Goal: Use online tool/utility: Use online tool/utility

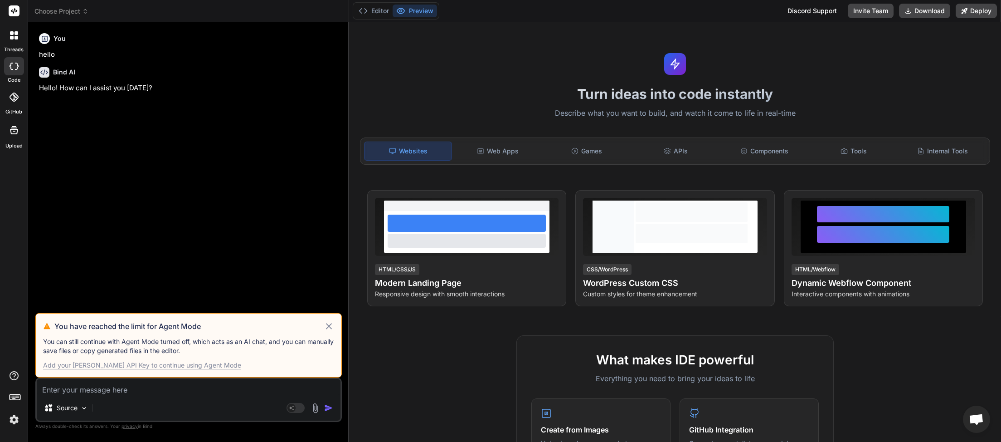
scroll to position [255, 0]
click at [14, 418] on img at bounding box center [13, 419] width 15 height 15
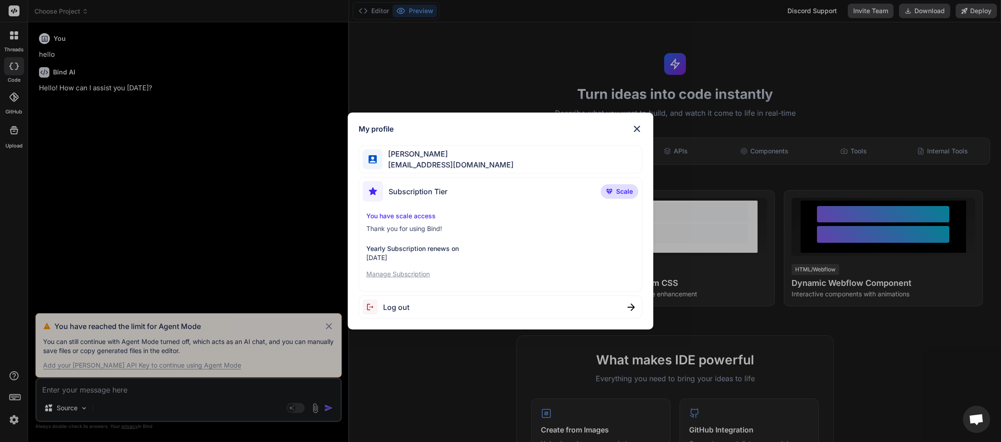
click at [382, 306] on img at bounding box center [373, 306] width 20 height 15
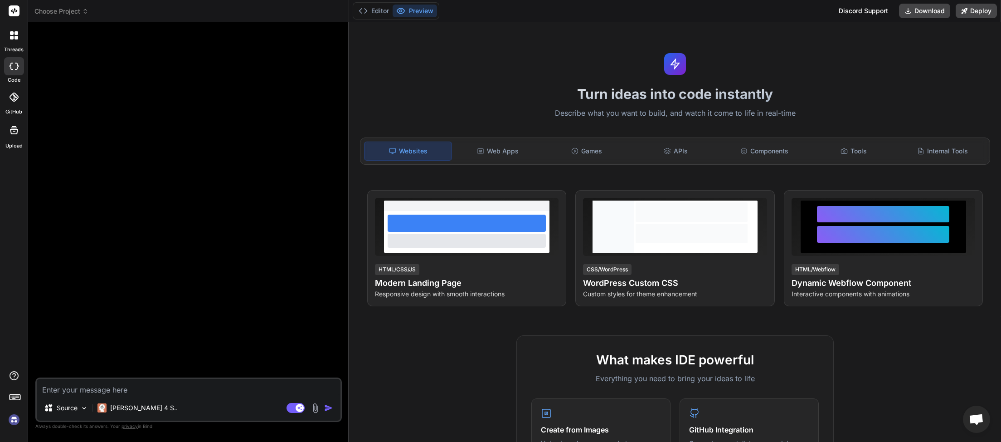
click at [15, 423] on img at bounding box center [13, 419] width 15 height 15
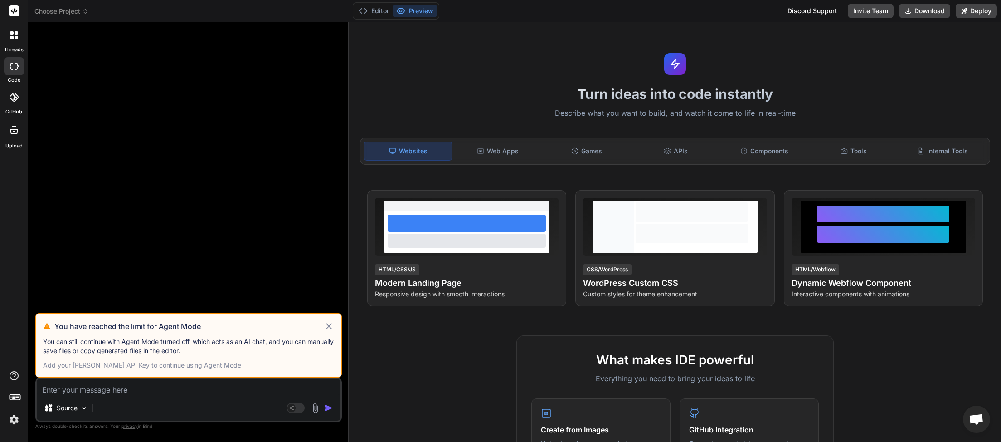
click at [84, 10] on icon at bounding box center [85, 11] width 6 height 6
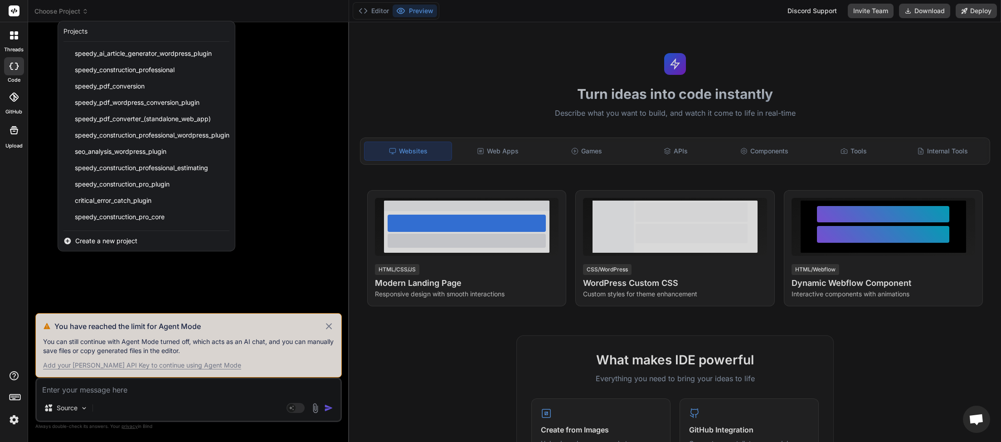
scroll to position [227, 0]
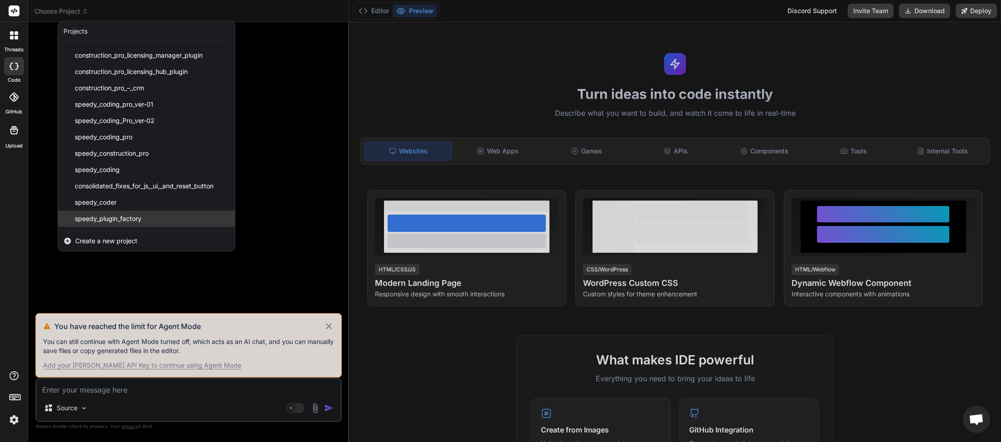
click at [106, 221] on span "speedy_plugin_factory" at bounding box center [108, 218] width 67 height 9
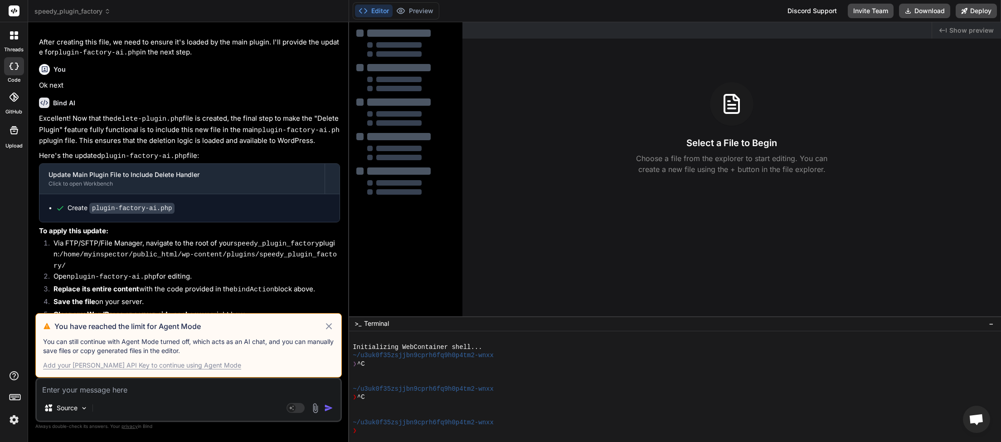
scroll to position [1972, 0]
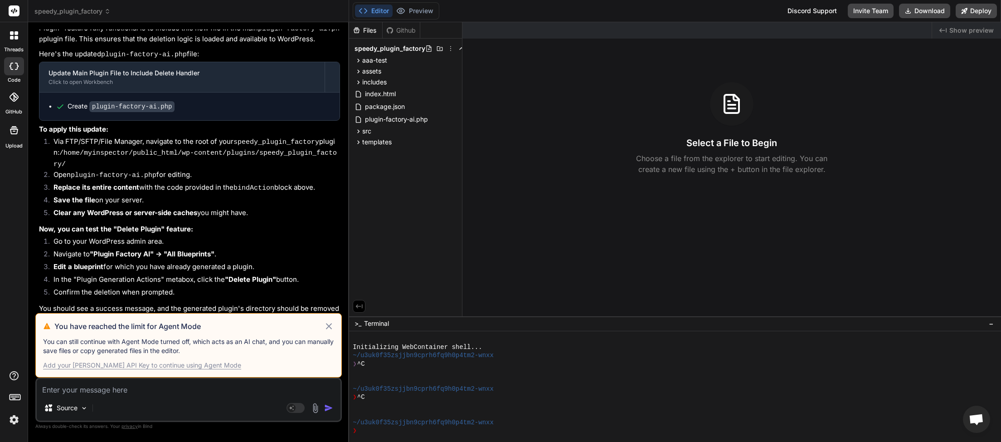
click at [330, 328] on icon at bounding box center [329, 326] width 6 height 6
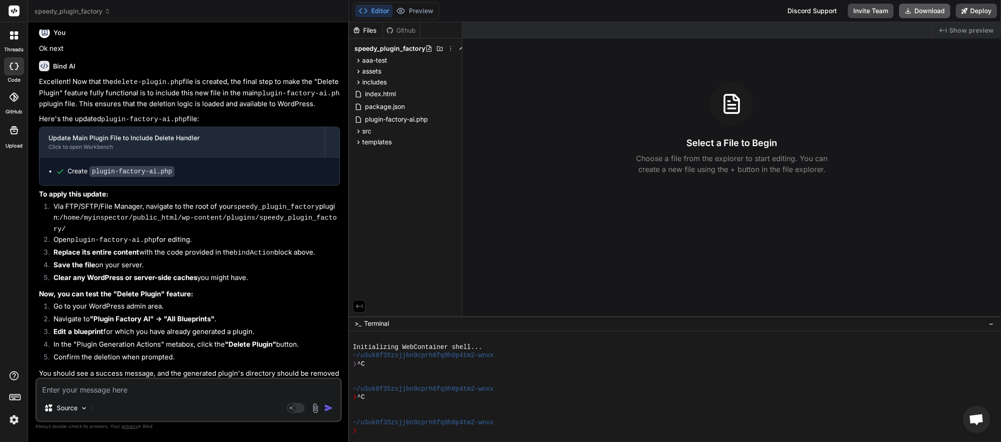
click at [932, 11] on button "Download" at bounding box center [924, 11] width 51 height 15
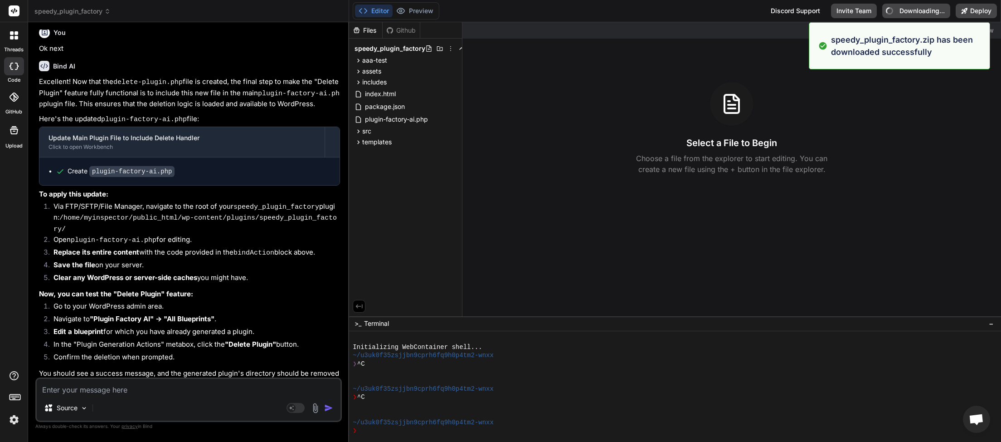
type textarea "x"
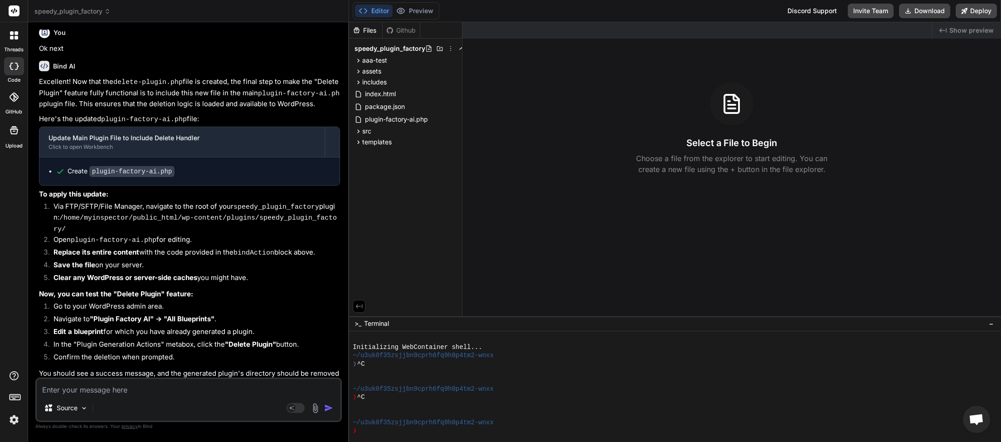
click at [79, 385] on textarea at bounding box center [189, 387] width 304 height 16
type textarea "Y"
type textarea "x"
type textarea "Ye"
type textarea "x"
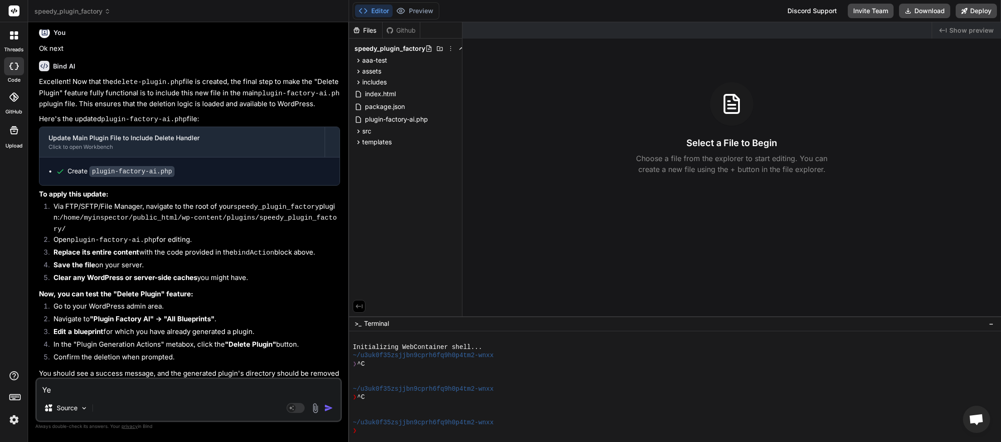
type textarea "Yes"
type textarea "x"
type textarea "Yes"
type textarea "x"
type textarea "Yes c"
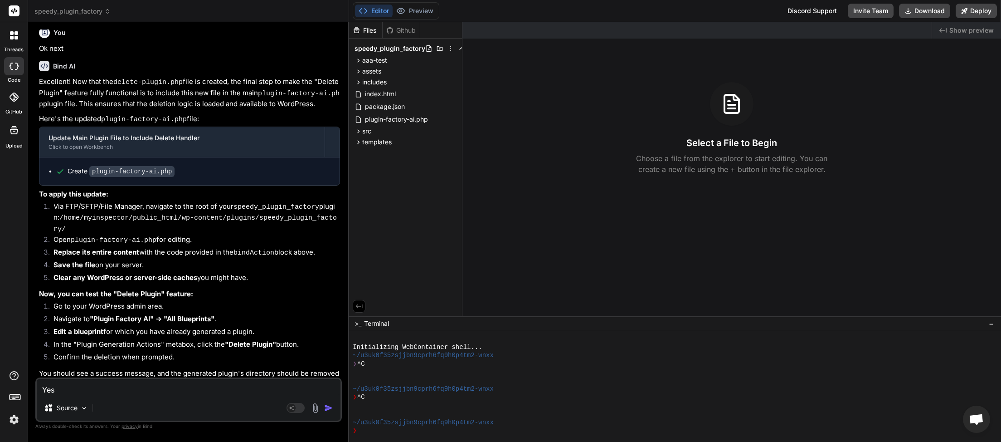
type textarea "x"
type textarea "Yes cr"
type textarea "x"
type textarea "Yes cre"
type textarea "x"
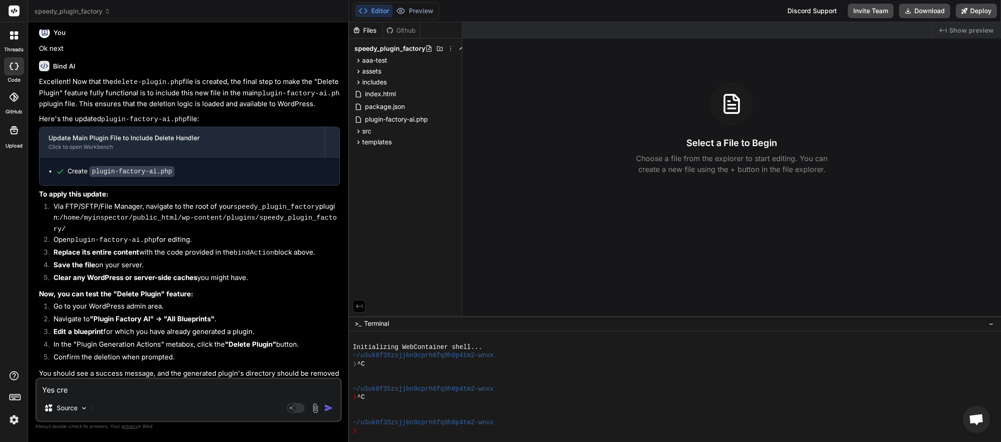
type textarea "Yes crea"
type textarea "x"
type textarea "Yes creat"
type textarea "x"
type textarea "Yes create"
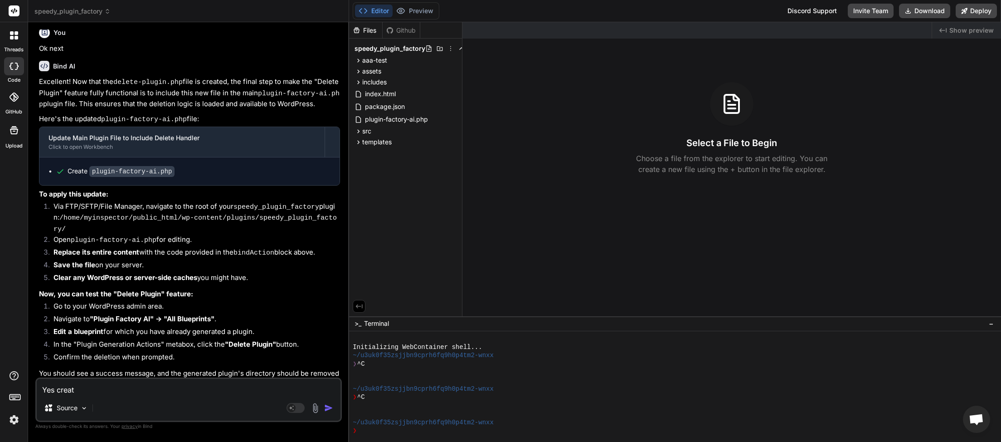
type textarea "x"
type textarea "Yes created"
type textarea "x"
type textarea "Yes created"
type textarea "x"
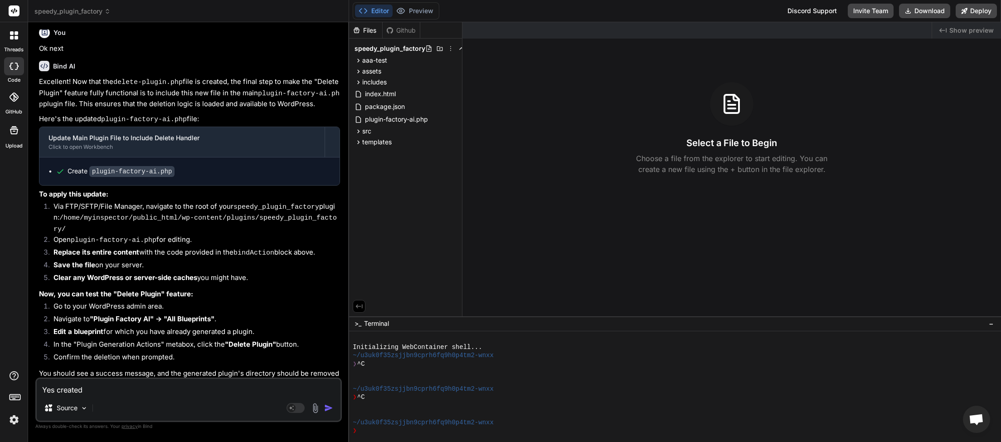
type textarea "Yes created p"
type textarea "x"
type textarea "Yes created pl"
type textarea "x"
type textarea "Yes created plu"
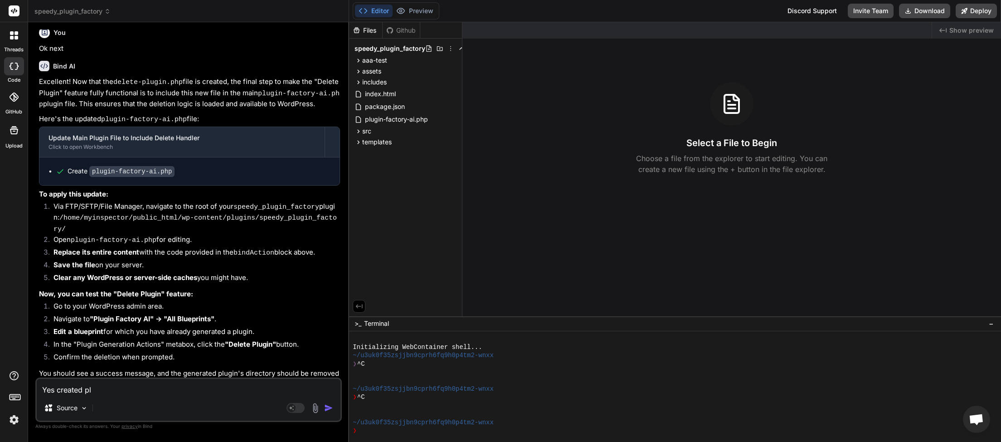
type textarea "x"
type textarea "Yes created plug"
type textarea "x"
type textarea "Yes created plugi"
type textarea "x"
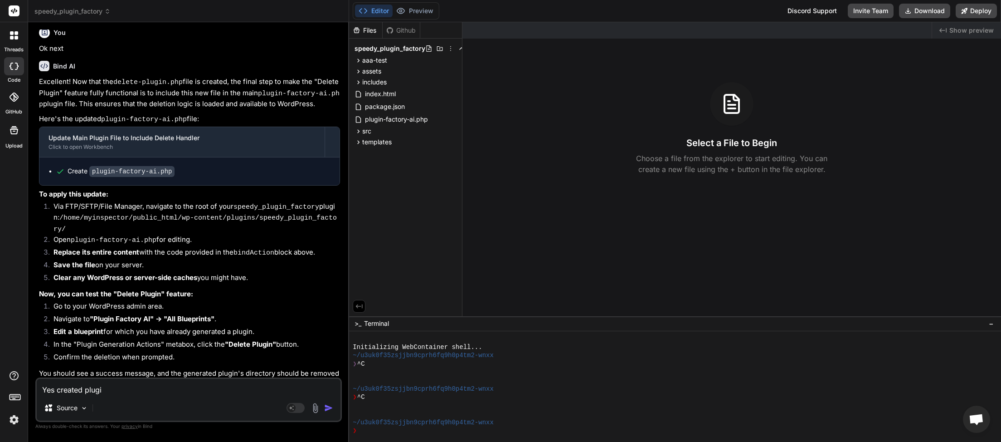
type textarea "Yes created plugin"
type textarea "x"
type textarea "Yes created plugin"
type textarea "x"
type textarea "Yes created plugin w"
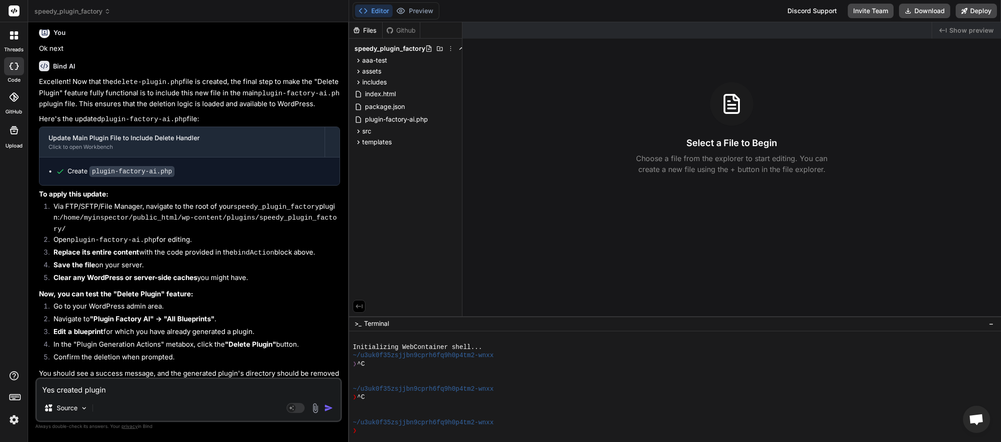
type textarea "x"
type textarea "Yes created plugin wa"
type textarea "x"
type textarea "Yes created plugin was"
type textarea "x"
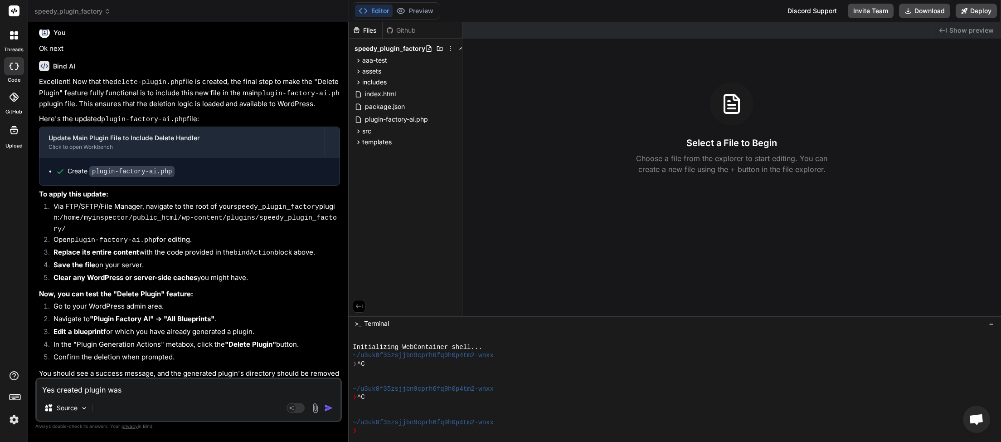
type textarea "Yes created plugin was"
type textarea "x"
type textarea "Yes created plugin was d"
type textarea "x"
type textarea "Yes created plugin was de"
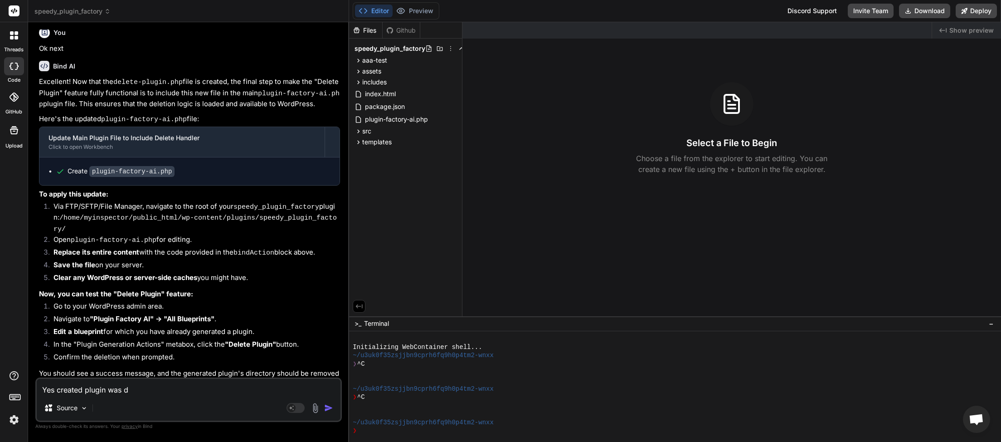
type textarea "x"
type textarea "Yes created plugin was del"
type textarea "x"
type textarea "Yes created plugin was dele"
type textarea "x"
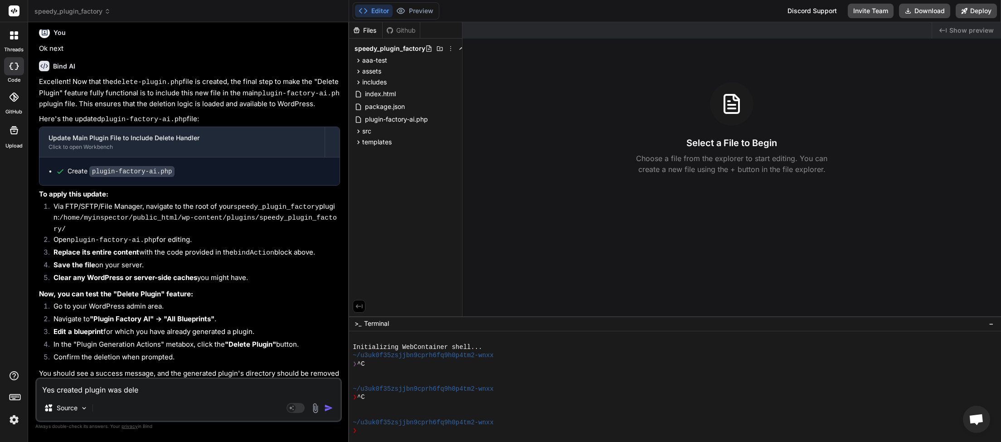
type textarea "Yes created plugin was delet"
type textarea "x"
type textarea "Yes created plugin was delete"
type textarea "x"
type textarea "Yes created plugin was deleted"
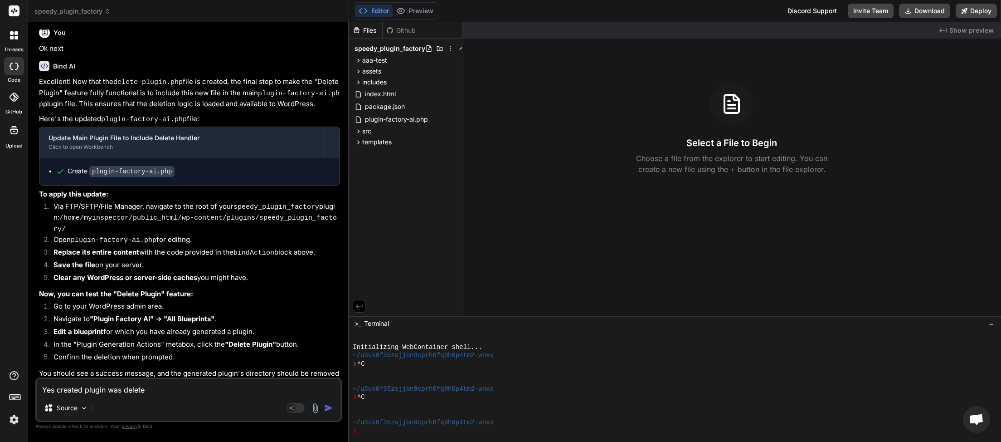
type textarea "x"
type textarea "Yes created plugin was deleted."
type textarea "x"
type textarea "Yes created plugin was deleted."
type textarea "x"
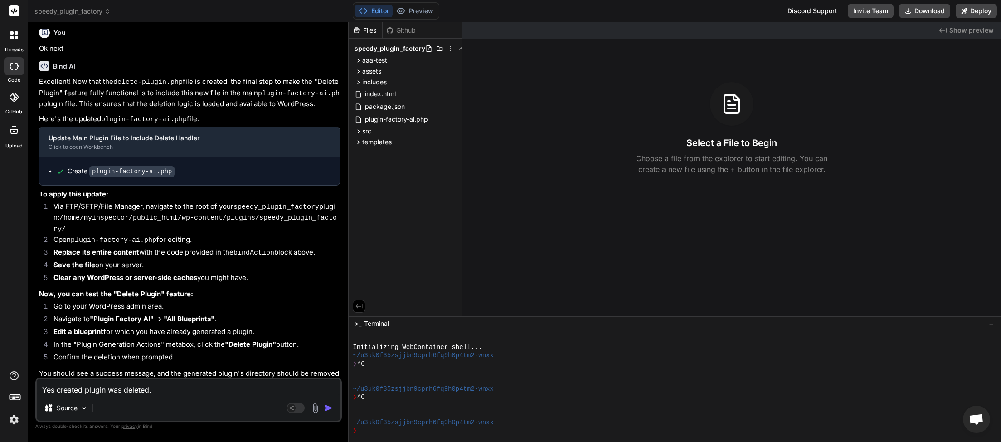
type textarea "Yes created plugin was deleted. o"
type textarea "x"
type textarea "Yes created plugin was deleted. or"
type textarea "x"
type textarea "Yes created plugin was deleted. ori"
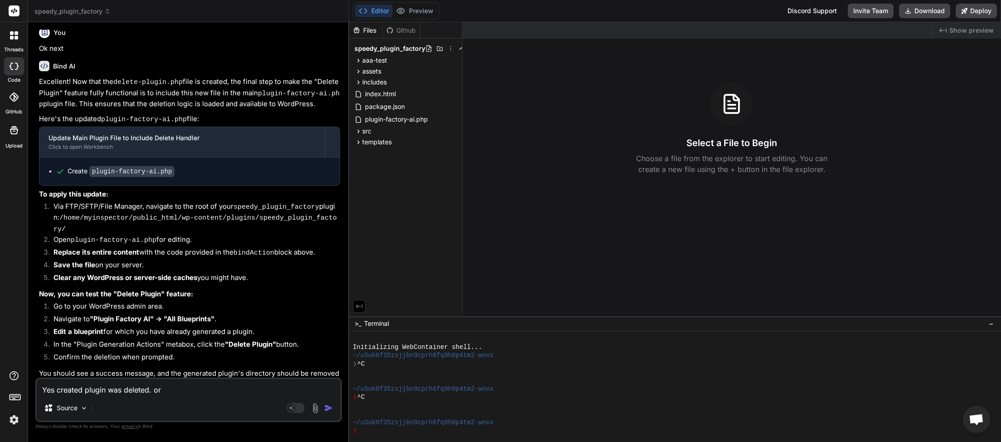
type textarea "x"
type textarea "Yes created plugin was deleted. orig"
type textarea "x"
type textarea "Yes created plugin was deleted. origi"
type textarea "x"
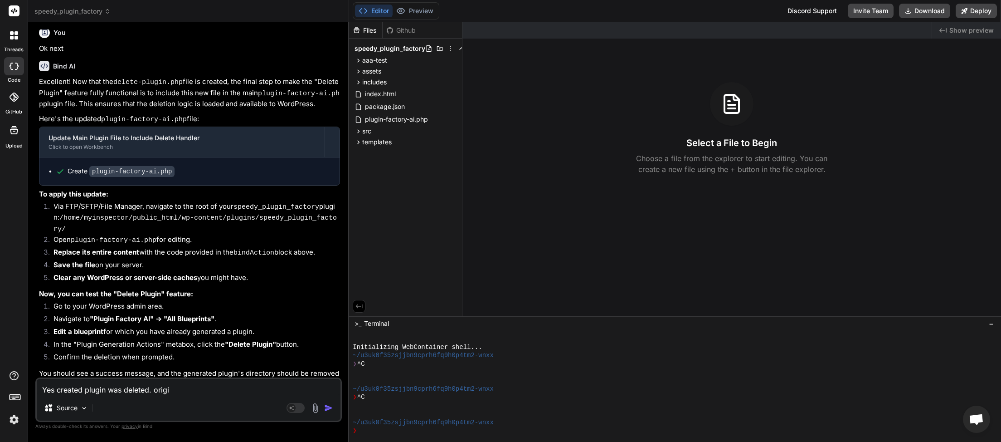
type textarea "Yes created plugin was deleted. origin"
type textarea "x"
type textarea "Yes created plugin was deleted. origina"
type textarea "x"
type textarea "Yes created plugin was deleted. original"
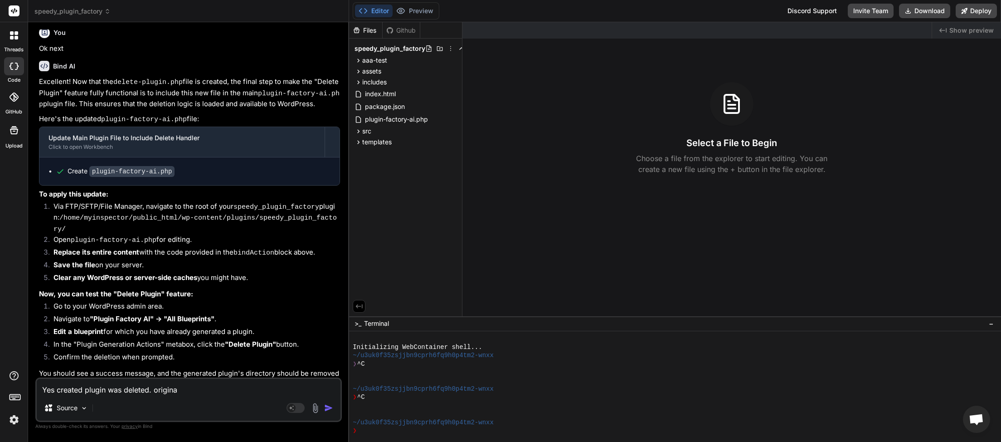
type textarea "x"
type textarea "Yes created plugin was deleted. original"
type textarea "x"
type textarea "Yes created plugin was deleted. original p"
type textarea "x"
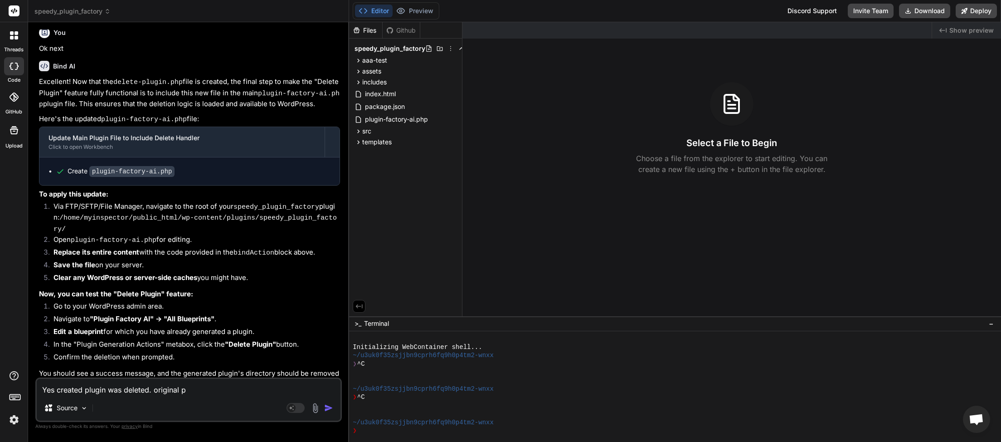
type textarea "Yes created plugin was deleted. original pl"
type textarea "x"
type textarea "Yes created plugin was deleted. original plu"
type textarea "x"
type textarea "Yes created plugin was deleted. original plug"
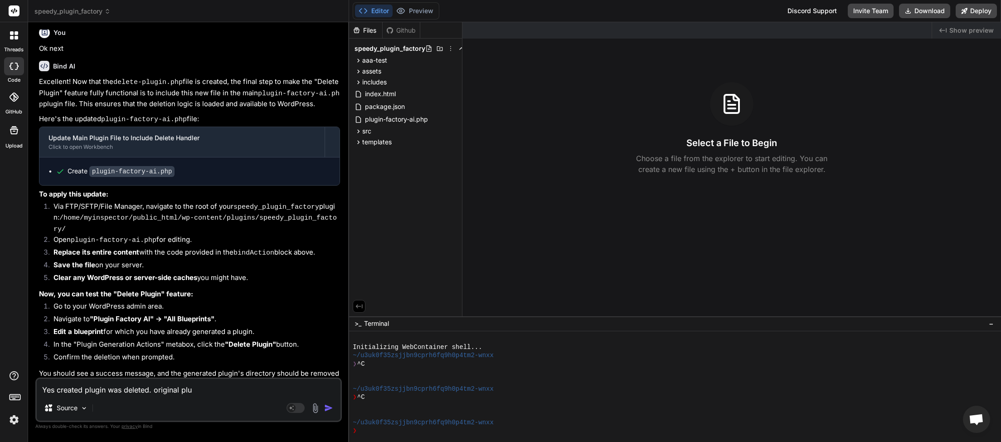
type textarea "x"
type textarea "Yes created plugin was deleted. original plugi"
type textarea "x"
type textarea "Yes created plugin was deleted. original plugin"
type textarea "x"
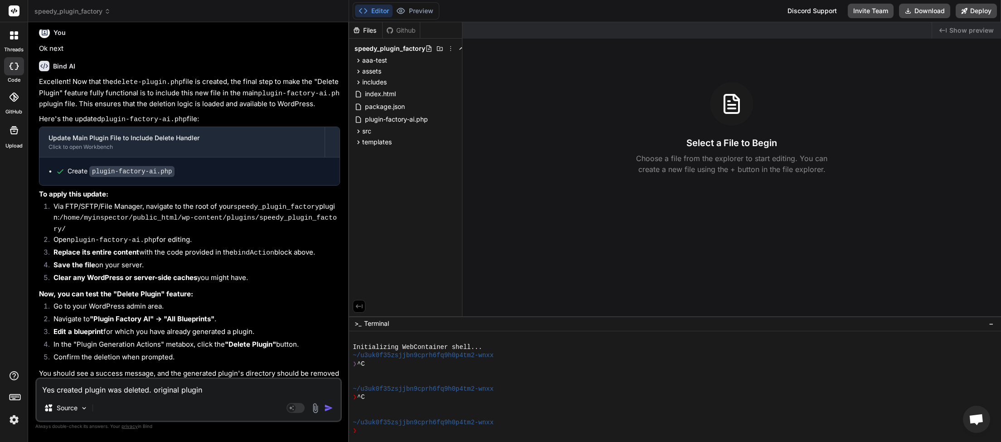
type textarea "Yes created plugin was deleted. original plugin"
type textarea "x"
type textarea "Yes created plugin was deleted. original plugin s"
type textarea "x"
type textarea "Yes created plugin was deleted. original plugin st"
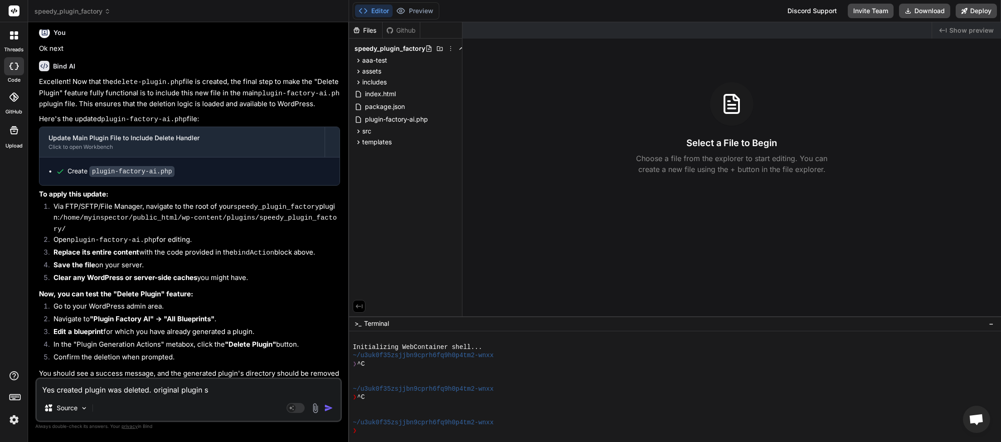
type textarea "x"
type textarea "Yes created plugin was deleted. original plugin sti"
type textarea "x"
type textarea "Yes created plugin was deleted. original plugin stil"
type textarea "x"
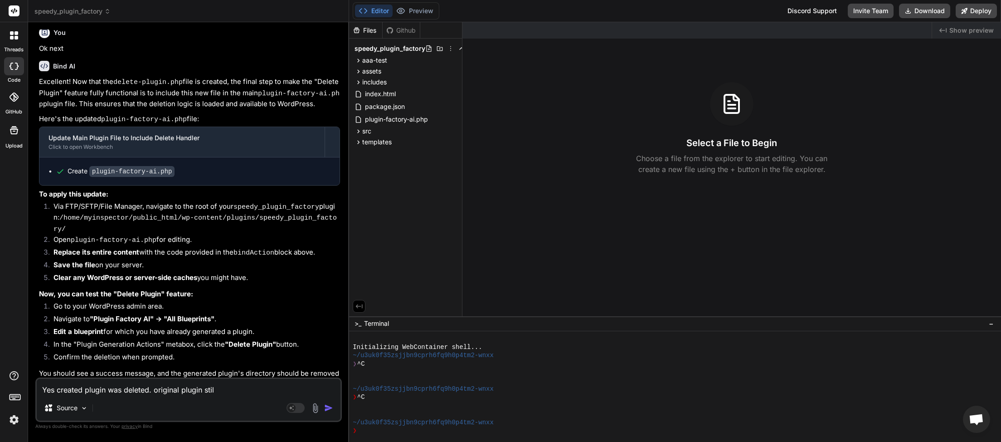
type textarea "Yes created plugin was deleted. original plugin still"
type textarea "x"
type textarea "Yes created plugin was deleted. original plugin still"
type textarea "x"
type textarea "Yes created plugin was deleted. original plugin still r"
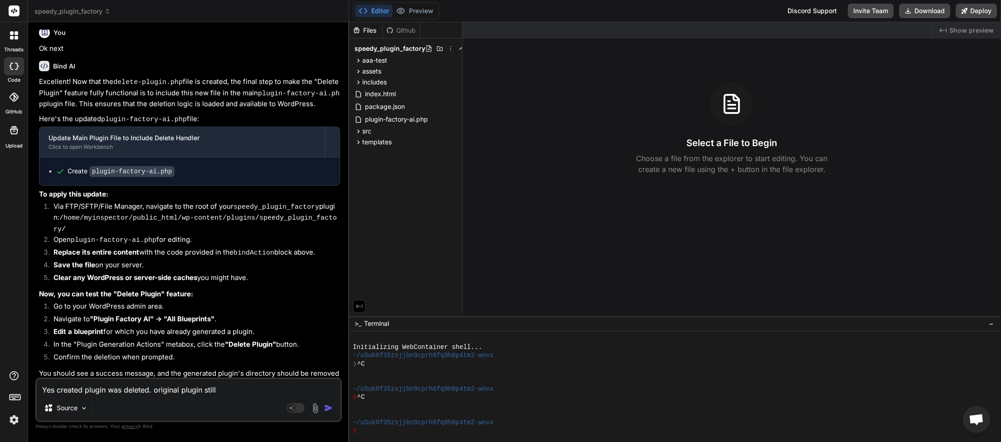
type textarea "x"
type textarea "Yes created plugin was deleted. original plugin still re"
type textarea "x"
type textarea "Yes created plugin was deleted. original plugin still rem"
type textarea "x"
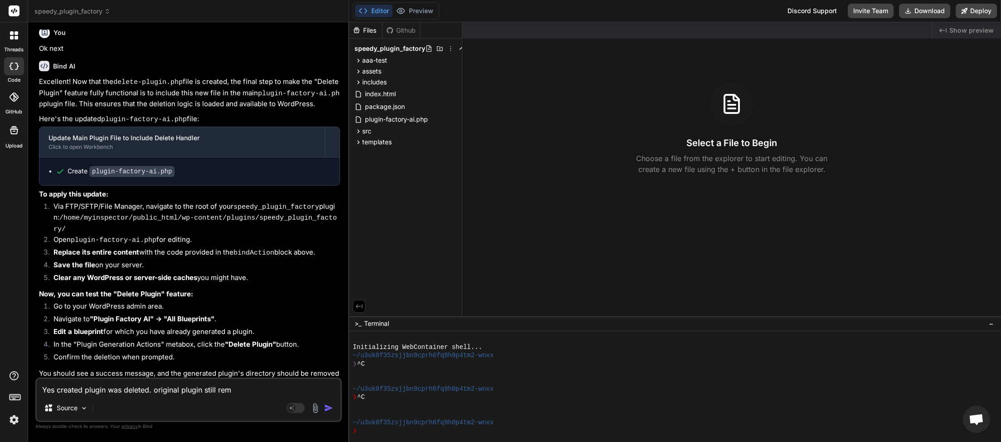
type textarea "Yes created plugin was deleted. original plugin still rema"
type textarea "x"
type textarea "Yes created plugin was deleted. original plugin still remai"
type textarea "x"
type textarea "Yes created plugin was deleted. original plugin still remain"
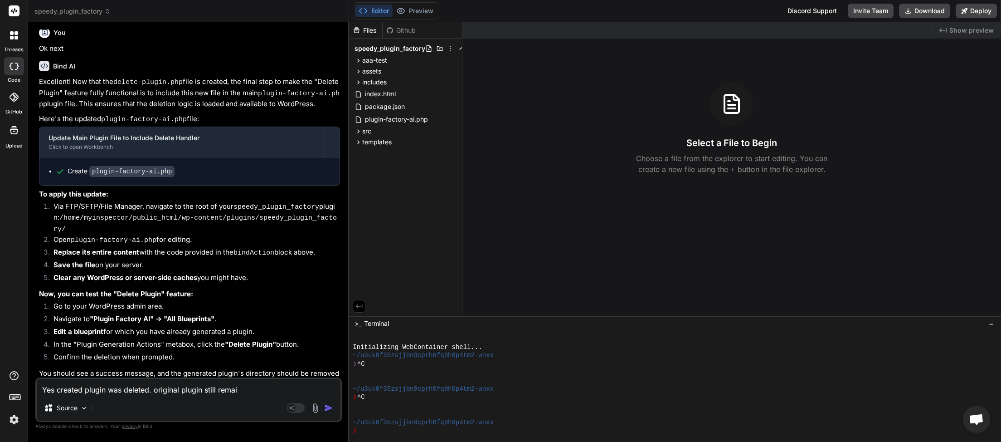
type textarea "x"
type textarea "Yes created plugin was deleted. original plugin still remains"
type textarea "x"
type textarea "Yes created plugin was deleted. original plugin still remains"
type textarea "x"
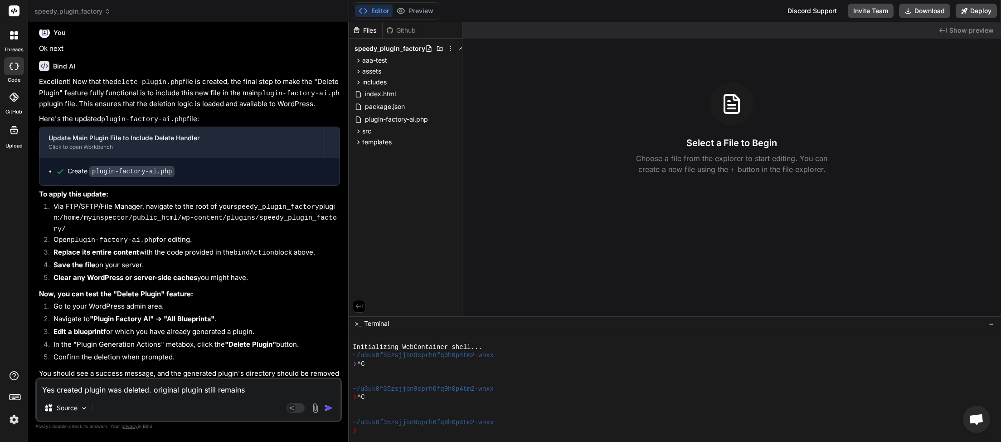
type textarea "Yes created plugin was deleted. original plugin still remains i"
type textarea "x"
type textarea "Yes created plugin was deleted. original plugin still remains in"
type textarea "x"
type textarea "Yes created plugin was deleted. original plugin still remains in"
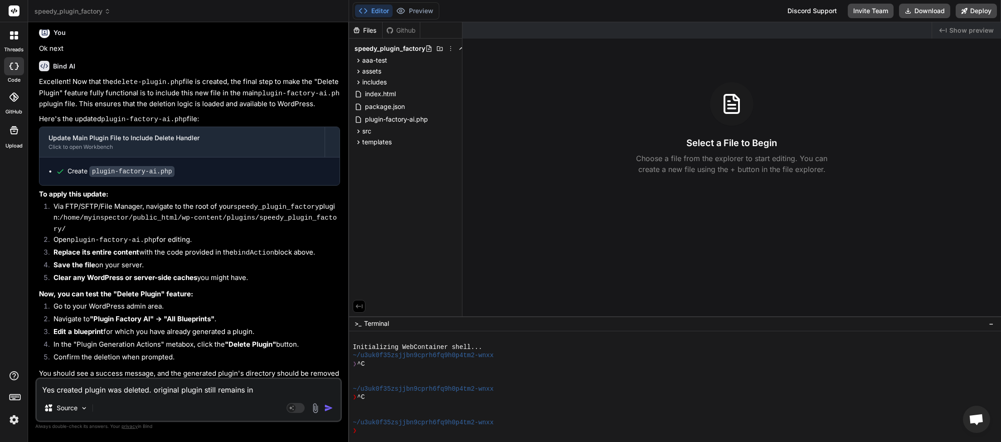
type textarea "x"
type textarea "Yes created plugin was deleted. original plugin still remains in a"
type textarea "x"
type textarea "Yes created plugin was deleted. original plugin still remains in al"
type textarea "x"
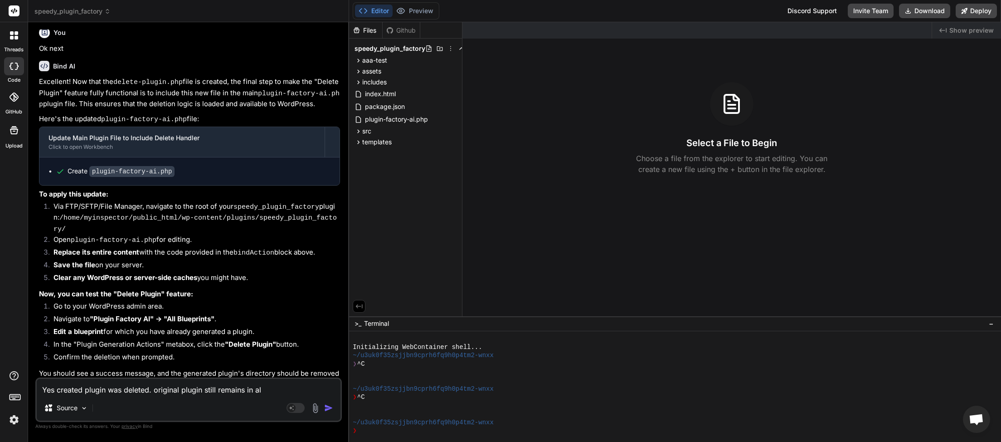
type textarea "Yes created plugin was deleted. original plugin still remains in all"
type textarea "x"
type textarea "Yes created plugin was deleted. original plugin still remains in all"
type textarea "x"
type textarea "Yes created plugin was deleted. original plugin still remains in all"
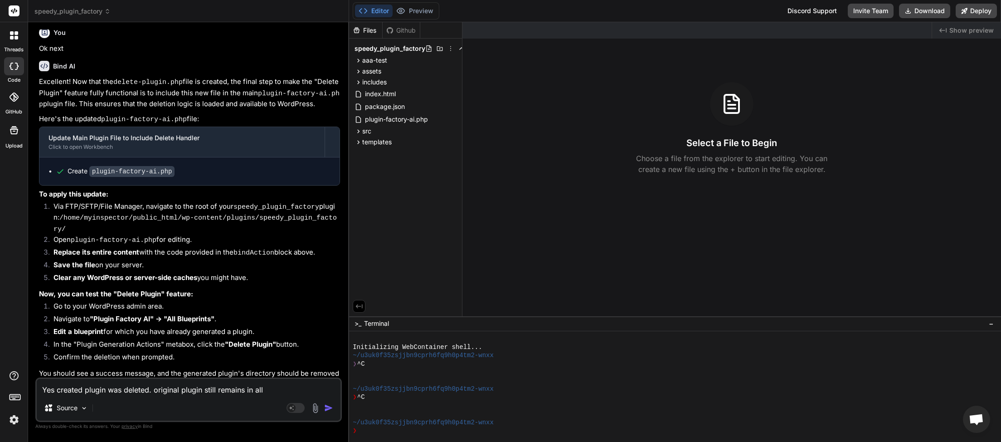
type textarea "x"
type textarea "Yes created plugin was deleted. original plugin still remains in al"
type textarea "x"
type textarea "Yes created plugin was deleted. original plugin still remains in a"
type textarea "x"
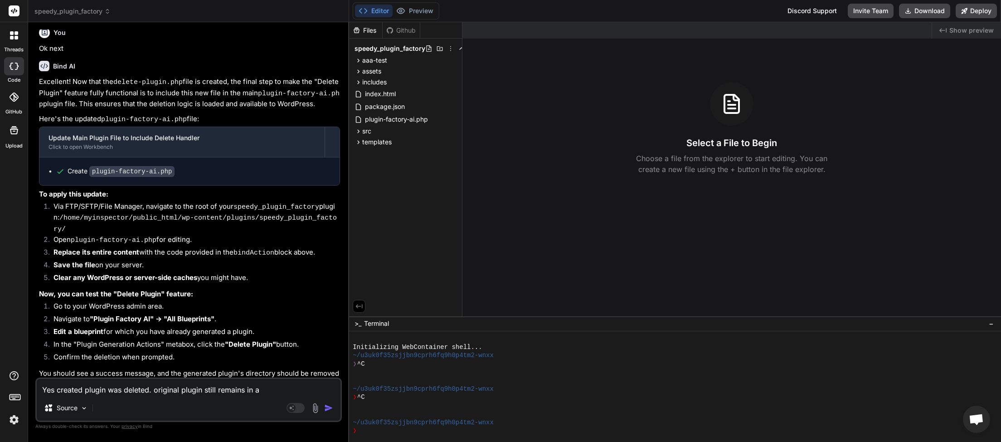
type textarea "Yes created plugin was deleted. original plugin still remains in"
type textarea "x"
type textarea "Yes created plugin was deleted. original plugin still remains in"
type textarea "x"
type textarea "Yes created plugin was deleted. original plugin still remains i"
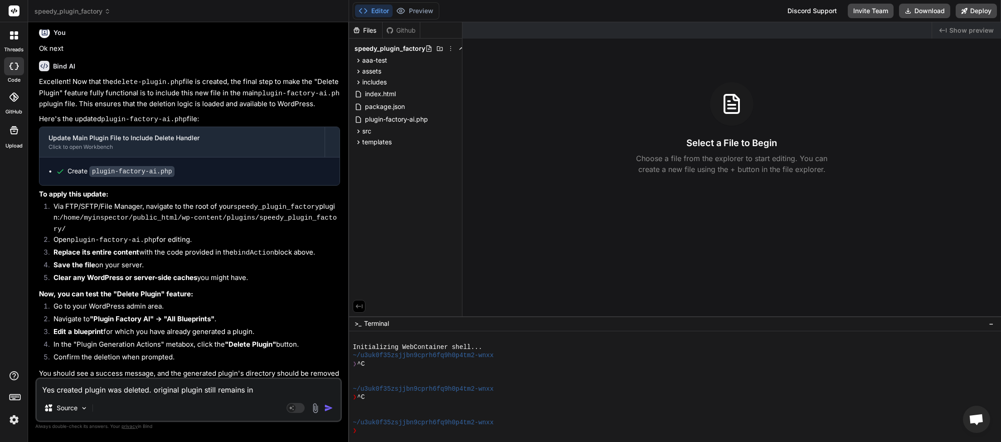
type textarea "x"
type textarea "Yes created plugin was deleted. original plugin still remains"
type textarea "x"
type textarea "Yes created plugin was deleted. original plugin still remains"
type textarea "x"
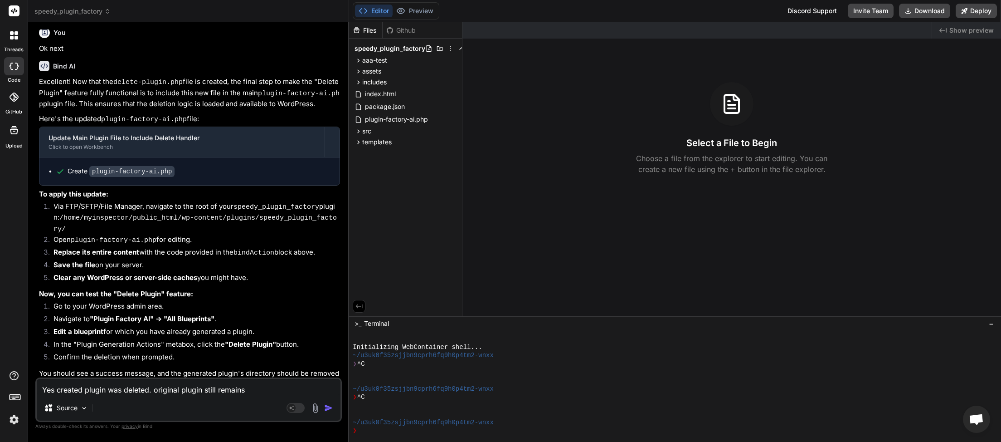
type textarea "Yes created plugin was deleted. original plugin still remain"
type textarea "x"
type textarea "Yes created plugin was deleted. original plugin still remai"
type textarea "x"
type textarea "Yes created plugin was deleted. original plugin still rema"
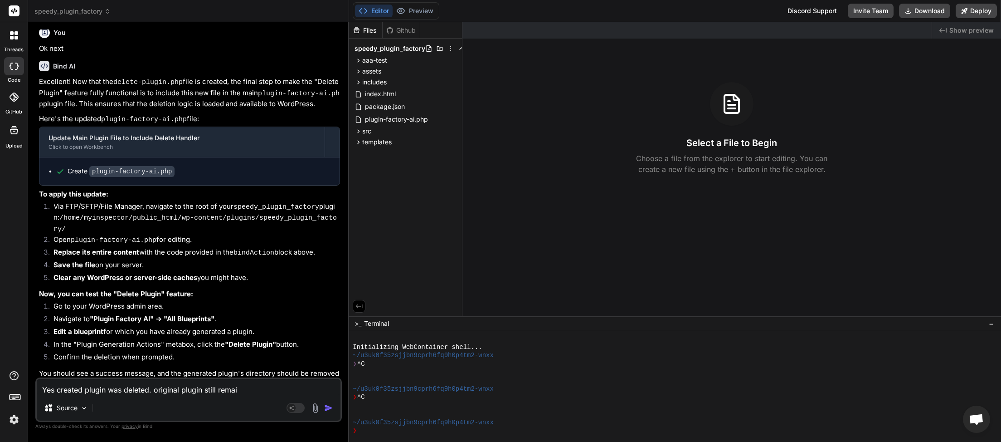
type textarea "x"
type textarea "Yes created plugin was deleted. original plugin still rem"
type textarea "x"
type textarea "Yes created plugin was deleted. original plugin still re"
type textarea "x"
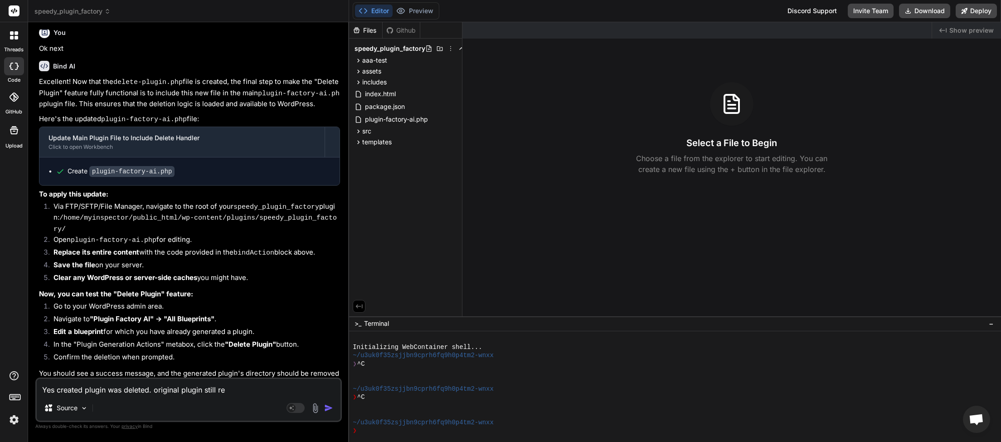
type textarea "Yes created plugin was deleted. original plugin still r"
type textarea "x"
type textarea "Yes created plugin was deleted. original plugin still"
type textarea "x"
type textarea "Yes created plugin was deleted. original plugin still"
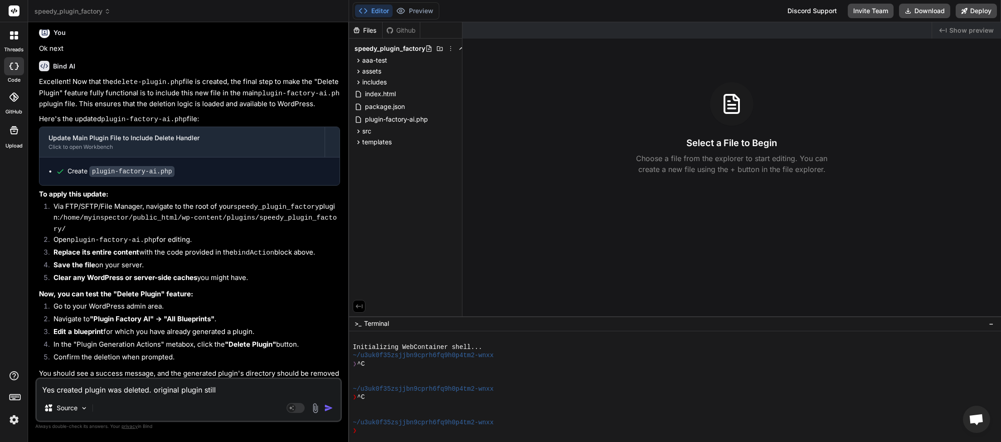
type textarea "x"
type textarea "Yes created plugin was deleted. original plugin stil"
type textarea "x"
type textarea "Yes created plugin was deleted. original plugin sti"
type textarea "x"
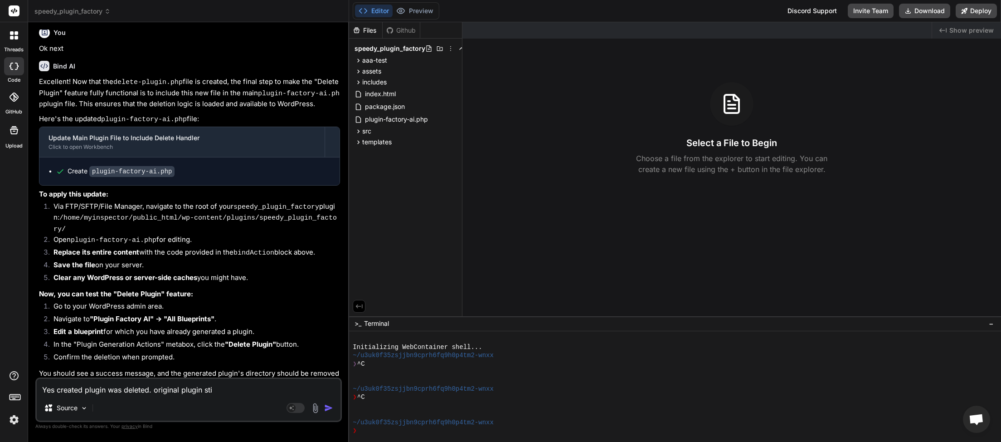
type textarea "Yes created plugin was deleted. original plugin st"
type textarea "x"
type textarea "Yes created plugin was deleted. original plugin s"
type textarea "x"
type textarea "Yes created plugin was deleted. original plugin"
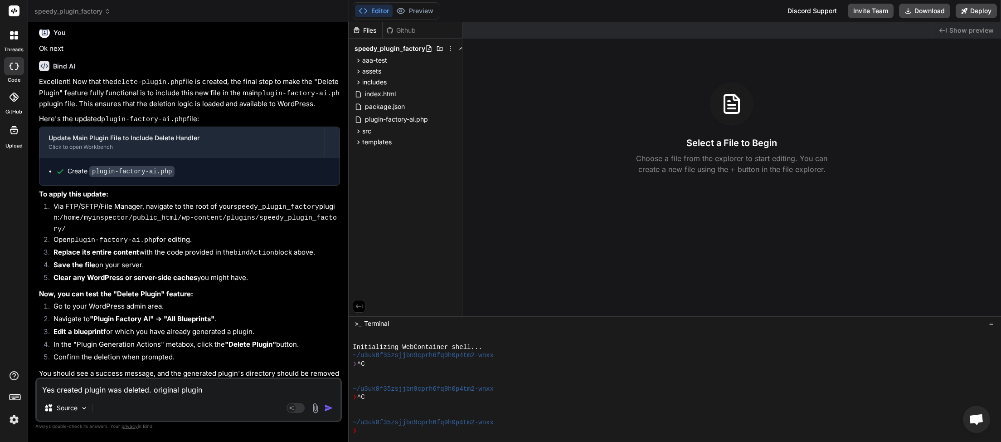
type textarea "x"
type textarea "Yes created plugin was deleted. original plugin"
type textarea "x"
type textarea "Yes created plugin was deleted. original plugi"
type textarea "x"
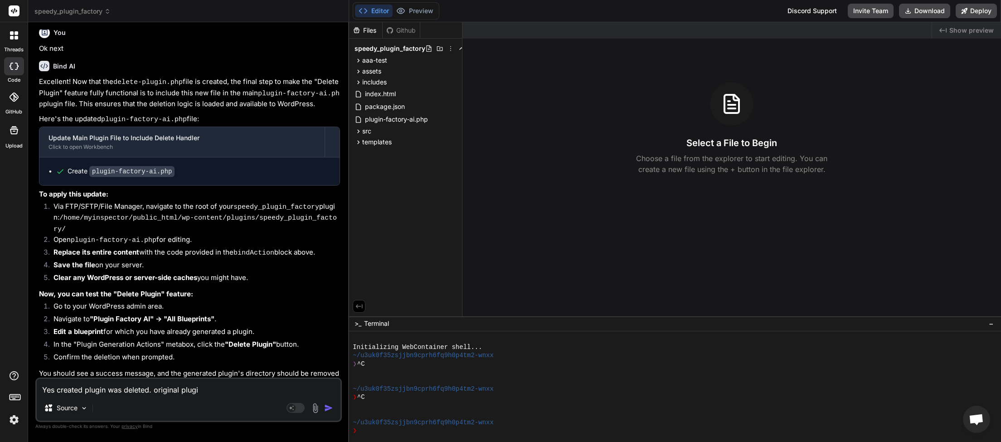
type textarea "Yes created plugin was deleted. original plug"
type textarea "x"
type textarea "Yes created plugin was deleted. original plu"
type textarea "x"
type textarea "Yes created plugin was deleted. original pl"
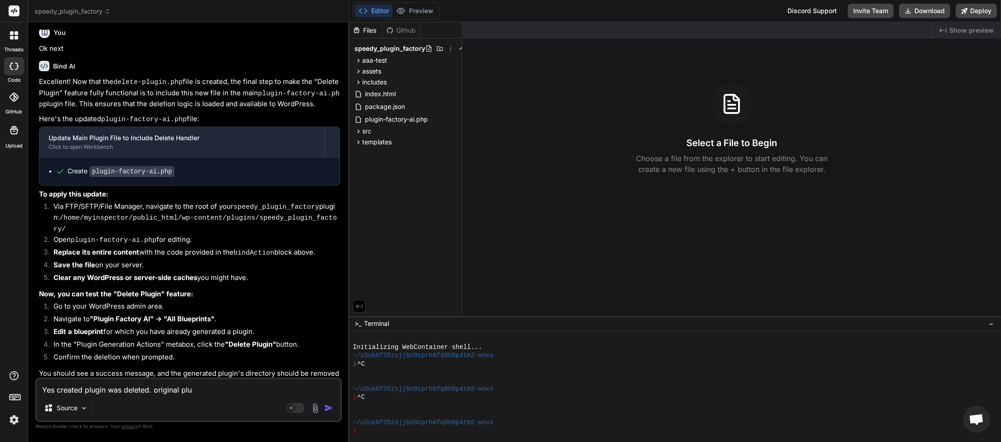
type textarea "x"
type textarea "Yes created plugin was deleted. original p"
type textarea "x"
type textarea "Yes created plugin was deleted. original"
type textarea "x"
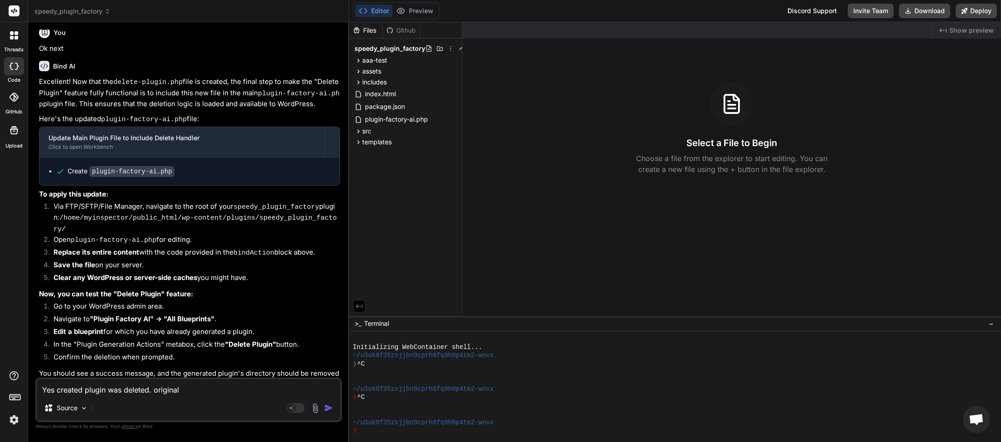
type textarea "Yes created plugin was deleted. original"
type textarea "x"
type textarea "Yes created plugin was deleted. origina"
type textarea "x"
type textarea "Yes created plugin was deleted. origin"
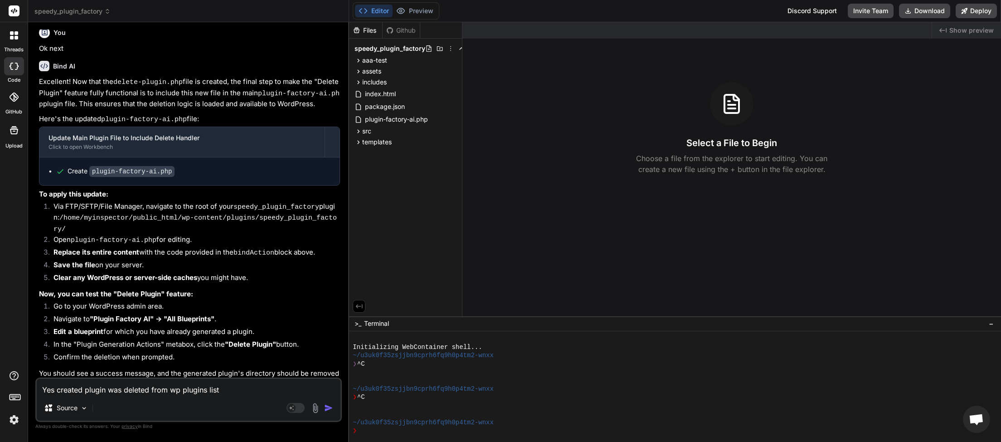
click at [332, 411] on img "button" at bounding box center [328, 407] width 9 height 9
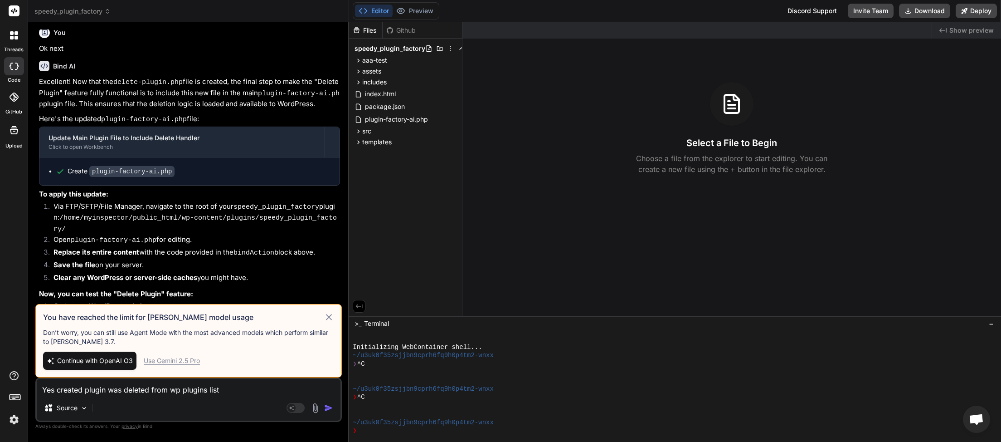
click at [175, 362] on div "Use Gemini 2.5 Pro" at bounding box center [172, 360] width 56 height 9
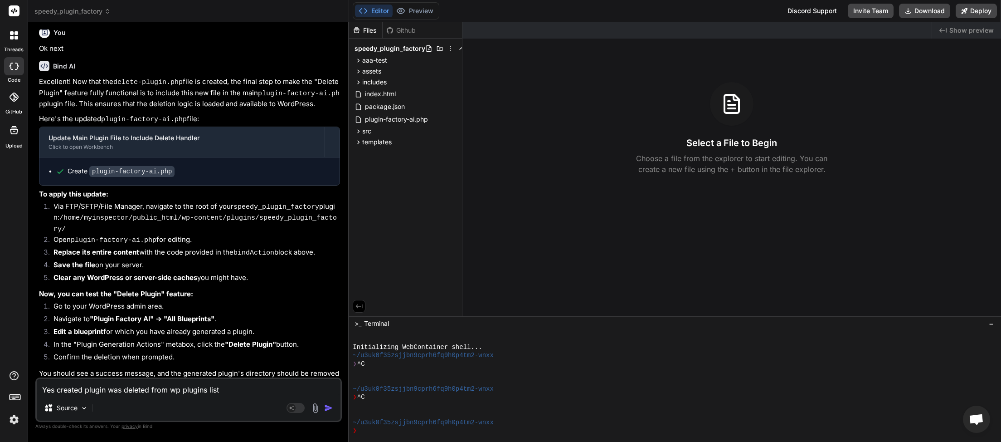
click at [333, 409] on img "button" at bounding box center [328, 407] width 9 height 9
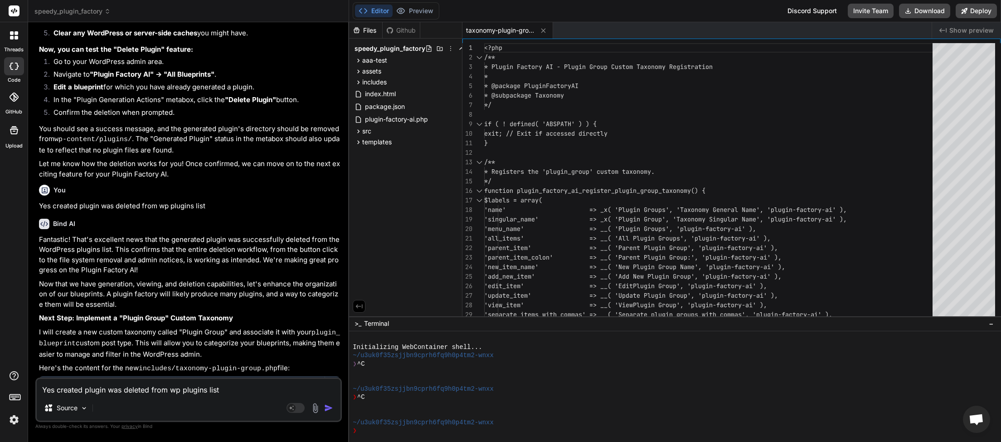
scroll to position [2260, 0]
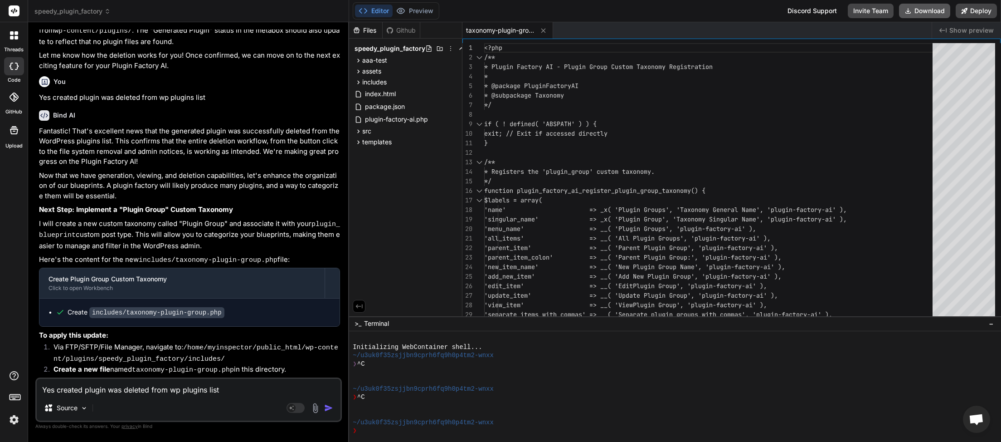
click at [927, 14] on button "Download" at bounding box center [924, 11] width 51 height 15
click at [134, 390] on textarea "Yes created plugin was deleted from wp plugins list" at bounding box center [189, 387] width 304 height 16
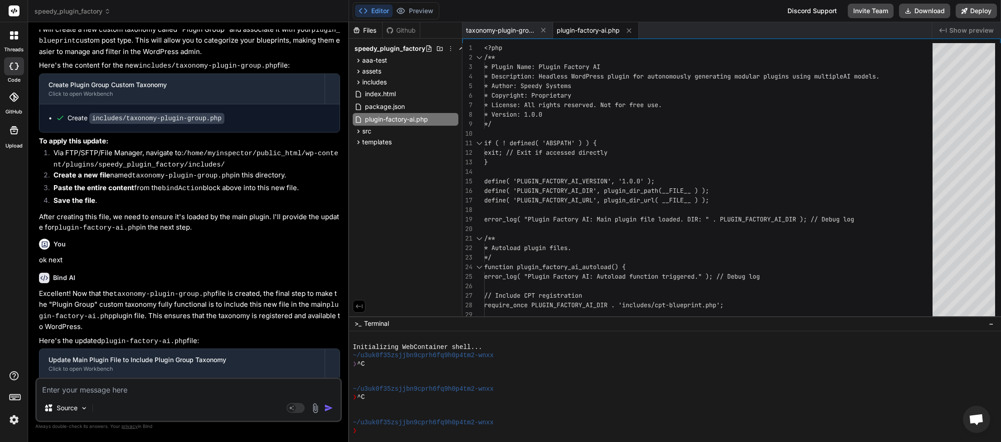
scroll to position [2624, 0]
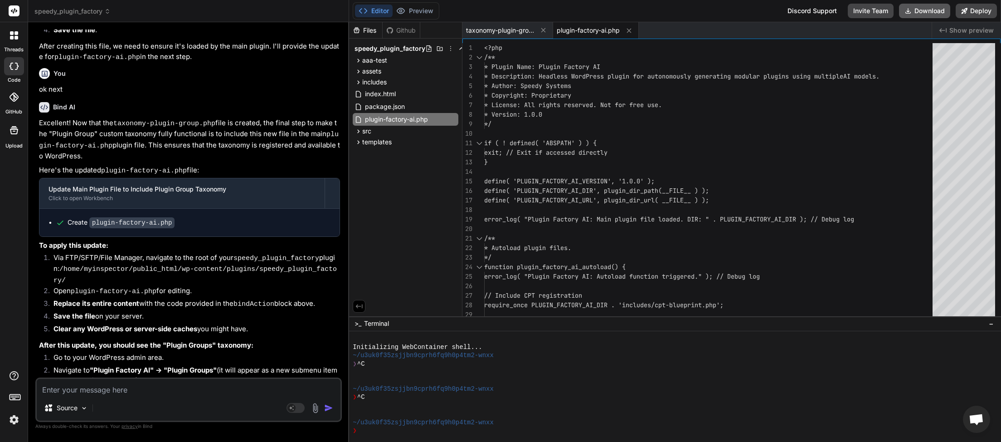
click at [936, 8] on button "Download" at bounding box center [924, 11] width 51 height 15
click at [133, 384] on textarea at bounding box center [189, 387] width 304 height 16
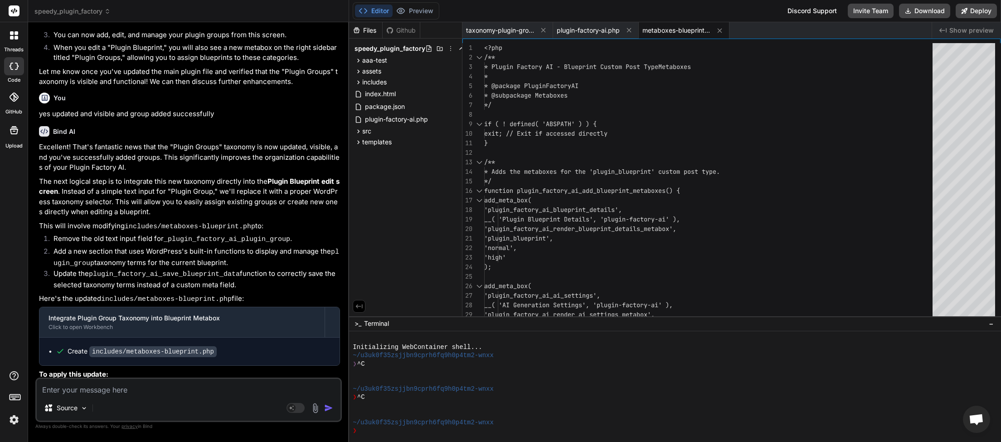
scroll to position [3019, 0]
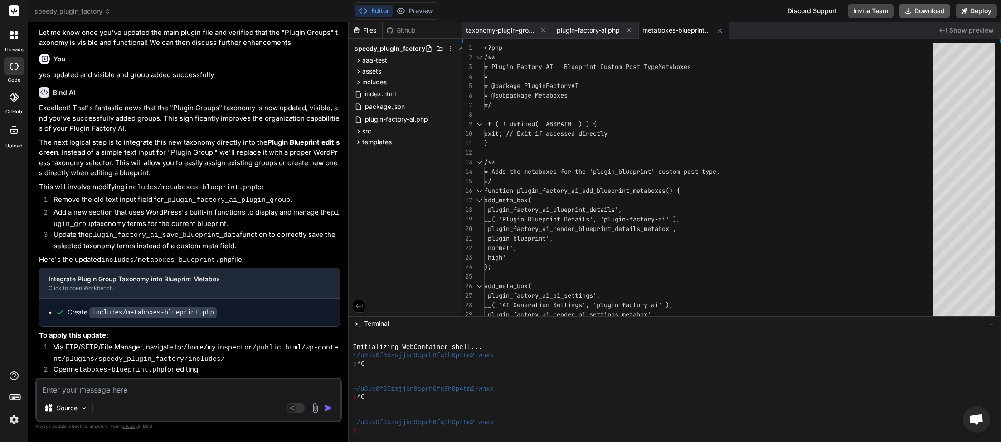
click at [921, 11] on button "Download" at bounding box center [924, 11] width 51 height 15
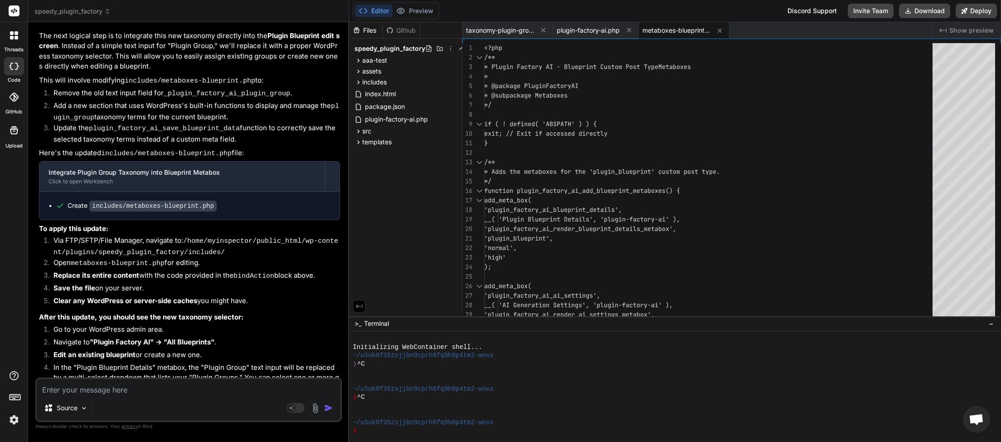
scroll to position [3126, 0]
click at [112, 395] on textarea at bounding box center [189, 387] width 304 height 16
click at [331, 409] on img "button" at bounding box center [328, 407] width 9 height 9
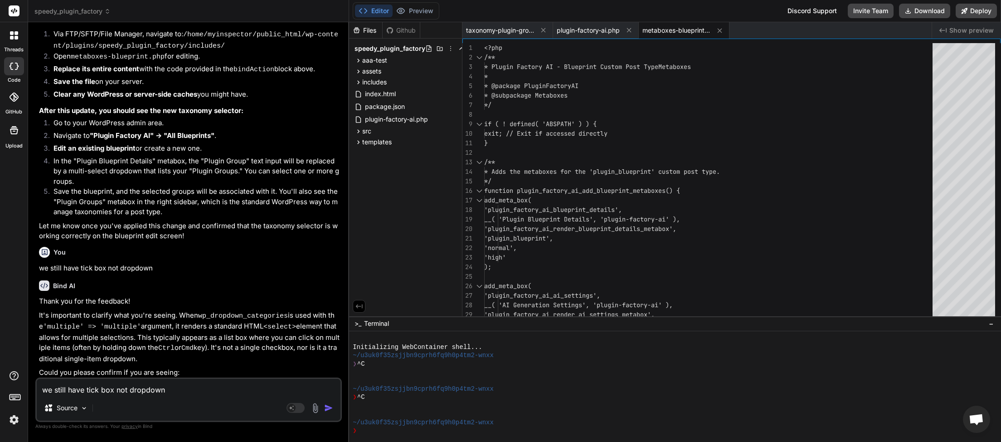
scroll to position [3348, 0]
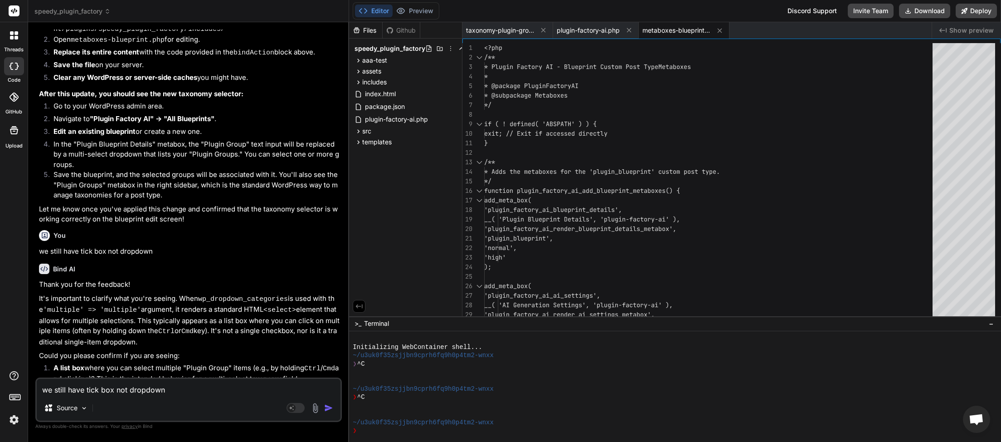
paste textarea
click at [330, 408] on img "button" at bounding box center [328, 407] width 9 height 9
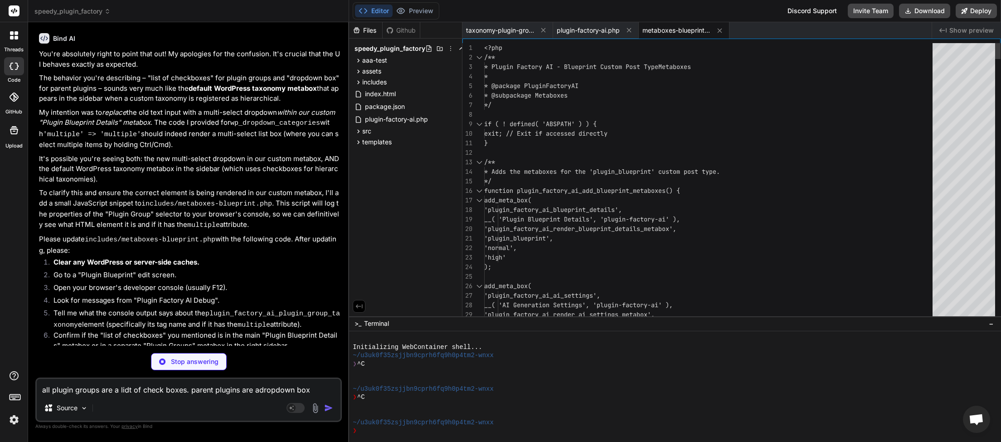
scroll to position [3887, 0]
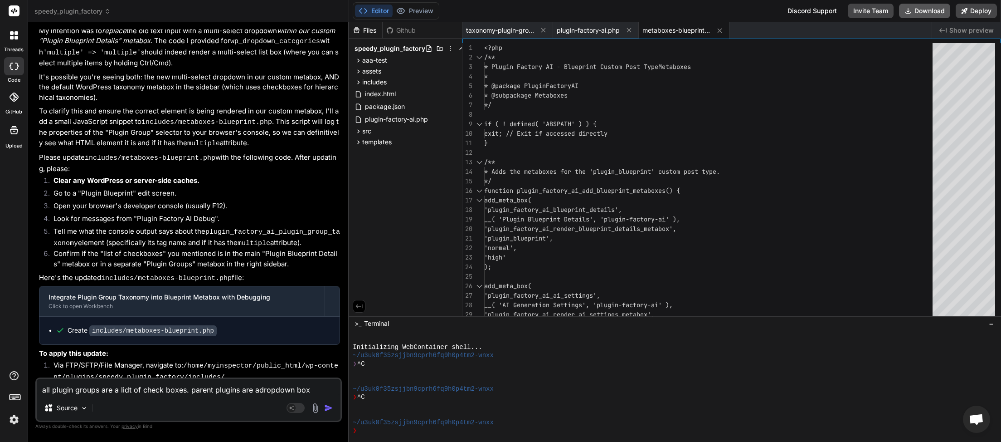
click at [914, 13] on button "Download" at bounding box center [924, 11] width 51 height 15
click at [928, 13] on button "Download" at bounding box center [924, 11] width 51 height 15
click at [147, 389] on textarea "all plugin groups are a lidt of check boxes. parent plugins are adropdown box" at bounding box center [189, 387] width 304 height 16
click at [326, 404] on img "button" at bounding box center [328, 407] width 9 height 9
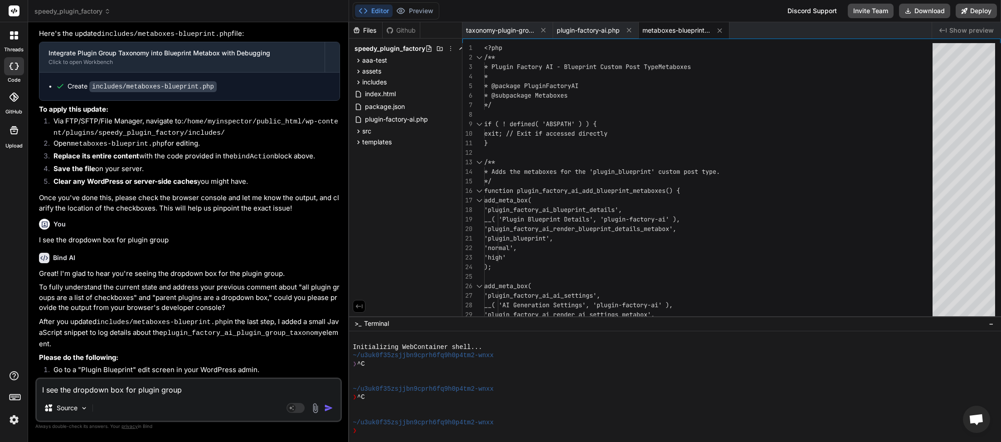
scroll to position [4155, 0]
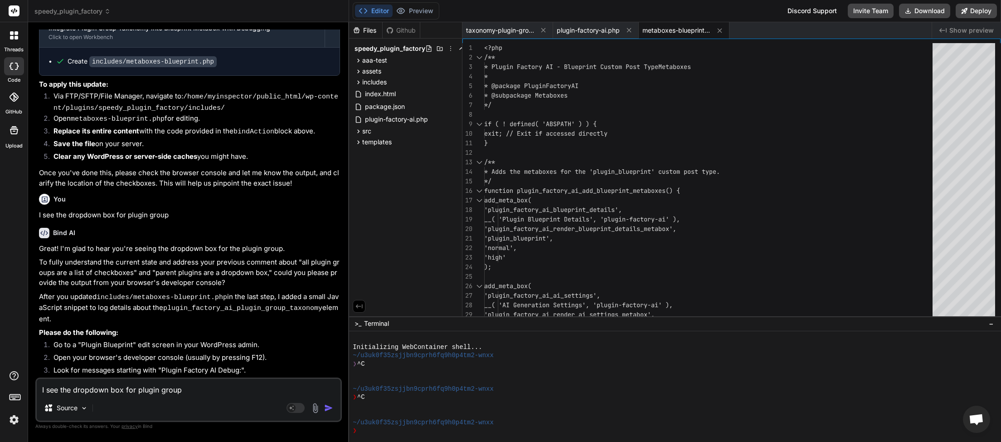
click at [133, 388] on textarea "I see the dropdown box for plugin group" at bounding box center [189, 387] width 304 height 16
click at [102, 394] on textarea "I see the dropdown box for plugin group" at bounding box center [189, 387] width 304 height 16
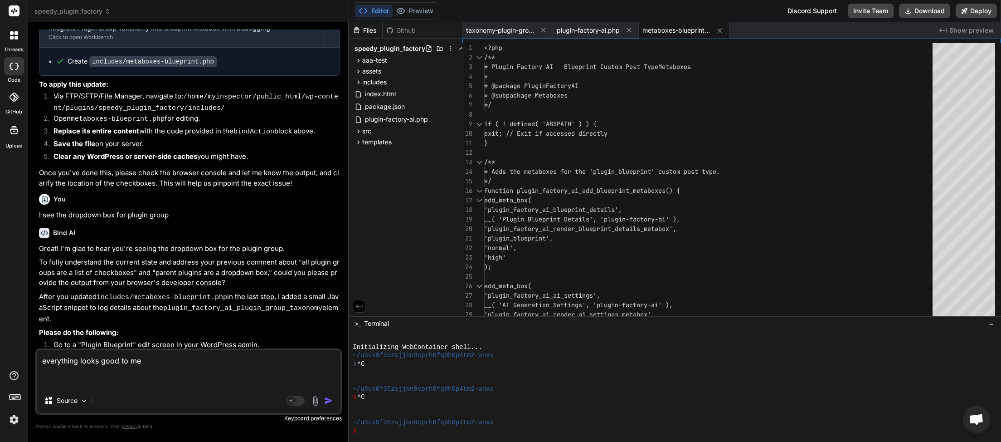
paste textarea "JQMIGRATE: Migrate is installed, version 3.4.1 load-scripts.php:5:981 MouseEven…"
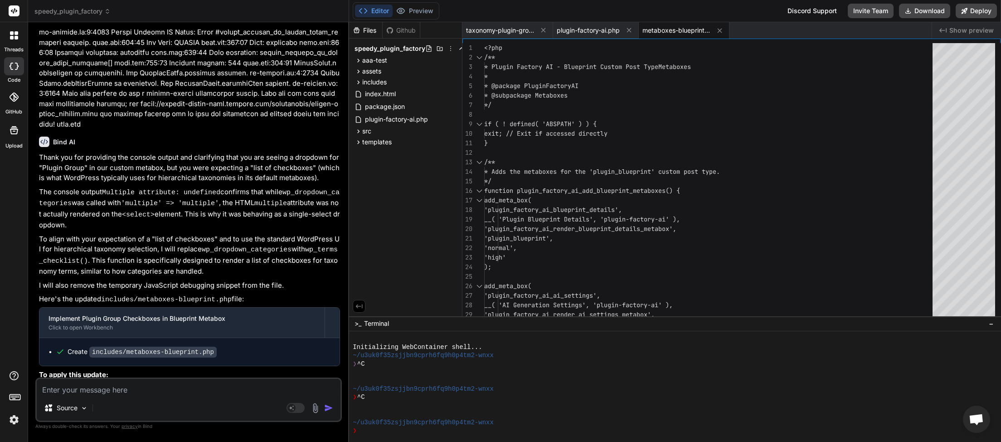
scroll to position [4740, 0]
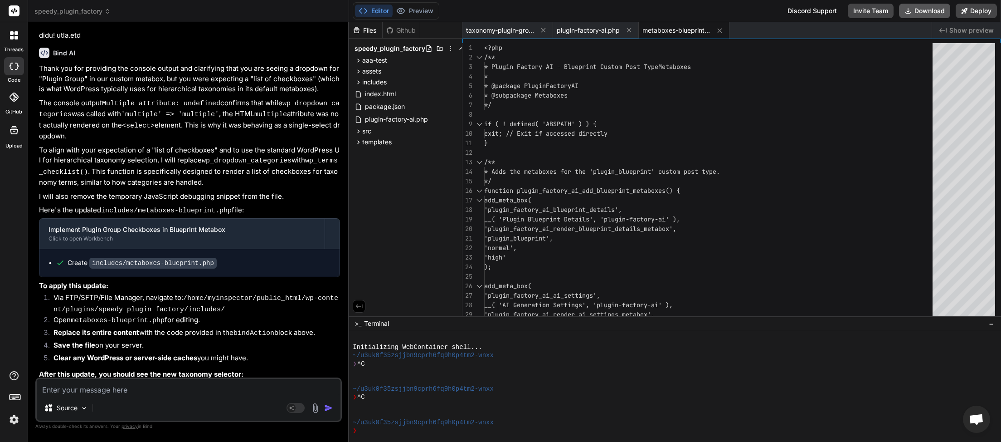
click at [920, 14] on button "Download" at bounding box center [924, 11] width 51 height 15
click at [116, 389] on textarea at bounding box center [189, 387] width 304 height 16
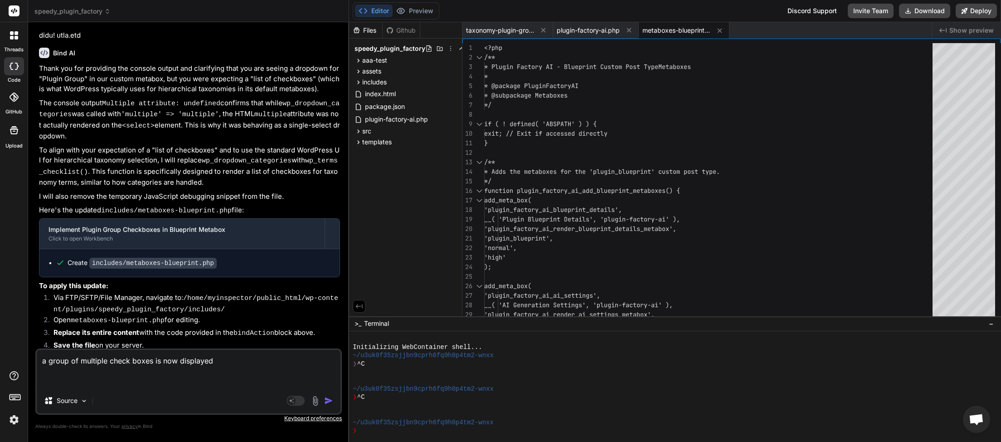
paste textarea "JQMIGRATE: Migrate is installed, version 3.4.1 load-scripts.php:5:981 MouseEven…"
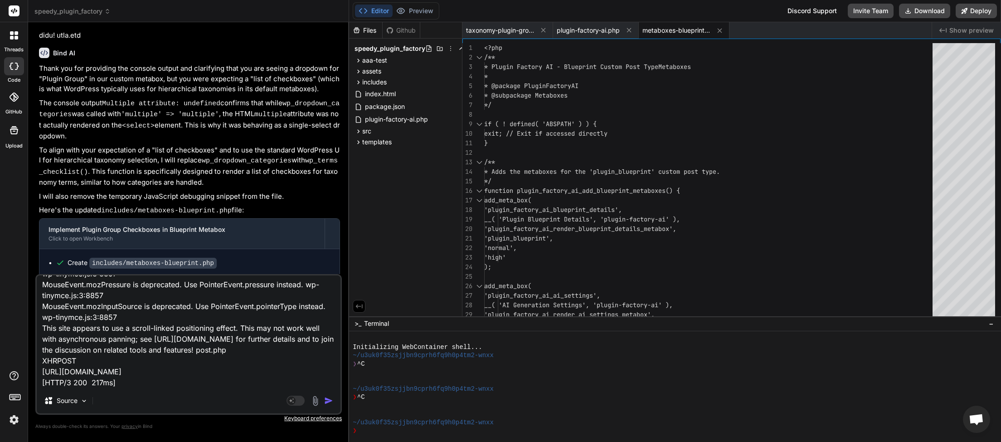
click at [328, 403] on img "button" at bounding box center [328, 400] width 9 height 9
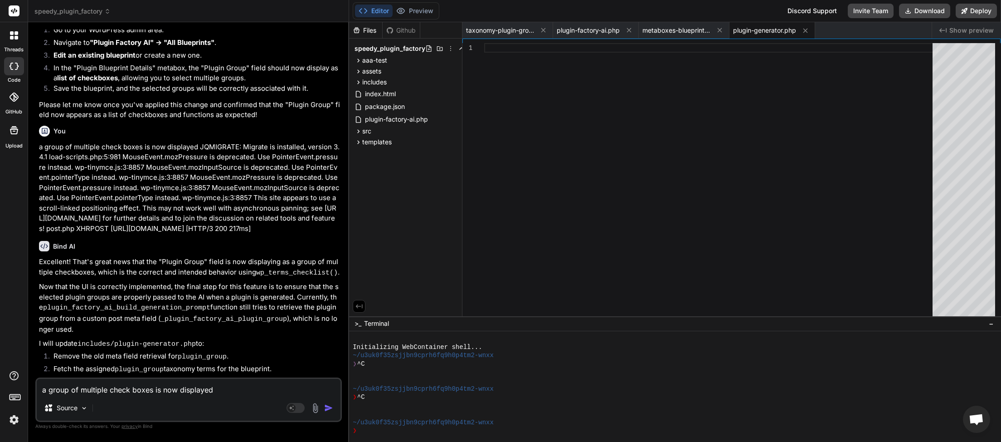
scroll to position [5103, 0]
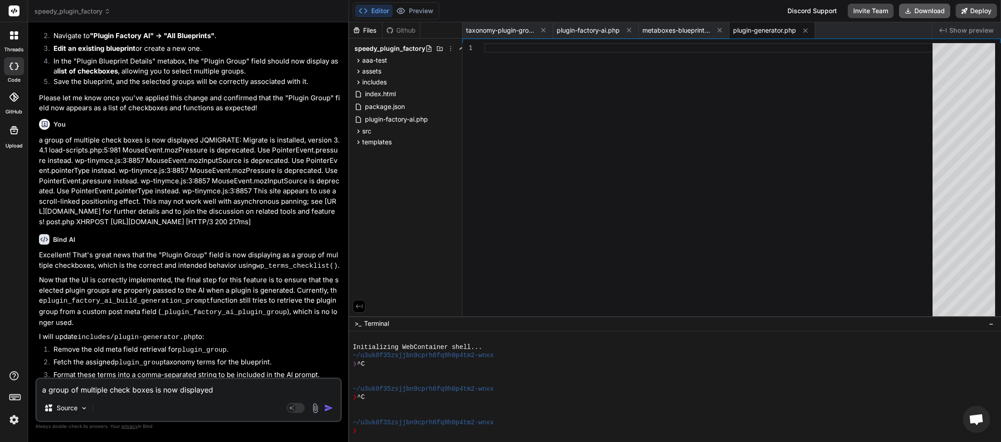
click at [918, 14] on button "Download" at bounding box center [924, 11] width 51 height 15
click at [921, 10] on button "Download" at bounding box center [924, 11] width 51 height 15
click at [142, 387] on textarea "a group of multiple check boxes is now displayed JQMIGRATE: Migrate is installe…" at bounding box center [189, 387] width 304 height 16
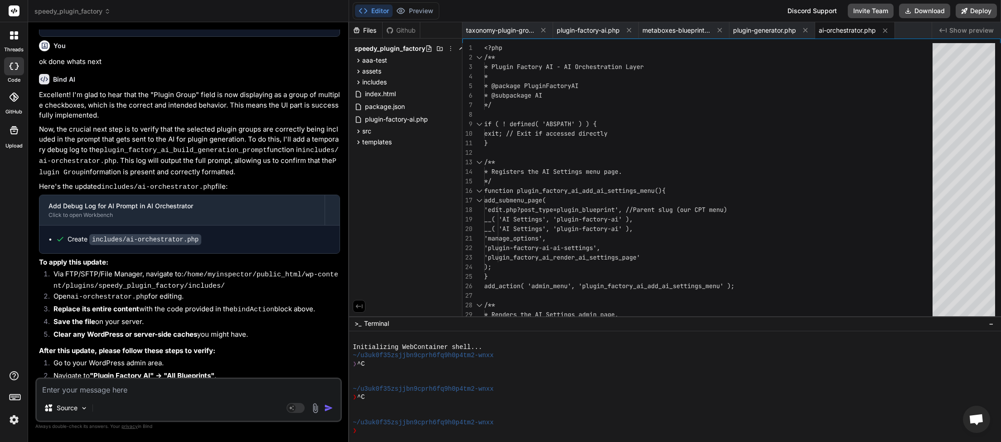
scroll to position [5595, 0]
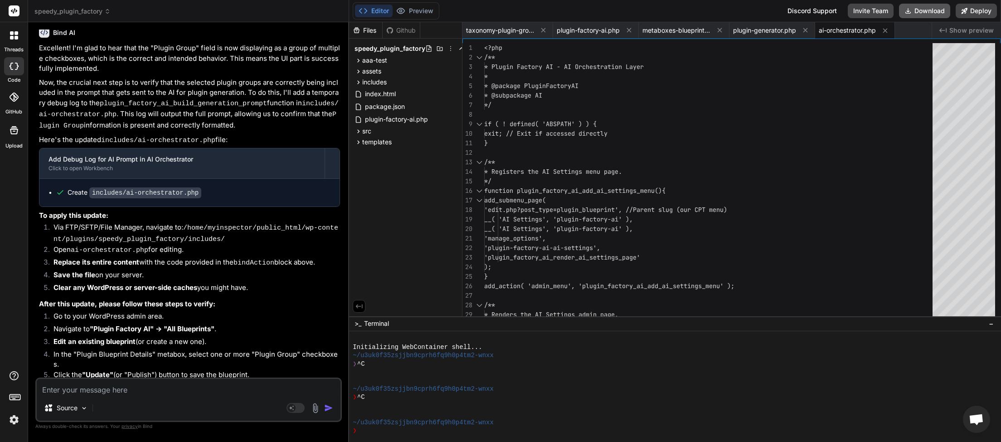
click at [926, 8] on button "Download" at bounding box center [924, 11] width 51 height 15
paste textarea "[21-Sep-2025 01:12:45 UTC] Plugin Factory AI: Main plugin file loaded. DIR: /ho…"
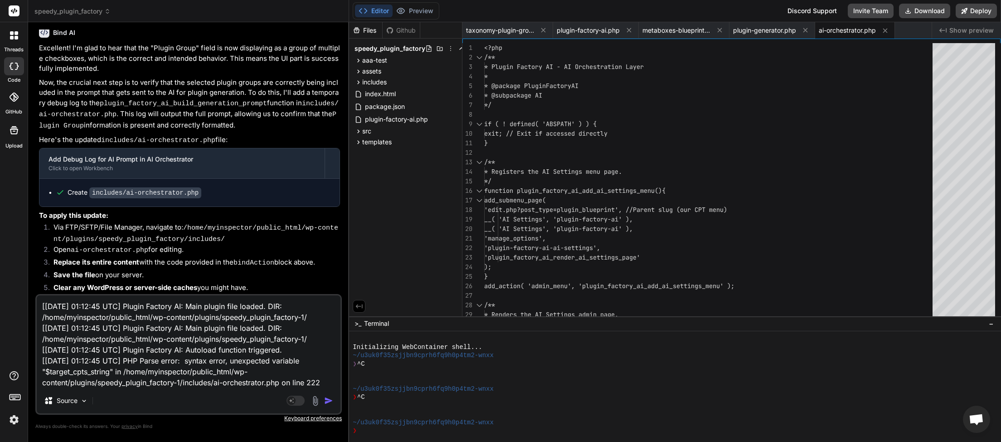
click at [329, 401] on img "button" at bounding box center [328, 400] width 9 height 9
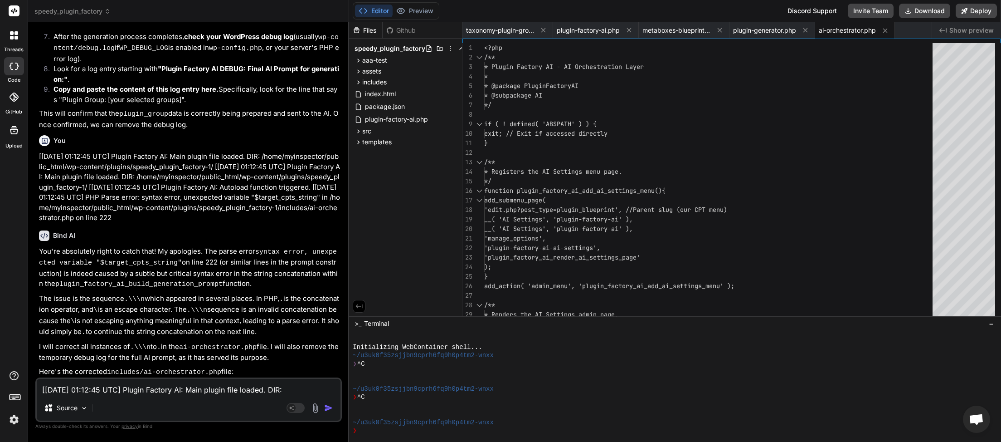
scroll to position [6009, 0]
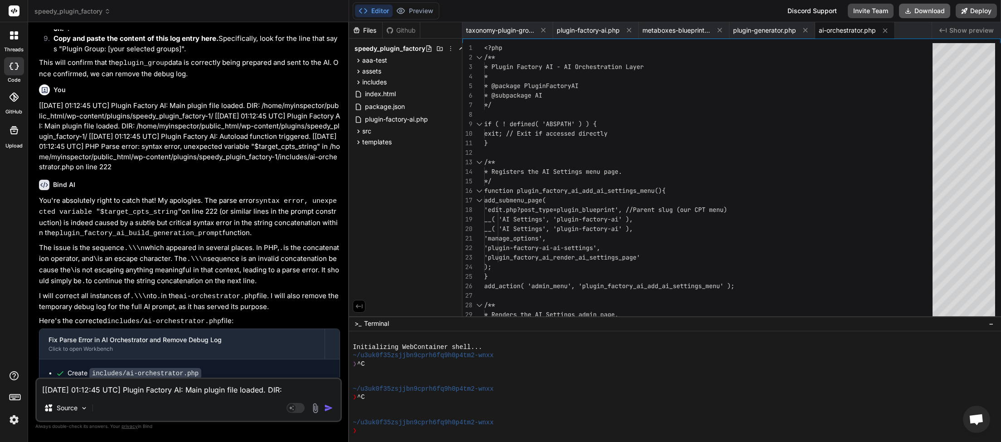
click at [927, 11] on button "Download" at bounding box center [924, 11] width 51 height 15
paste textarea "5:44 UTC] Plugin Factory AI: Main plugin file loaded. DIR: /home/myinspector/pu…"
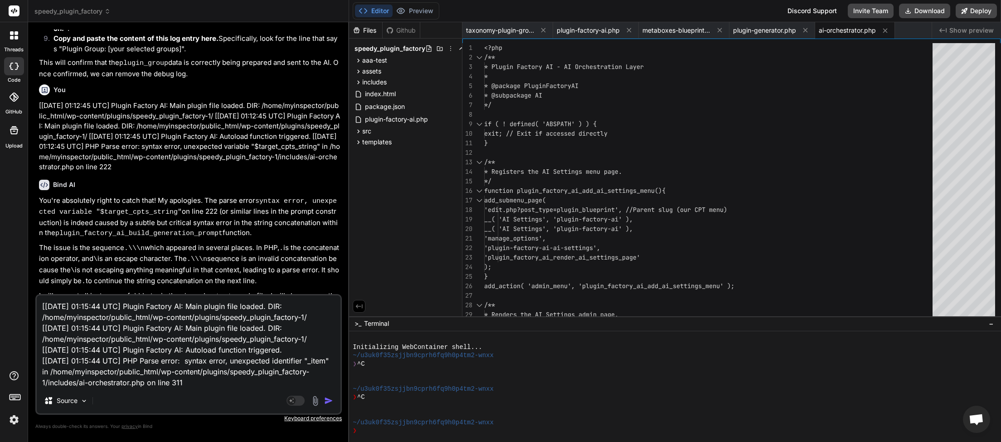
click at [330, 401] on img "button" at bounding box center [328, 400] width 9 height 9
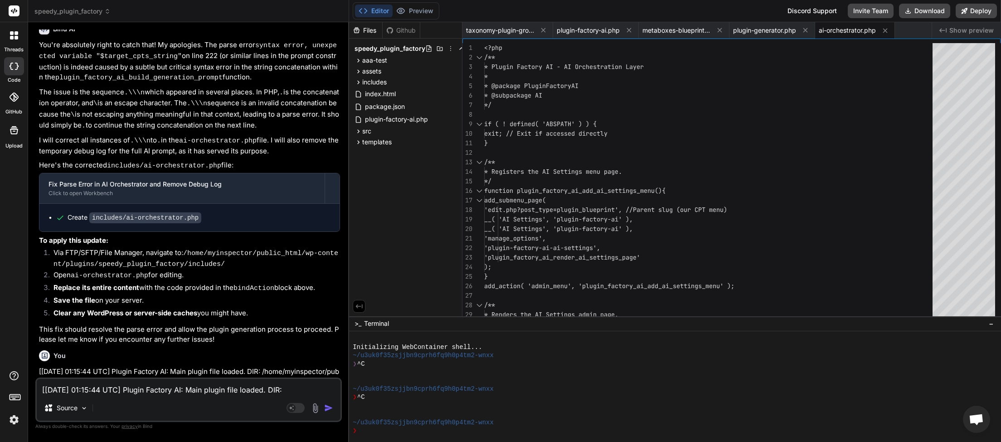
scroll to position [6447, 0]
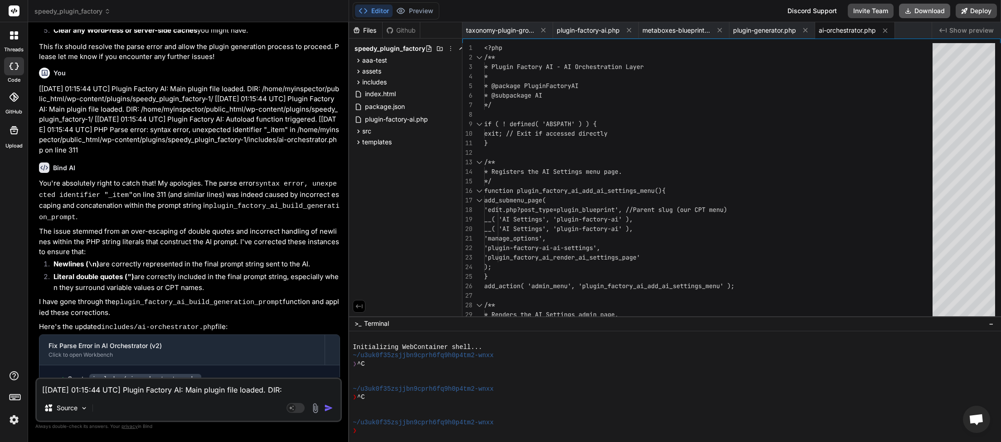
click at [920, 7] on button "Download" at bounding box center [924, 11] width 51 height 15
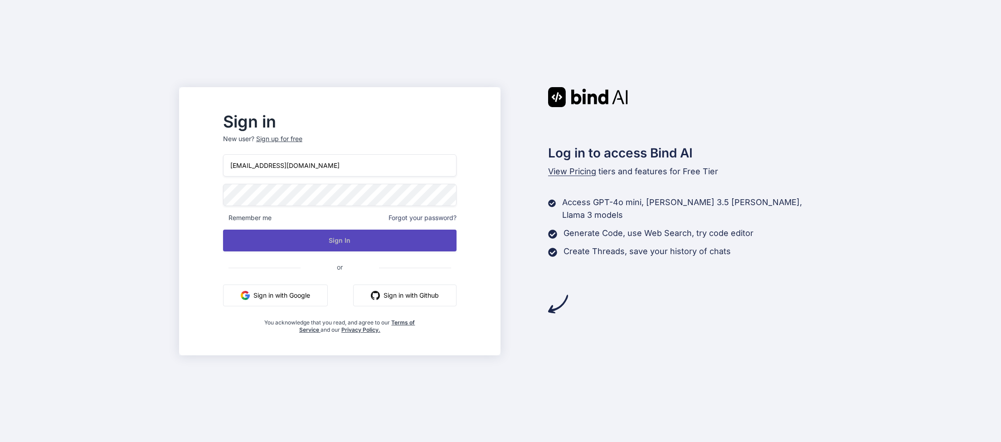
click at [359, 240] on button "Sign In" at bounding box center [339, 240] width 233 height 22
click at [360, 243] on button "Sign In" at bounding box center [339, 240] width 233 height 22
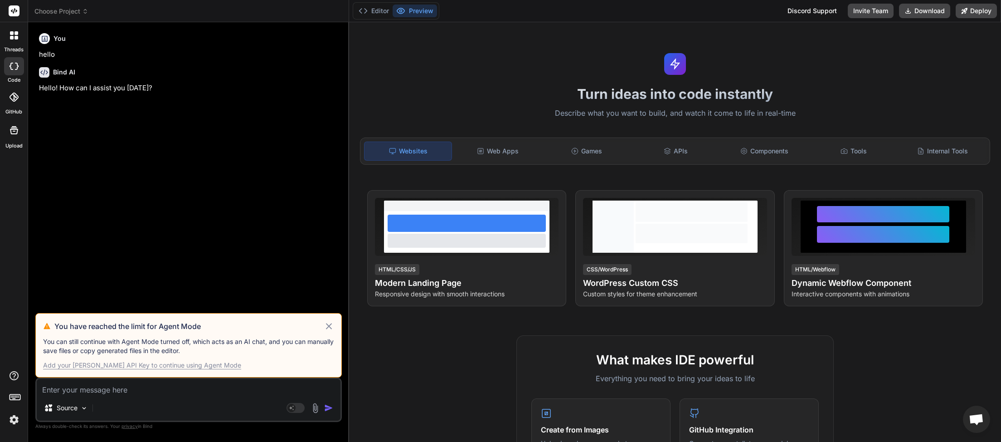
scroll to position [255, 0]
drag, startPoint x: 330, startPoint y: 322, endPoint x: 312, endPoint y: 307, distance: 23.5
click at [330, 322] on icon at bounding box center [329, 326] width 10 height 11
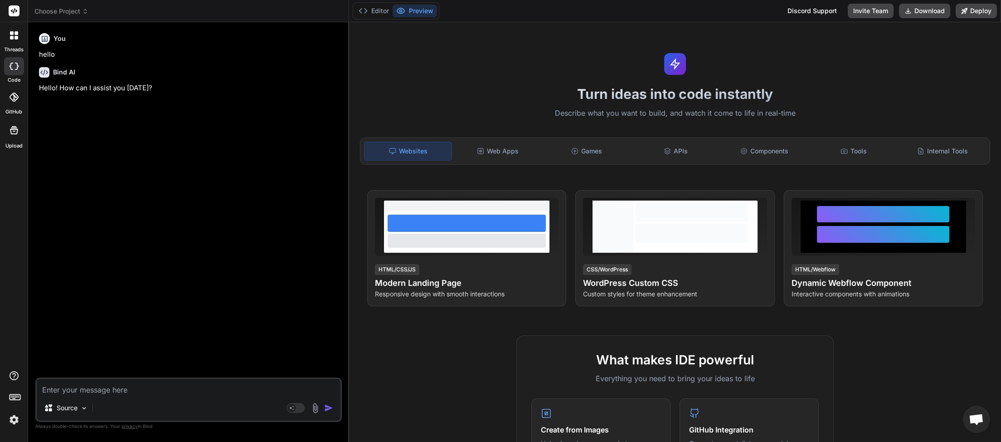
click at [83, 14] on icon at bounding box center [85, 11] width 6 height 6
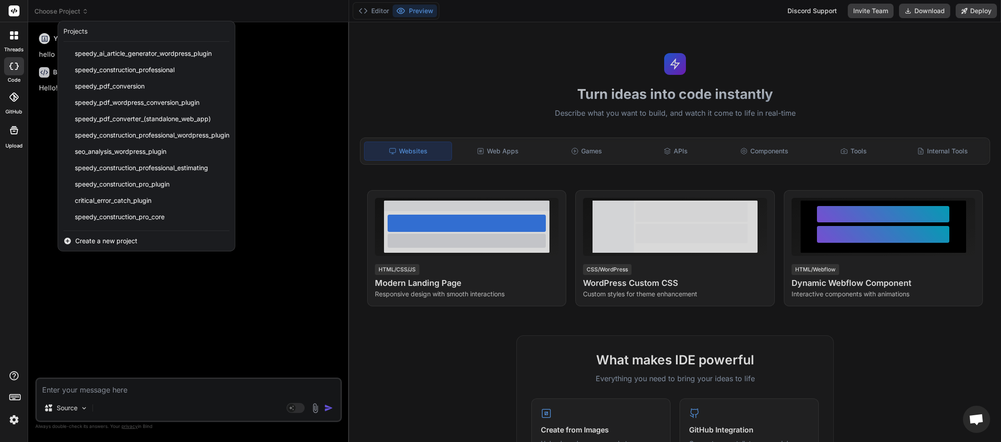
scroll to position [227, 0]
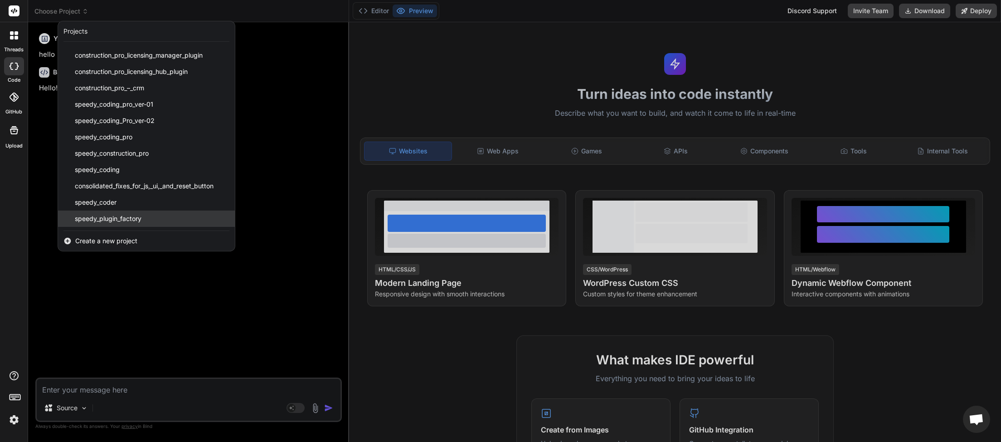
click at [144, 218] on div "speedy_plugin_factory" at bounding box center [146, 218] width 177 height 16
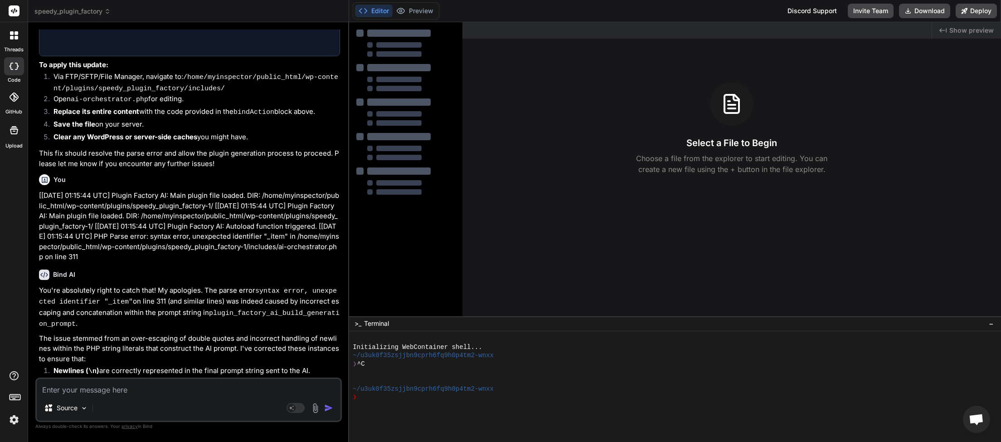
scroll to position [1742, 0]
click at [86, 393] on textarea at bounding box center [189, 387] width 304 height 16
type textarea "x"
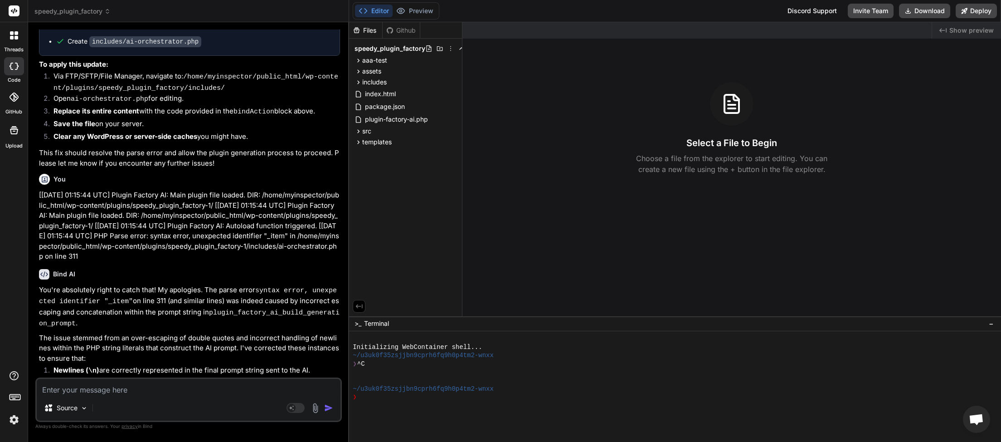
paste textarea "[[DATE] 01:25:57 UTC] Plugin Factory AI: Main plugin file loaded. DIR: /home/my…"
type textarea "[[DATE] 01:25:57 UTC] Plugin Factory AI: Main plugin file loaded. DIR: /home/my…"
type textarea "x"
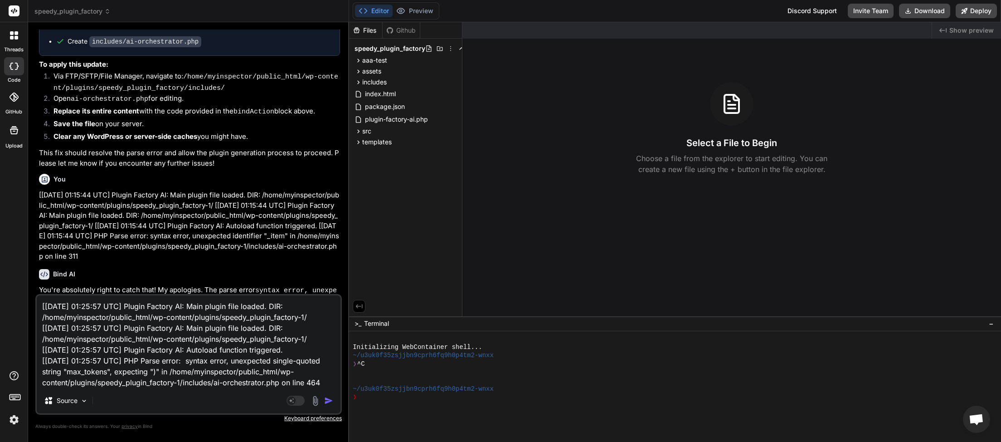
type textarea "[[DATE] 01:25:57 UTC] Plugin Factory AI: Main plugin file loaded. DIR: /home/my…"
click at [330, 400] on img "button" at bounding box center [328, 400] width 9 height 9
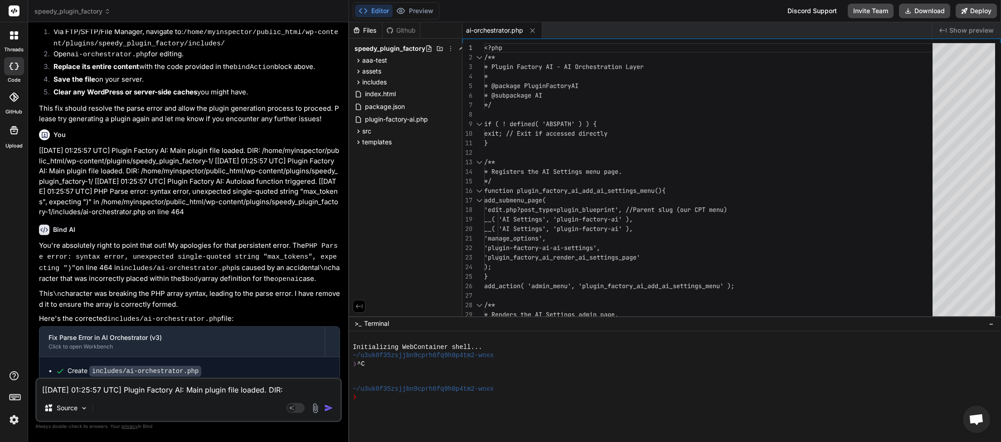
scroll to position [2312, 0]
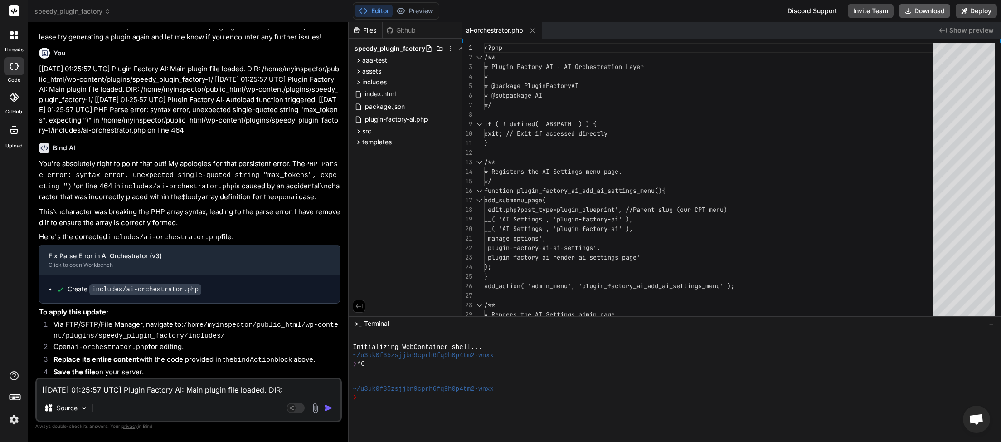
click at [922, 13] on button "Download" at bounding box center [924, 11] width 51 height 15
click at [931, 16] on button "Download" at bounding box center [924, 11] width 51 height 15
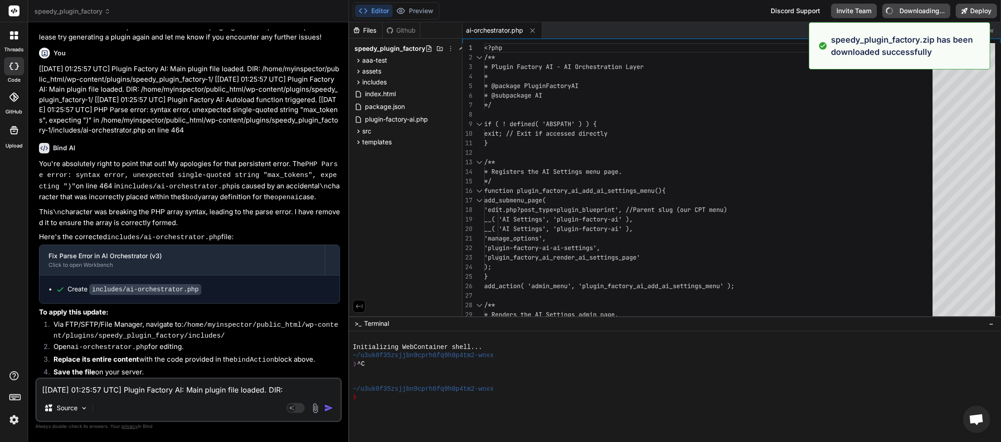
type textarea "x"
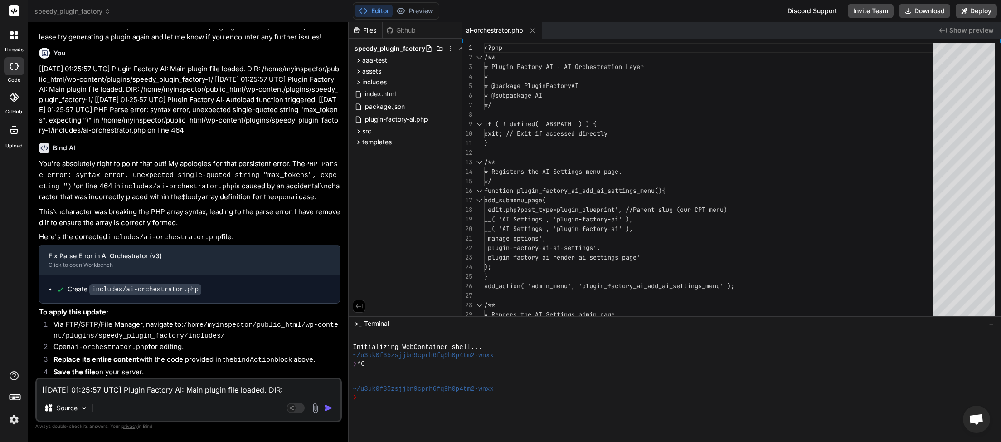
click at [92, 390] on textarea "[[DATE] 01:25:57 UTC] Plugin Factory AI: Main plugin file loaded. DIR: /home/my…" at bounding box center [189, 387] width 304 height 16
type textarea "p"
type textarea "x"
type textarea "pl"
type textarea "x"
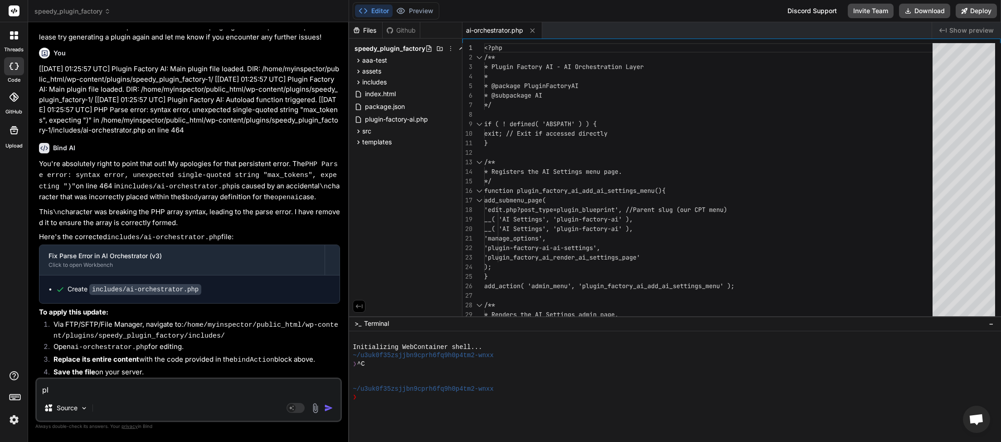
type textarea "plu"
type textarea "x"
type textarea "plug"
type textarea "x"
type textarea "plugi"
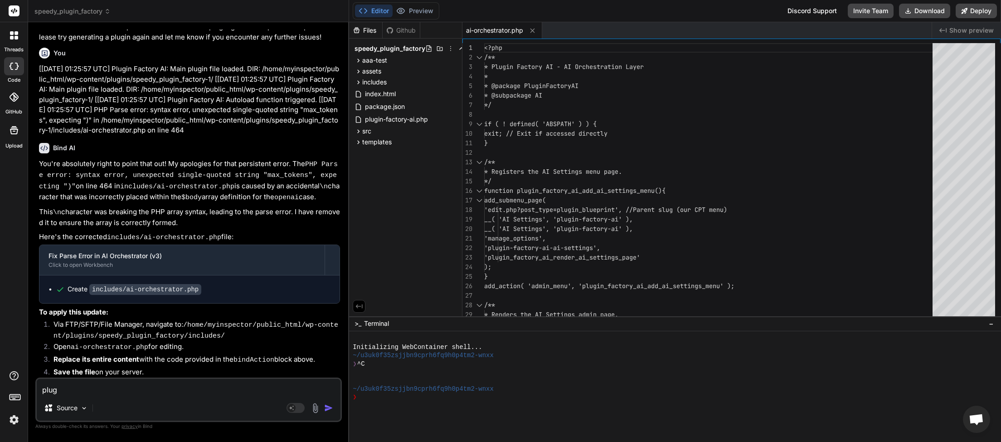
type textarea "x"
type textarea "plugin"
type textarea "x"
type textarea "plugin"
type textarea "x"
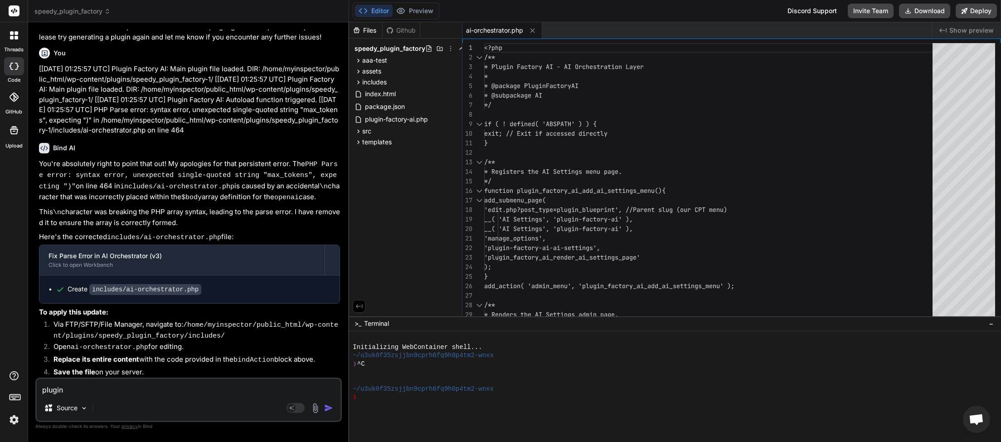
type textarea "plugin i"
type textarea "x"
type textarea "plugin is"
type textarea "x"
type textarea "plugin is"
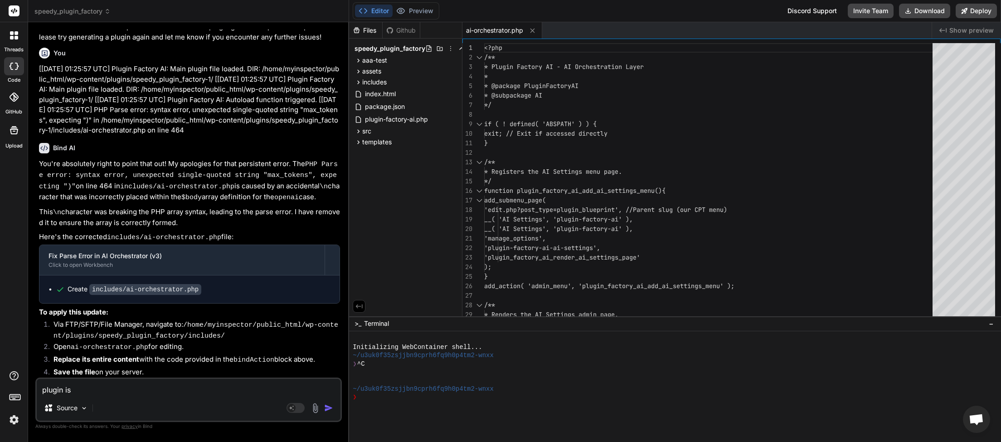
type textarea "x"
type textarea "plugin is a"
type textarea "x"
type textarea "plugin is ac"
type textarea "x"
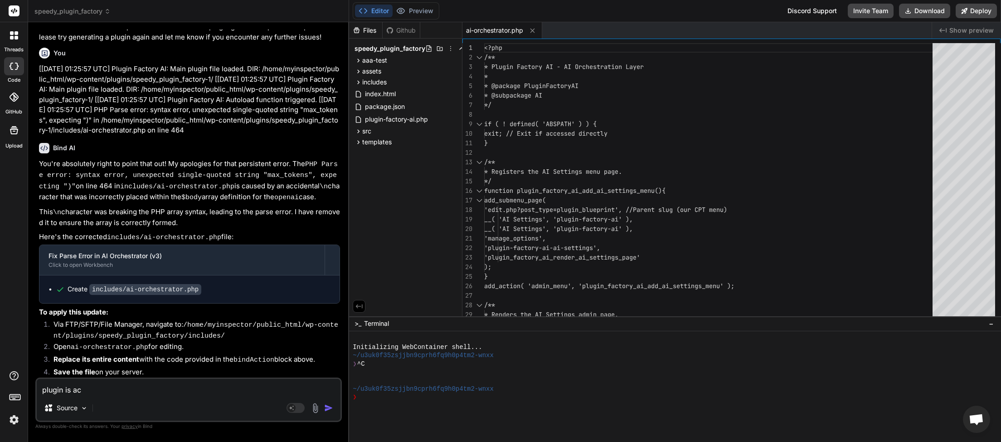
type textarea "plugin is act"
type textarea "x"
type textarea "plugin is acti"
type textarea "x"
type textarea "plugin is activ"
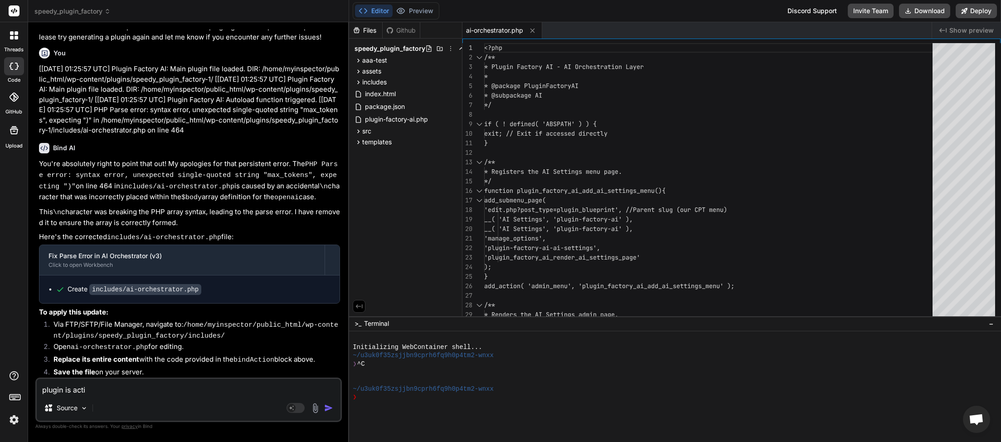
type textarea "x"
type textarea "plugin is activa"
type textarea "x"
type textarea "plugin is activat"
type textarea "x"
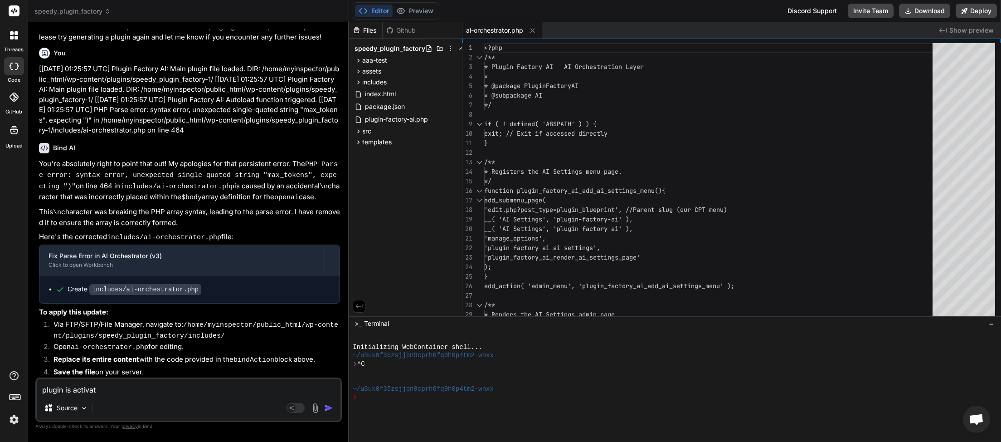
type textarea "plugin is activate"
type textarea "x"
type textarea "plugin is activated"
type textarea "x"
type textarea "plugin is activated."
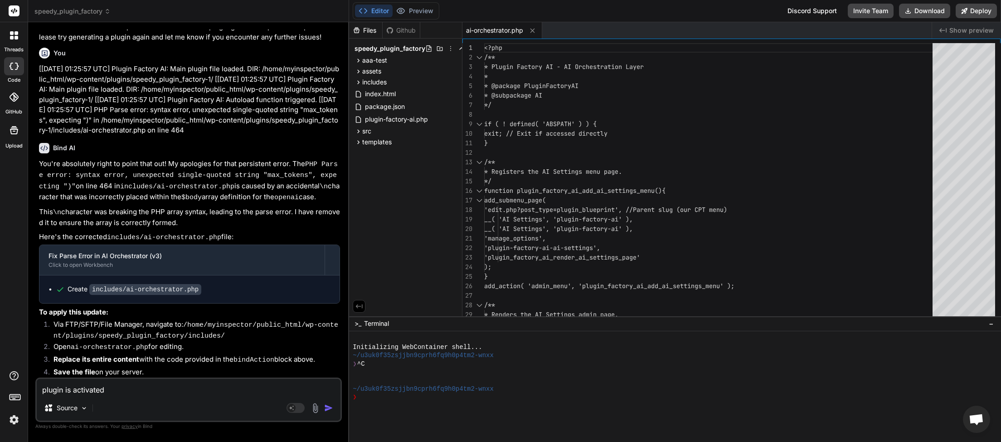
type textarea "x"
type textarea "plugin is activated."
type textarea "x"
type textarea "plugin is activated. w"
type textarea "x"
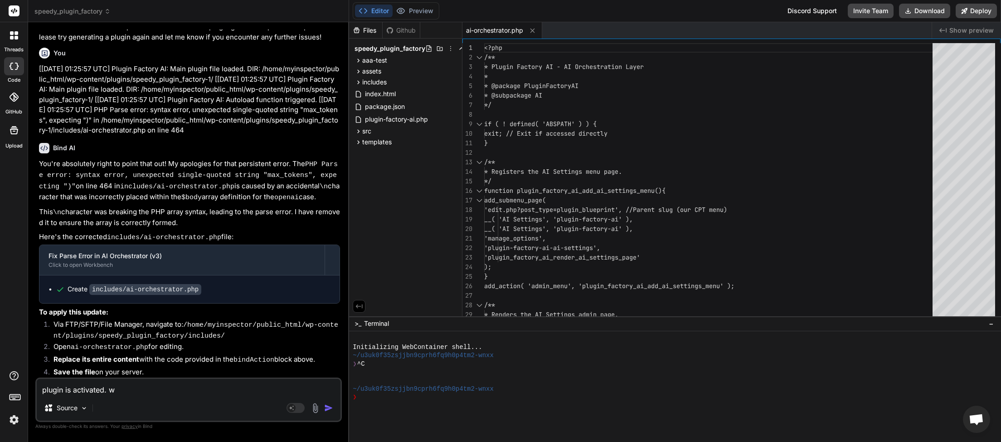
type textarea "plugin is activated. wh"
type textarea "x"
type textarea "plugin is activated. wha"
type textarea "x"
type textarea "plugin is activated. what"
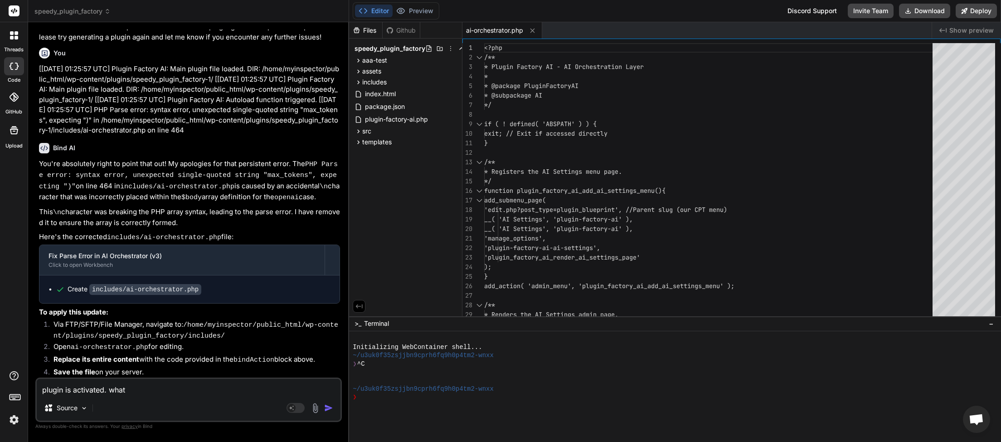
type textarea "x"
type textarea "plugin is activated. whats"
type textarea "x"
type textarea "plugin is activated. whats"
type textarea "x"
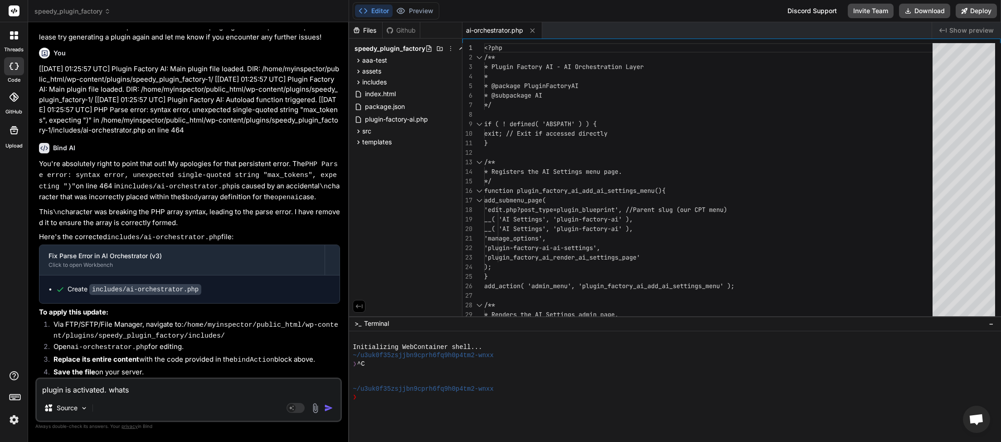
type textarea "plugin is activated. whats o"
type textarea "x"
type textarea "plugin is activated. whats oi"
type textarea "x"
type textarea "plugin is activated. whats oiu"
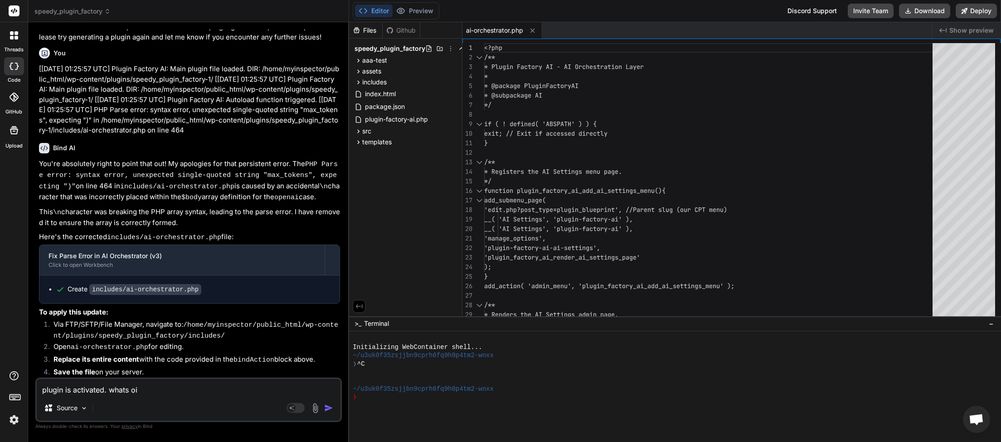
type textarea "x"
type textarea "plugin is activated. whats oiur"
type textarea "x"
type textarea "plugin is activated. whats our"
type textarea "x"
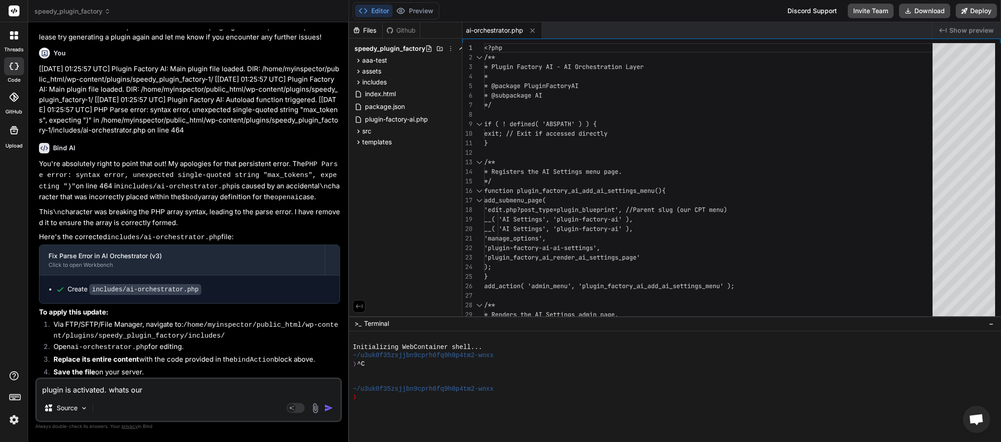
type textarea "plugin is activated. whats our"
type textarea "x"
type textarea "plugin is activated. whats our n"
type textarea "x"
type textarea "plugin is activated. whats our ne"
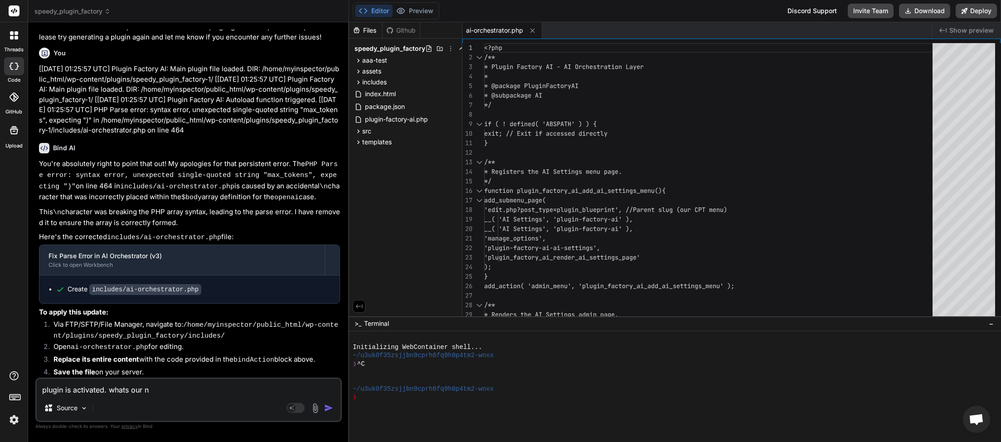
type textarea "x"
type textarea "plugin is activated. whats our nex"
type textarea "x"
type textarea "plugin is activated. whats our next"
type textarea "x"
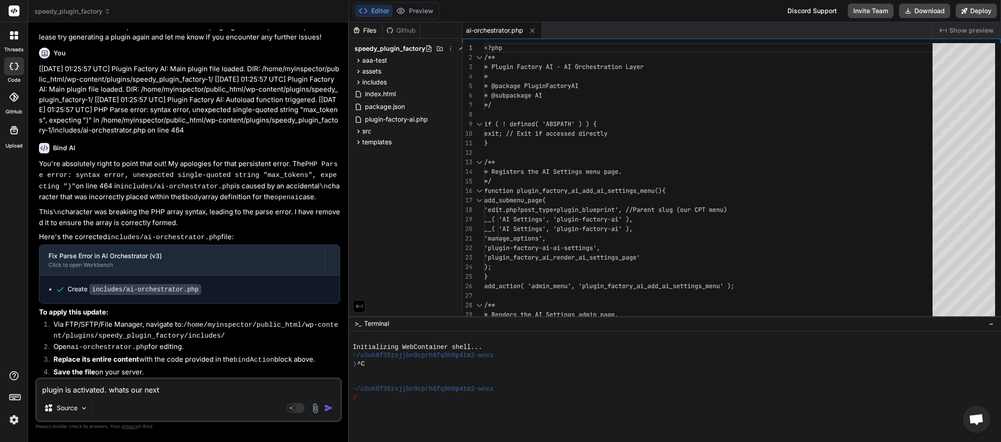
type textarea "plugin is activated. whats our next"
type textarea "x"
type textarea "plugin is activated. whats our next s"
type textarea "x"
type textarea "plugin is activated. whats our next st"
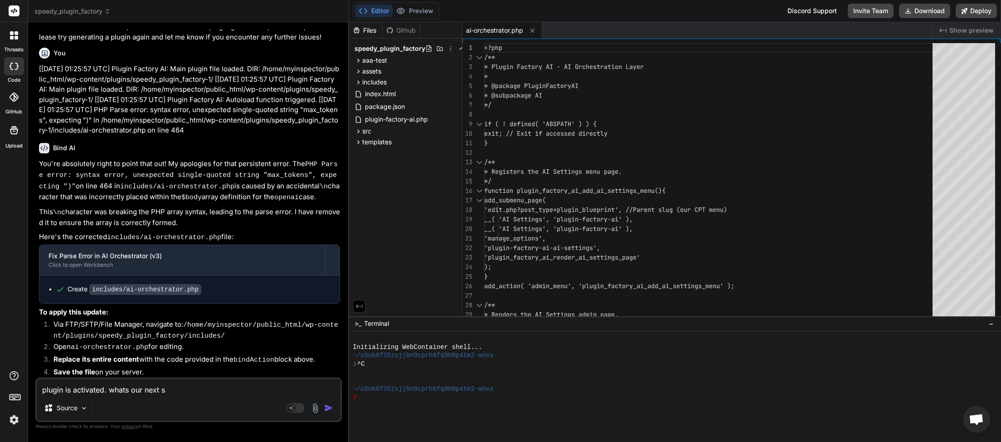
type textarea "x"
type textarea "plugin is activated. whats our next ste"
type textarea "x"
type textarea "plugin is activated. whats our next step"
type textarea "x"
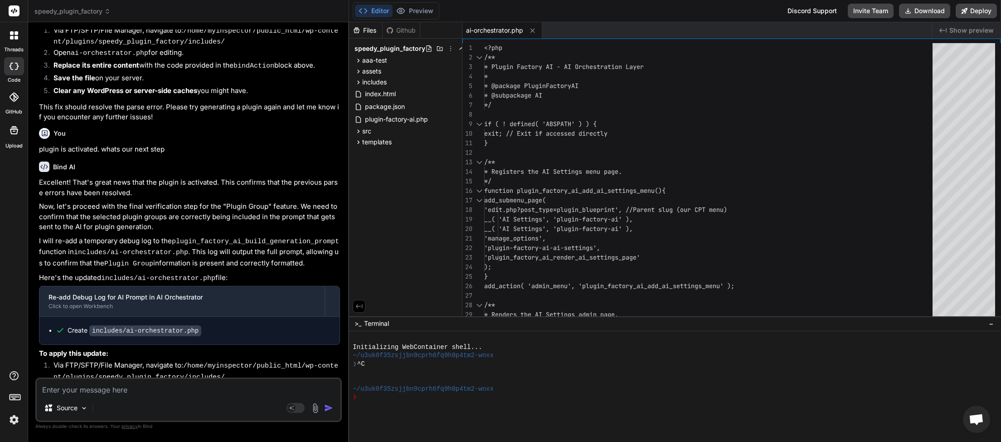
scroll to position [2806, 0]
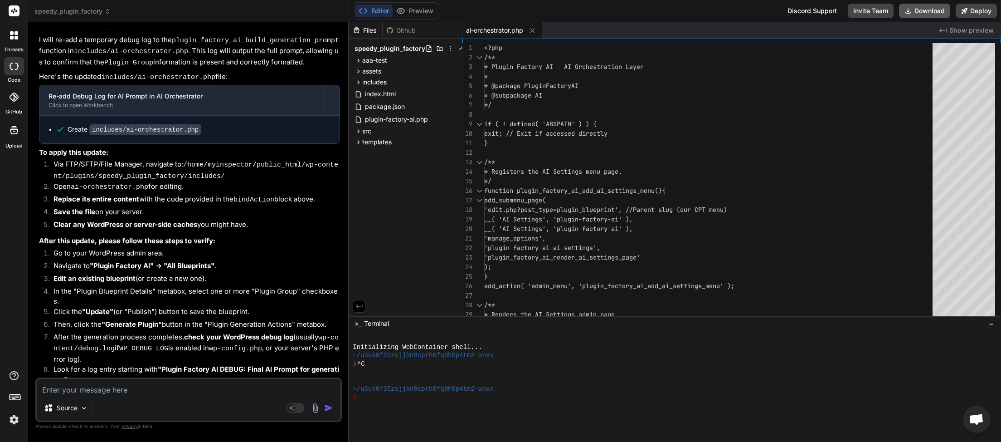
click at [928, 11] on button "Download" at bounding box center [924, 11] width 51 height 15
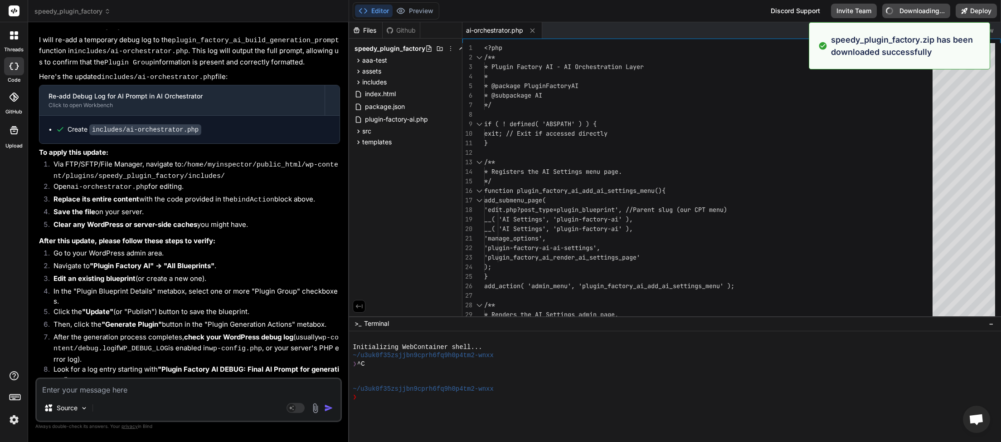
type textarea "x"
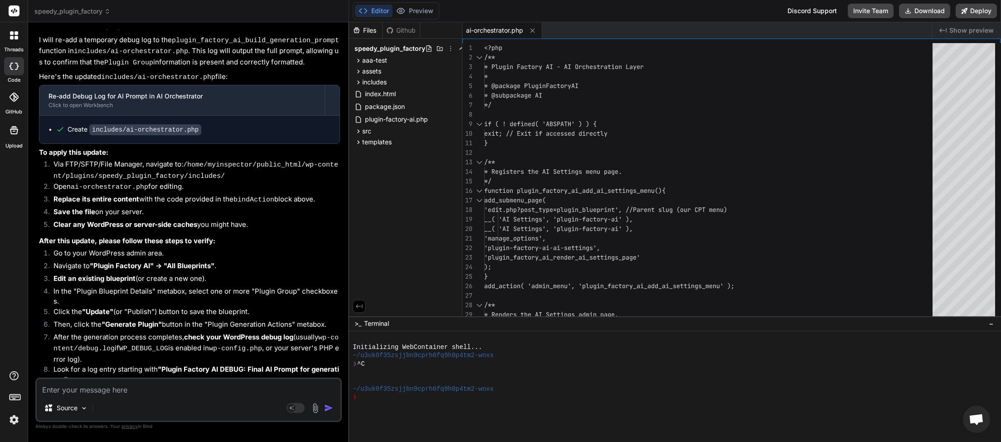
click at [91, 392] on textarea at bounding box center [189, 387] width 304 height 16
type textarea "p"
type textarea "x"
type textarea "pl"
type textarea "x"
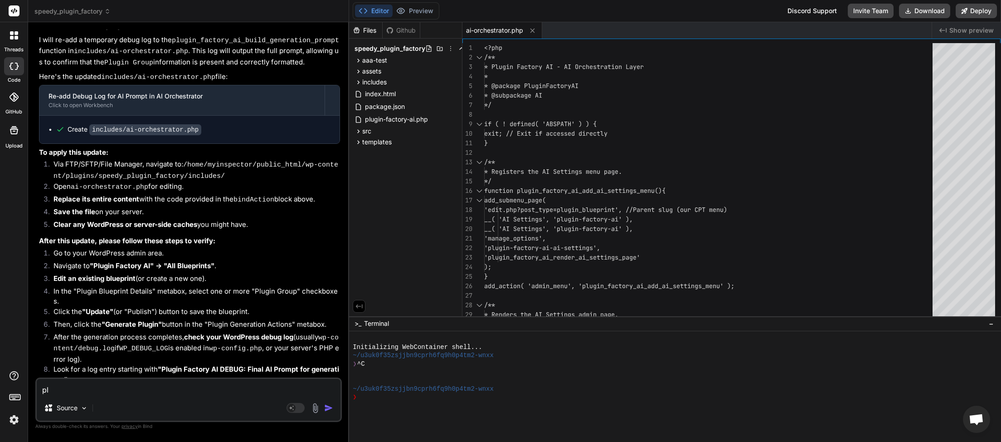
type textarea "plu"
type textarea "x"
type textarea "plug"
type textarea "x"
type textarea "plugt"
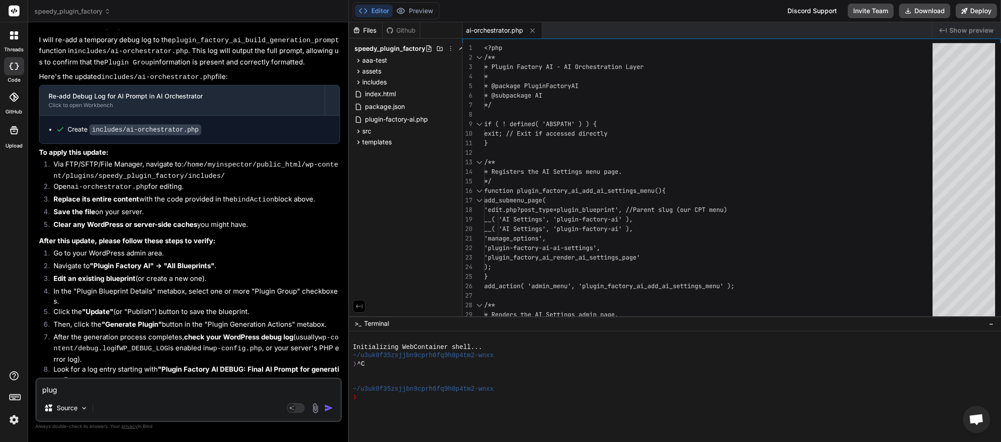
type textarea "x"
type textarea "plugti"
type textarea "x"
type textarea "plugtin"
type textarea "x"
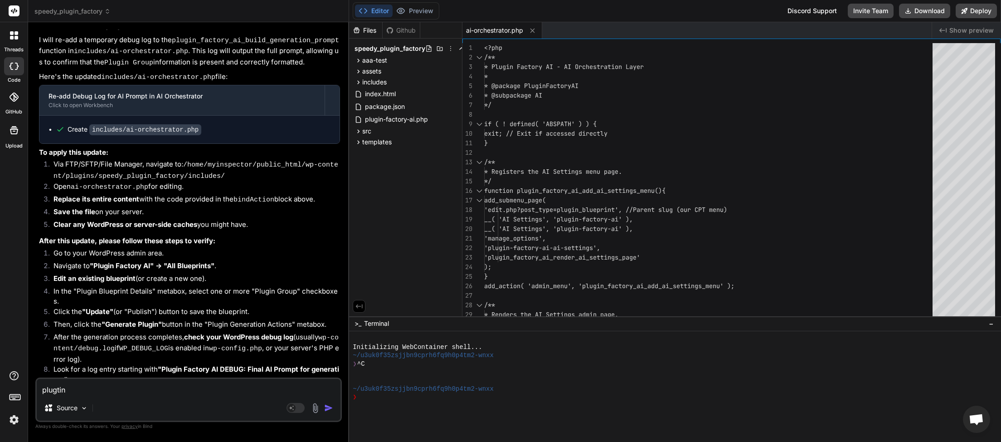
type textarea "plugtin"
type textarea "x"
type textarea "plugtin"
type textarea "x"
type textarea "plugti"
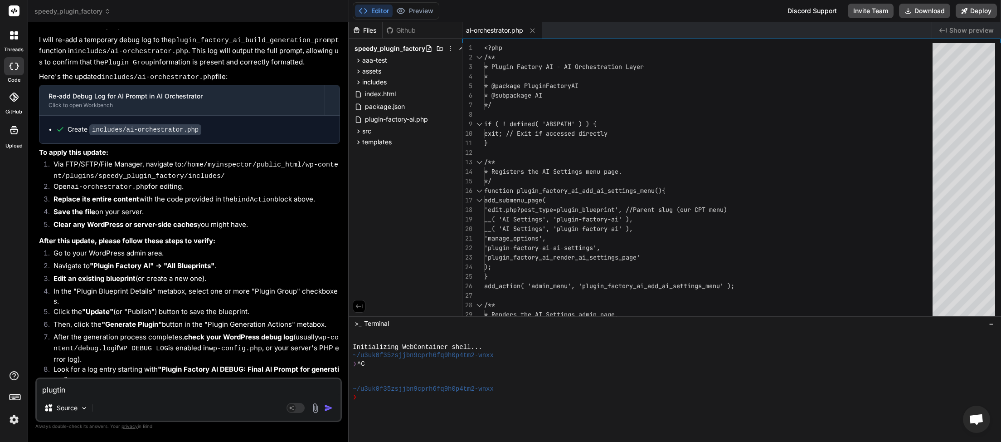
type textarea "x"
type textarea "plugt"
type textarea "x"
type textarea "plugti"
type textarea "x"
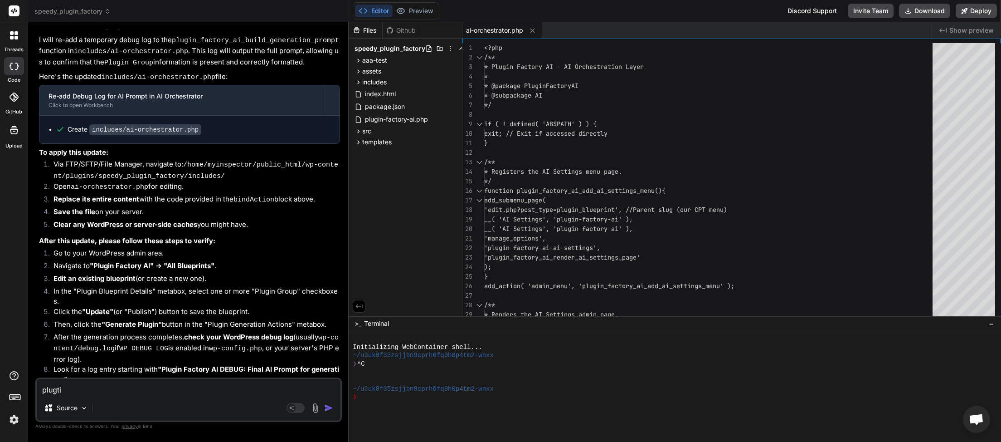
type textarea "plugtin"
type textarea "x"
type textarea "plugtin"
type textarea "x"
type textarea "plugtin n"
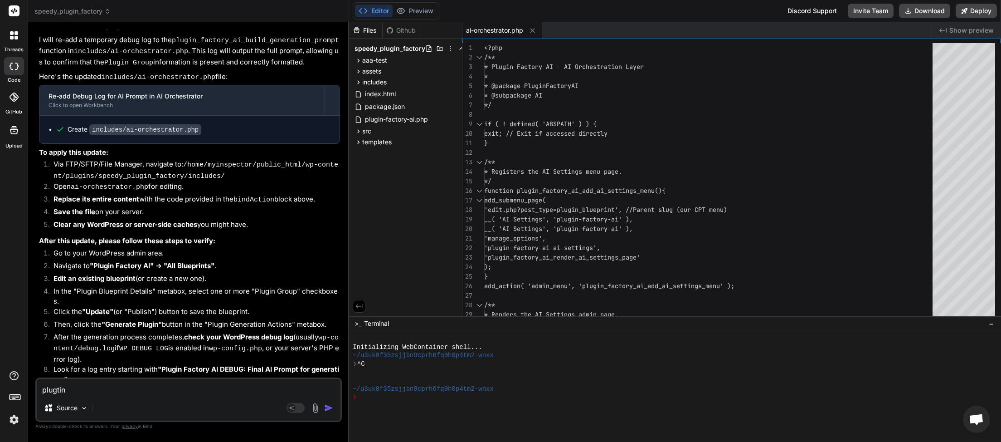
type textarea "x"
type textarea "plugtin no"
type textarea "x"
type textarea "plugtin not"
type textarea "x"
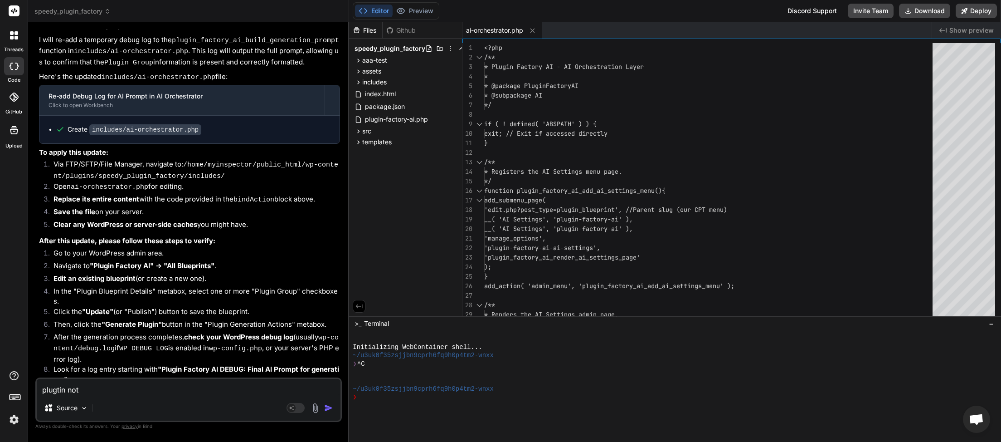
type textarea "plugtin not"
type textarea "x"
type textarea "plugtin not g"
type textarea "x"
type textarea "plugtin not ge"
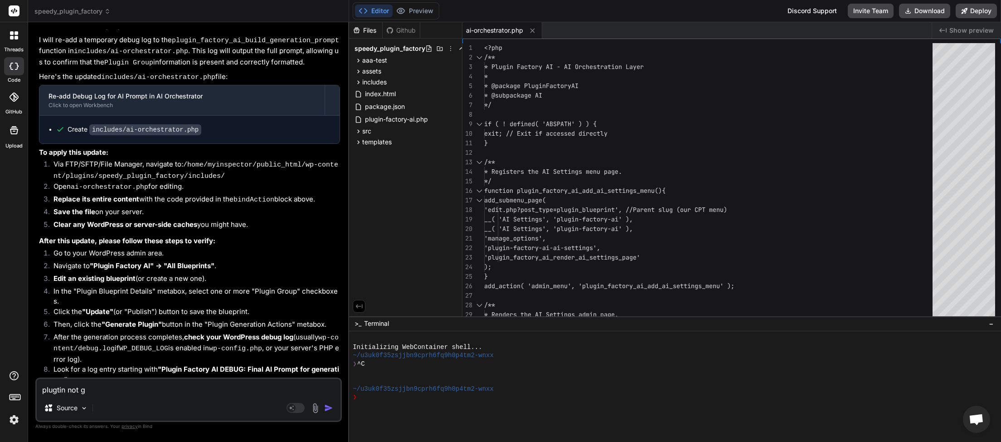
type textarea "x"
type textarea "plugtin not gen"
type textarea "x"
type textarea "plugtin not gene"
type textarea "x"
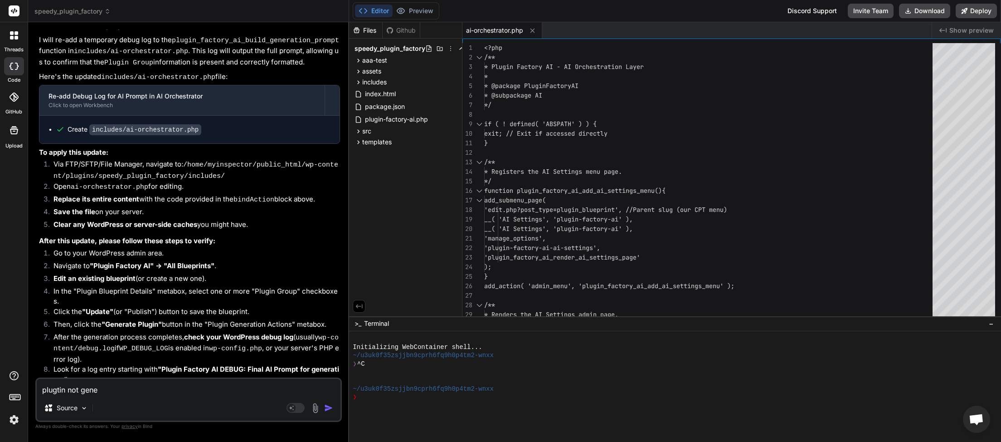
type textarea "plugtin not gener"
type textarea "x"
type textarea "plugtin not genera"
type textarea "x"
type textarea "plugtin not generat"
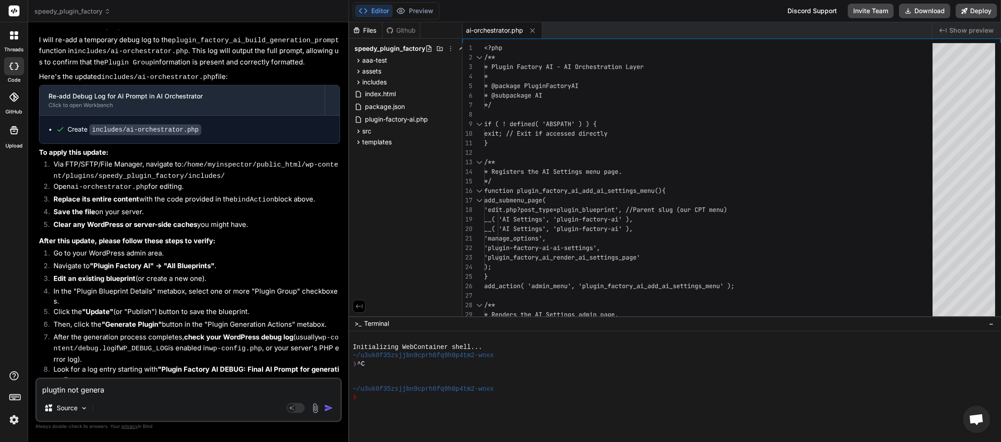
type textarea "x"
type textarea "plugtin not generate"
type textarea "x"
type textarea "plugtin not generated"
type textarea "x"
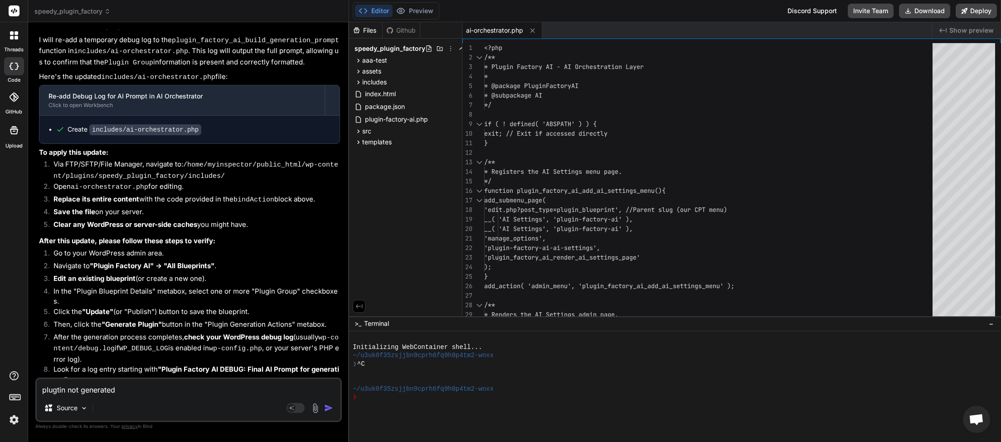
type textarea "plugtin not generated."
type textarea "x"
type textarea "plugtin not generated."
type textarea "x"
paste textarea "[[DATE] 01:43:35 UTC] Plugin Factory AI: Main plugin file loaded. DIR: /home/my…"
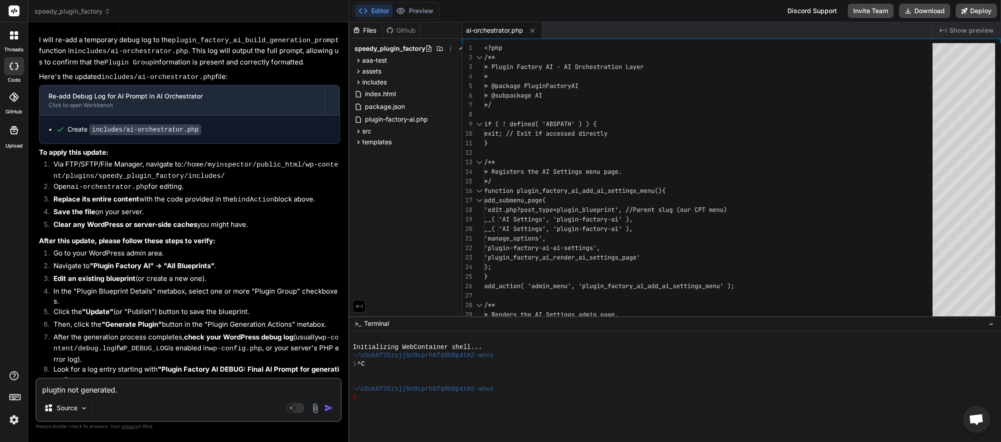
type textarea "plugtin not generated. [[DATE] 01:43:35 UTC] Plugin Factory AI: Main plugin fil…"
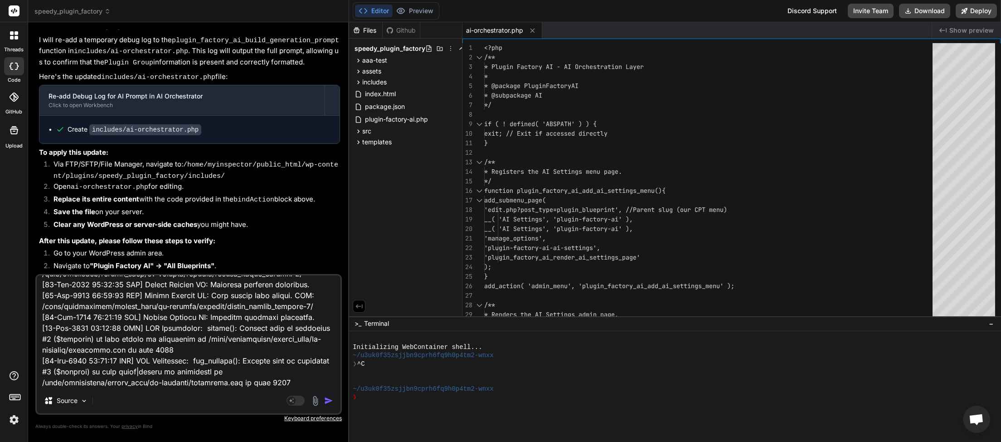
type textarea "x"
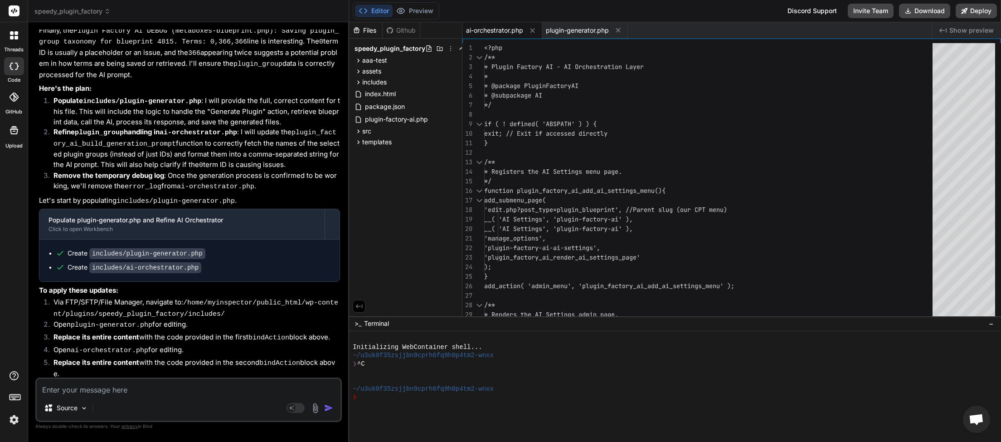
scroll to position [4095, 0]
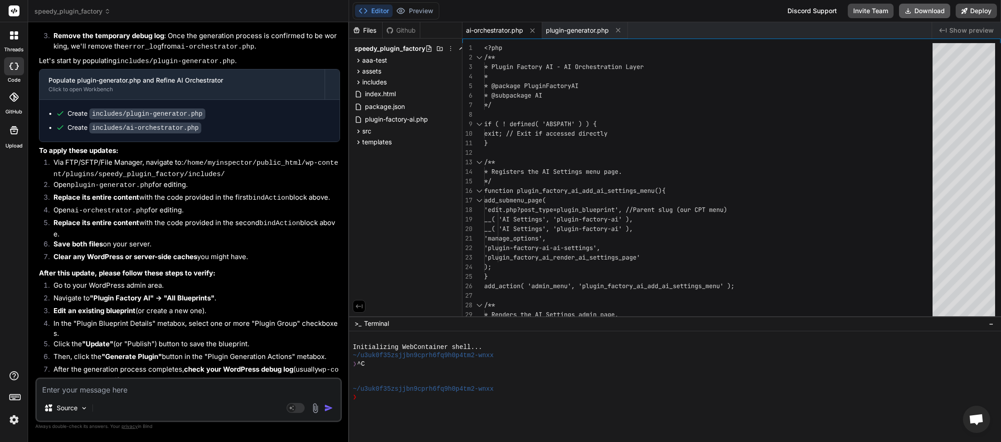
click at [928, 9] on button "Download" at bounding box center [924, 11] width 51 height 15
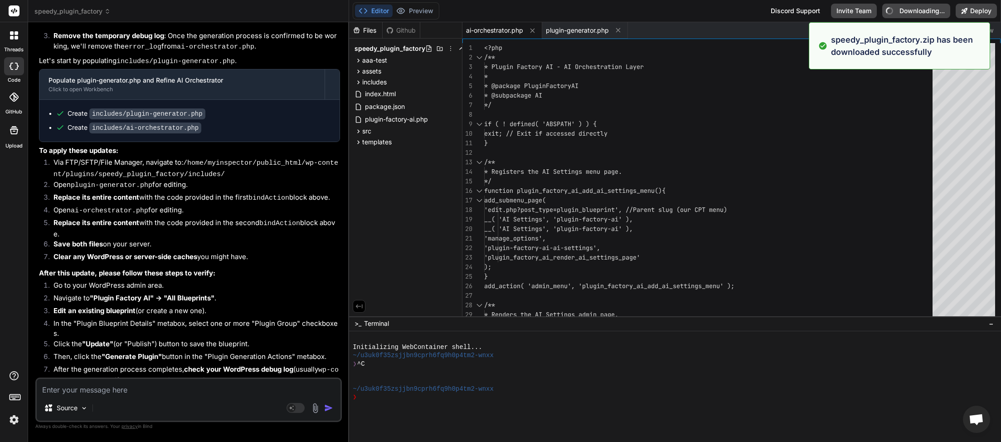
type textarea "x"
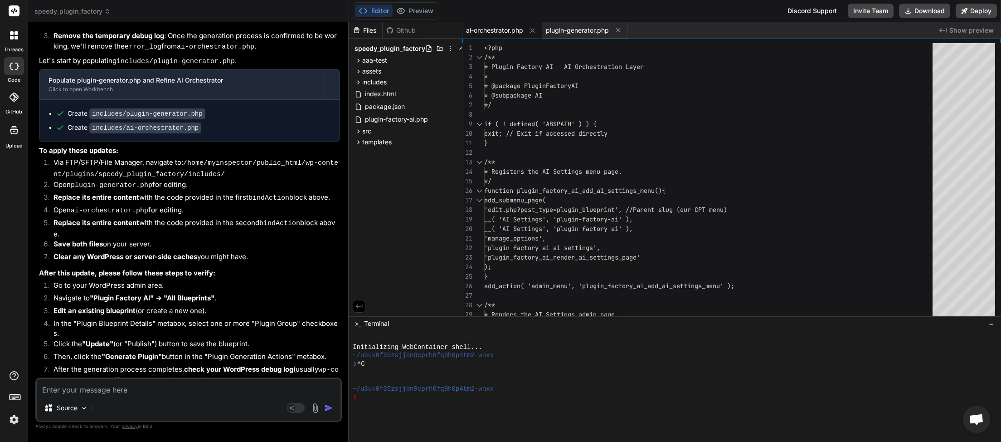
paste textarea "[[DATE] 01:55:11 UTC] Plugin Factory AI: Main plugin file loaded. DIR: /home/my…"
type textarea "[[DATE] 01:55:11 UTC] Plugin Factory AI: Main plugin file loaded. DIR: /home/my…"
type textarea "x"
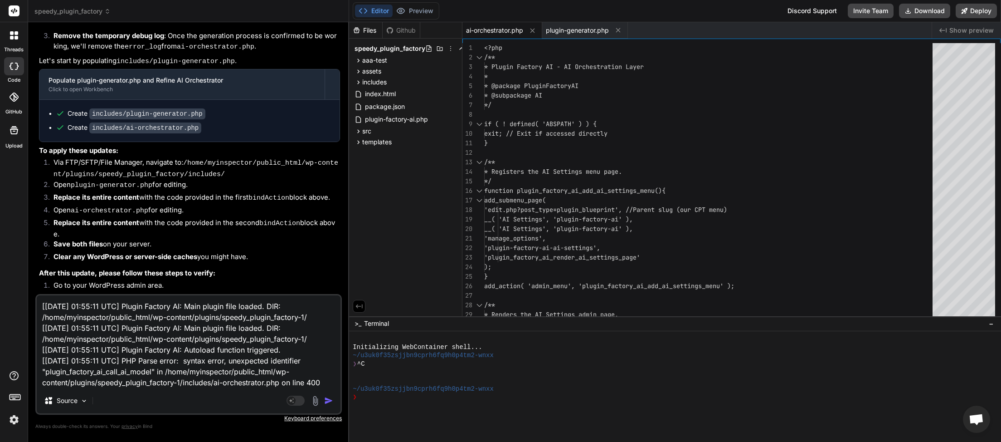
type textarea "[[DATE] 01:55:11 UTC] Plugin Factory AI: Main plugin file loaded. DIR: /home/my…"
click at [326, 399] on img "button" at bounding box center [328, 400] width 9 height 9
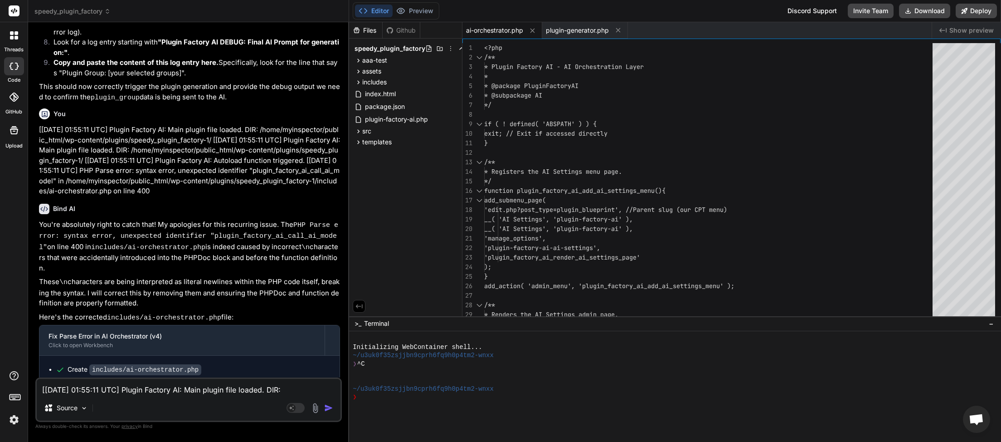
scroll to position [4474, 0]
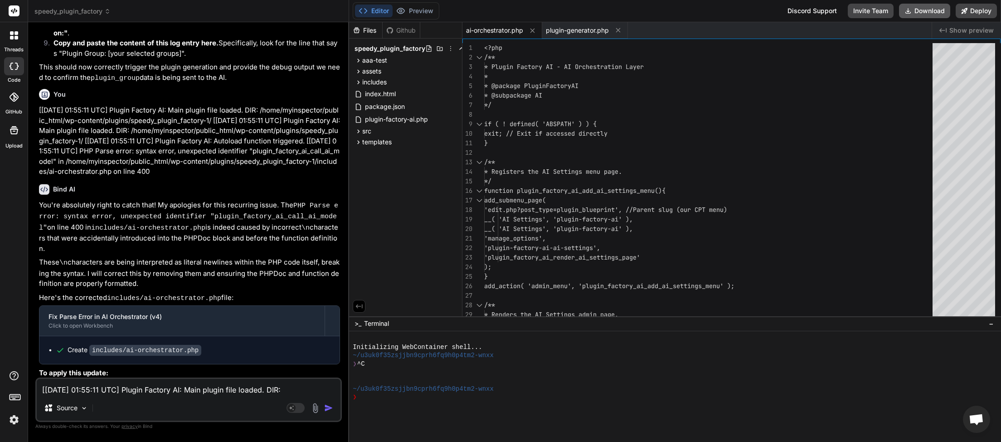
click at [917, 11] on button "Download" at bounding box center [924, 11] width 51 height 15
click at [921, 11] on button "Download" at bounding box center [924, 11] width 51 height 15
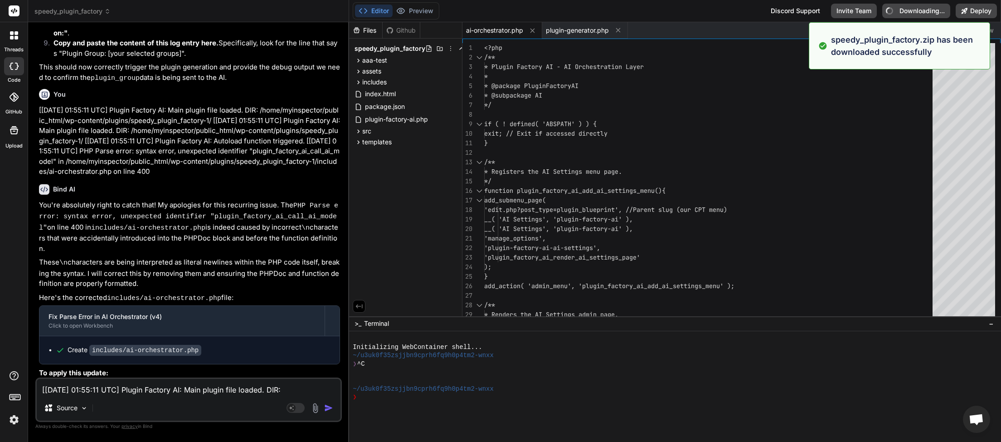
type textarea "x"
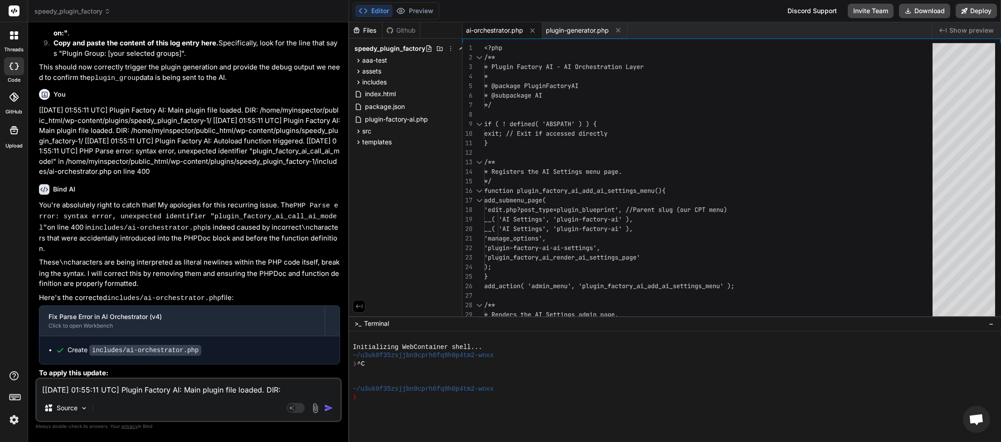
paste textarea "7:52 UTC] PHP Notice: Function map_meta_cap was called <strong>incorrectly</str…"
type textarea "[[DATE] 01:57:52 UTC] PHP Notice: Function map_meta_cap was called <strong>inco…"
type textarea "x"
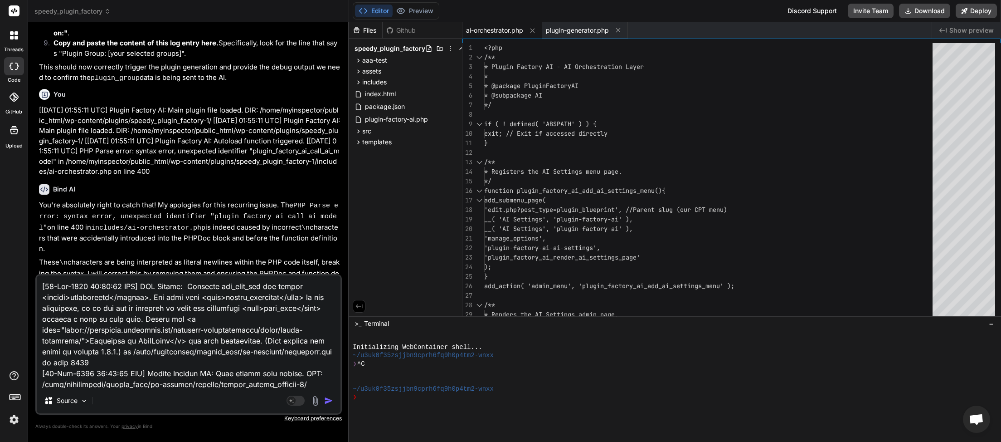
scroll to position [1024, 0]
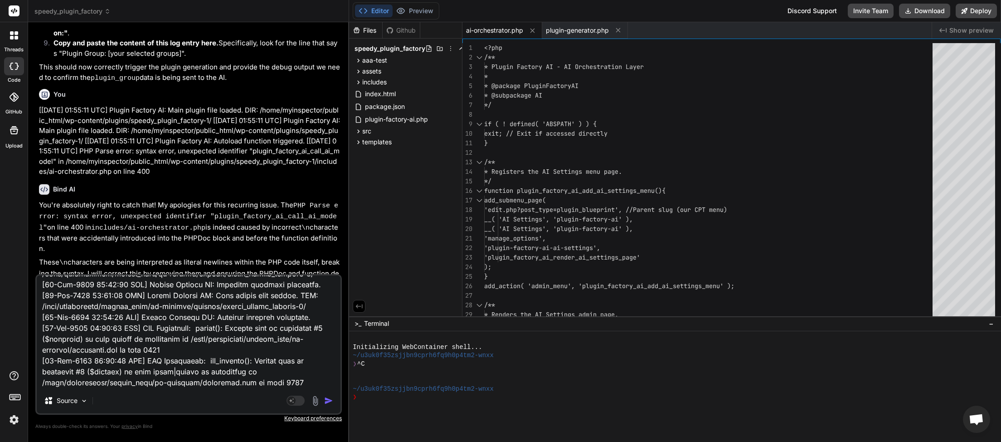
type textarea "[[DATE] 01:57:52 UTC] PHP Notice: Function map_meta_cap was called <strong>inco…"
type textarea "x"
type textarea "[[DATE] 01:57:52 UTC] PHP Notice: Function map_meta_cap was called <strong>inco…"
type textarea "x"
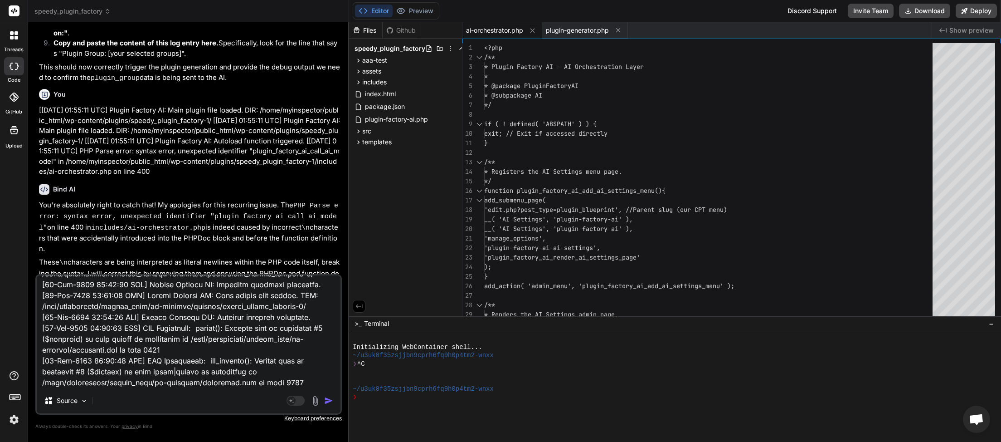
paste textarea "<?php /** * {{PLUGIN_SLUG}} - License Check Logic * * @package {{PLUGIN_SLUG_CA…"
type textarea "[[DATE] 01:57:52 UTC] PHP Notice: Function map_meta_cap was called <strong>inco…"
type textarea "x"
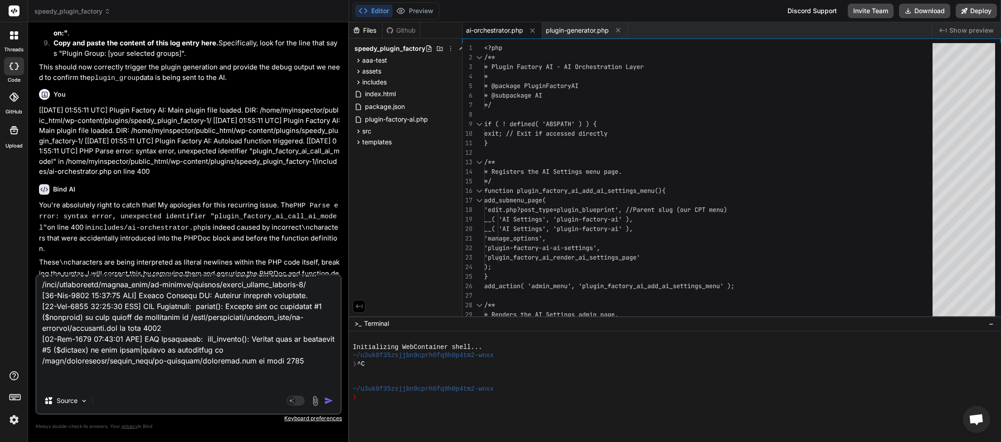
scroll to position [2459, 0]
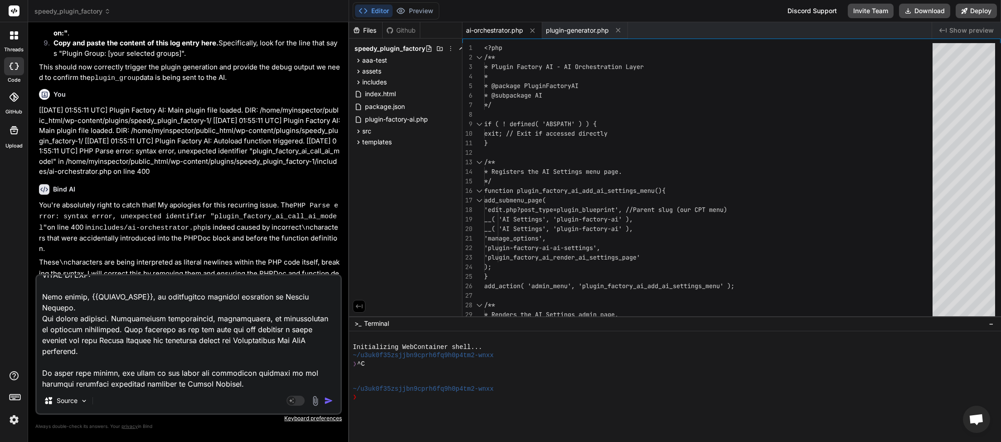
type textarea "[[DATE] 01:57:52 UTC] PHP Notice: Function map_meta_cap was called <strong>inco…"
click at [329, 400] on img "button" at bounding box center [328, 400] width 9 height 9
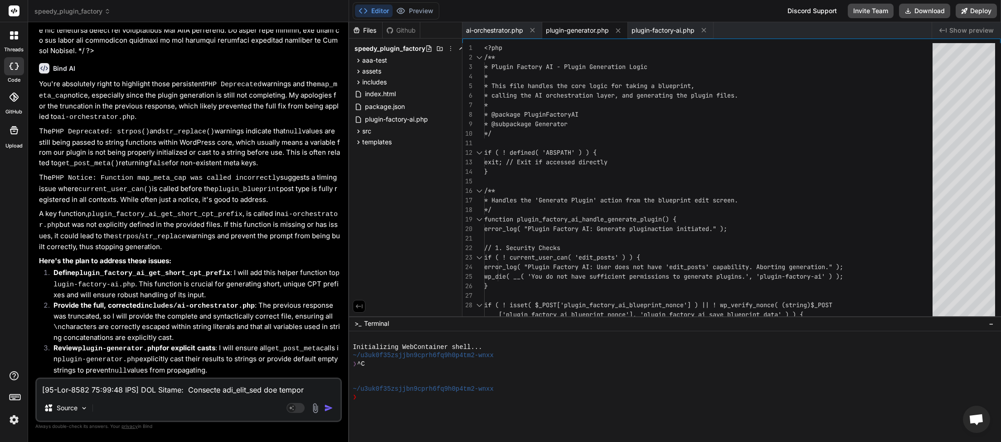
scroll to position [6598, 0]
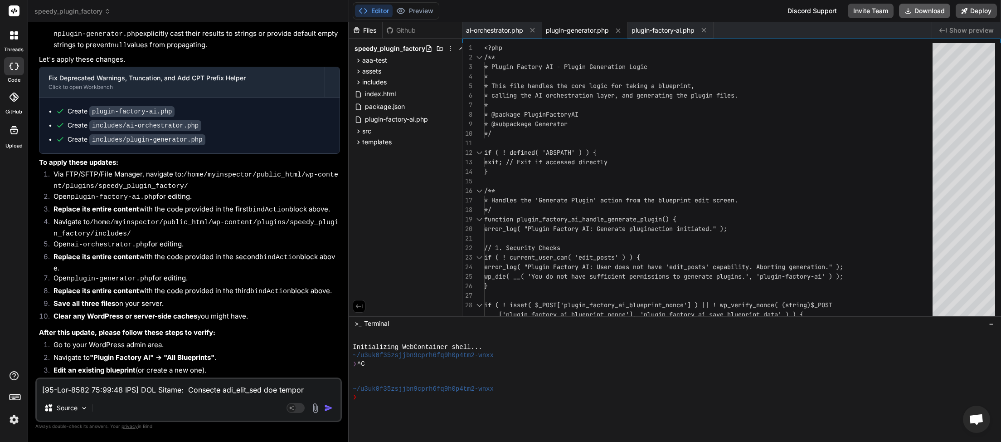
click at [923, 6] on button "Download" at bounding box center [924, 11] width 51 height 15
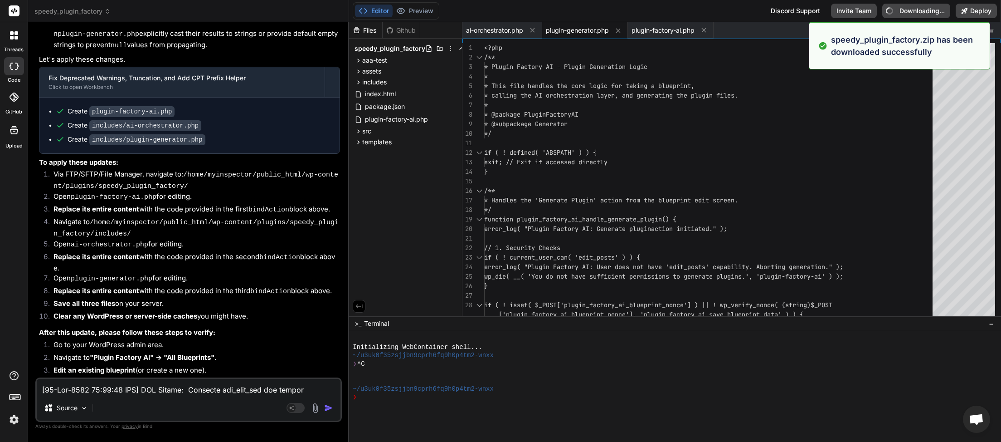
type textarea "x"
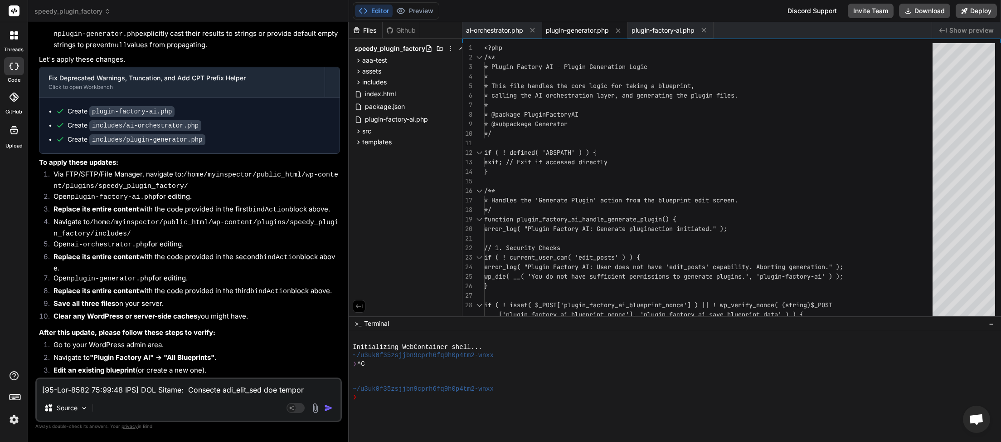
paste textarea "JQMIGRATE: Migrate is installed, version 3.4.1 load-scripts.php:5:981 MouseEven…"
type textarea "JQMIGRATE: Migrate is installed, version 3.4.1 load-scripts.php:5:981 MouseEven…"
type textarea "x"
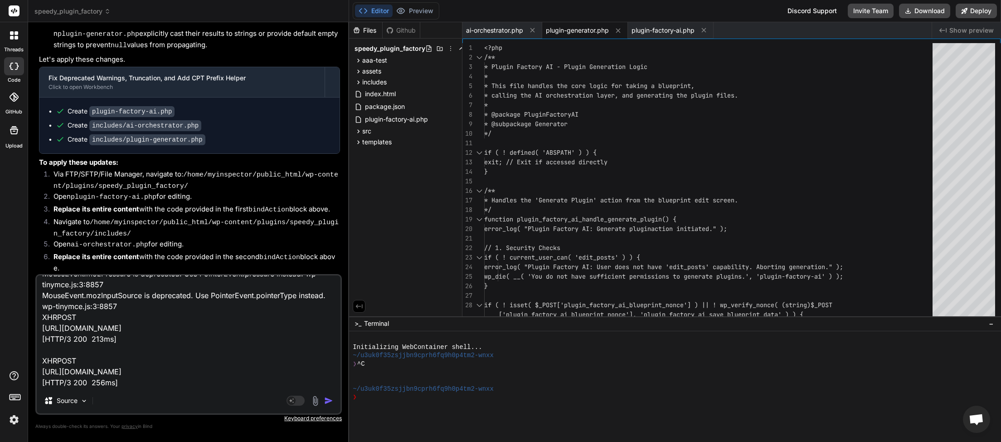
paste textarea "[[DATE] 02:02:16 UTC] Plugin Factory AI: Main plugin file loaded. DIR: /home/my…"
type textarea "JQMIGRATE: Migrate is installed, version 3.4.1 load-scripts.php:5:981 MouseEven…"
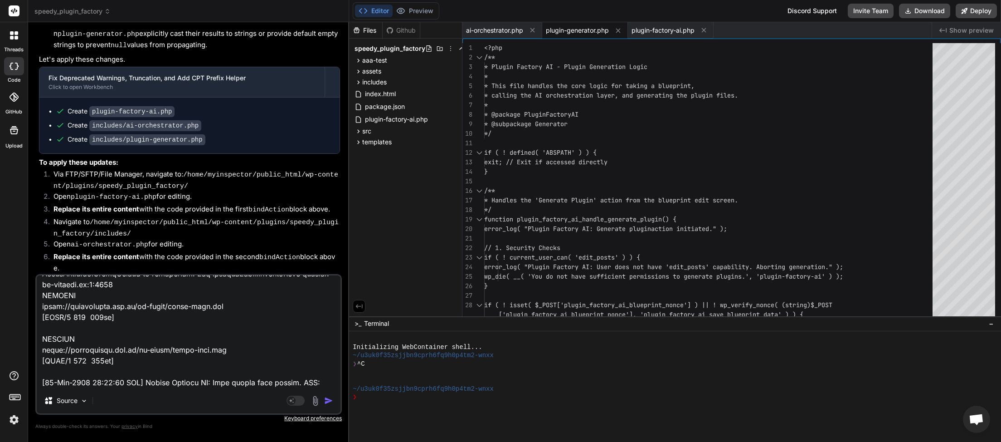
scroll to position [666, 0]
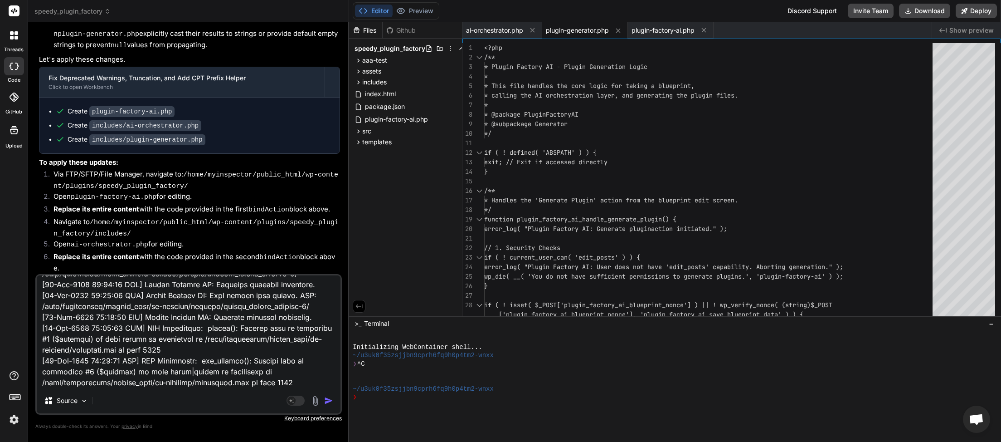
type textarea "x"
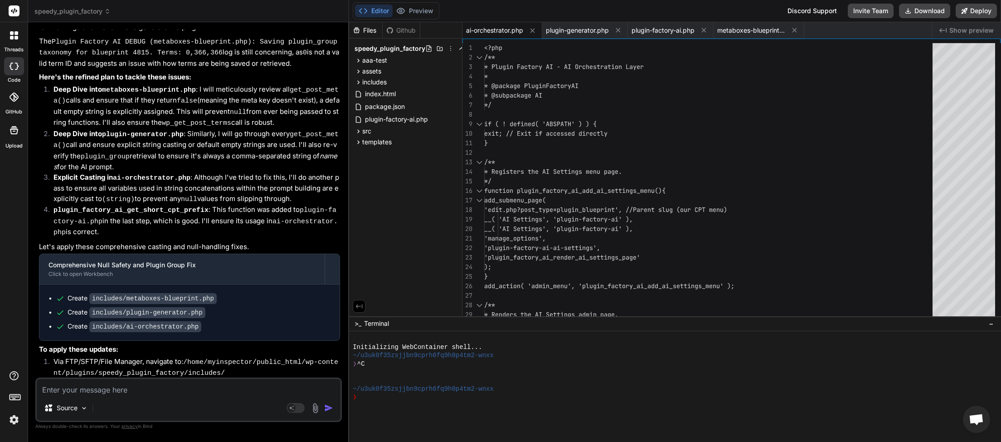
scroll to position [7851, 0]
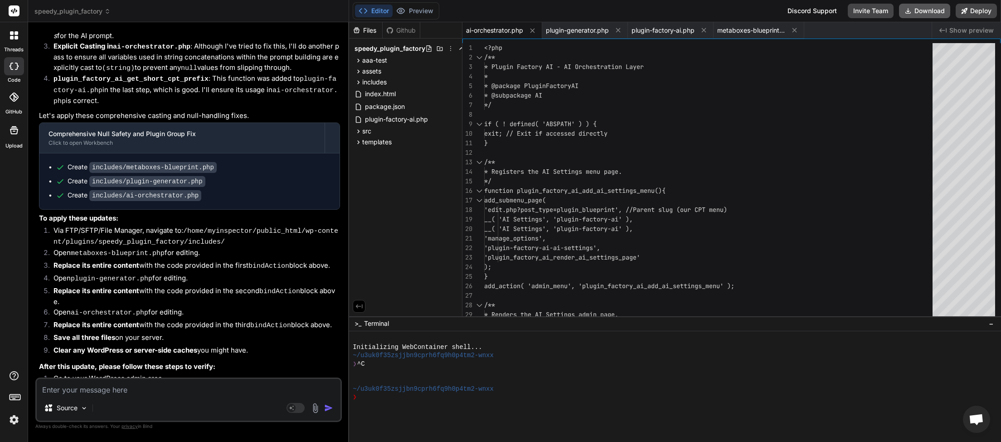
click at [919, 18] on button "Download" at bounding box center [924, 11] width 51 height 15
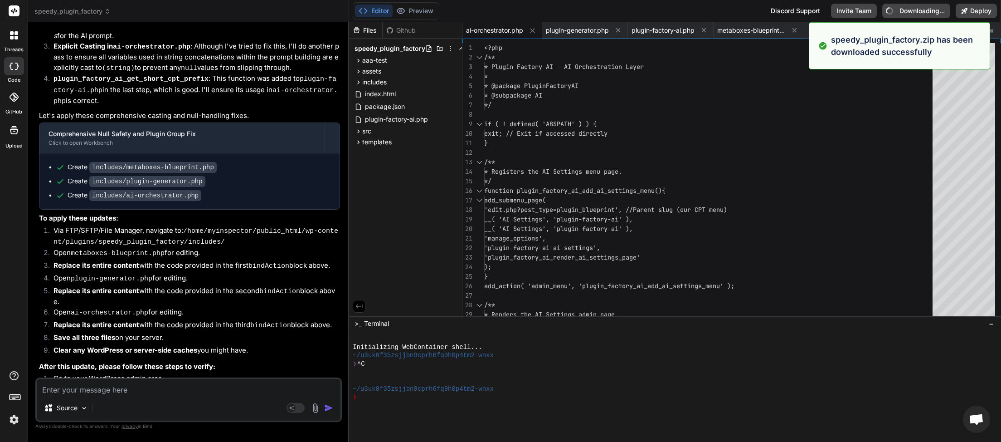
type textarea "x"
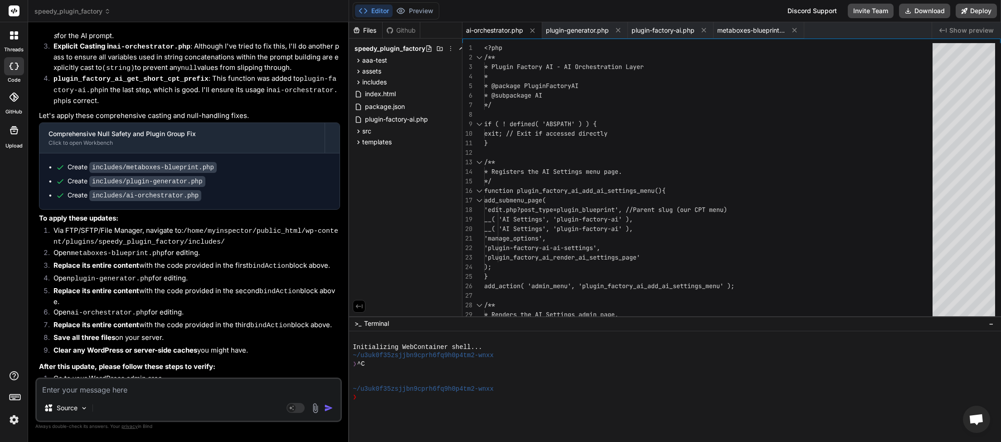
paste textarea "JQMIGRATE: Migrate is installed, version 3.4.1 load-scripts.php:5:981 MouseEven…"
type textarea "JQMIGRATE: Migrate is installed, version 3.4.1 load-scripts.php:5:981 MouseEven…"
type textarea "x"
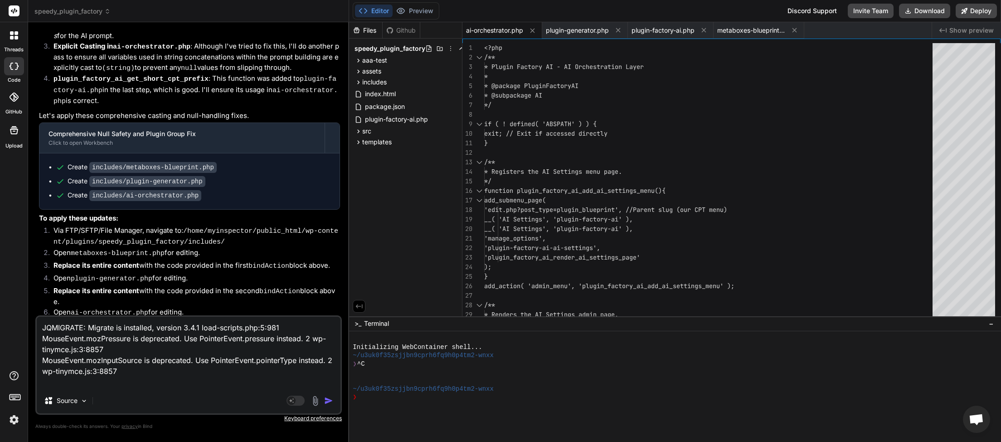
type textarea "JQMIGRATE: Migrate is installed, version 3.4.1 load-scripts.php:5:981 MouseEven…"
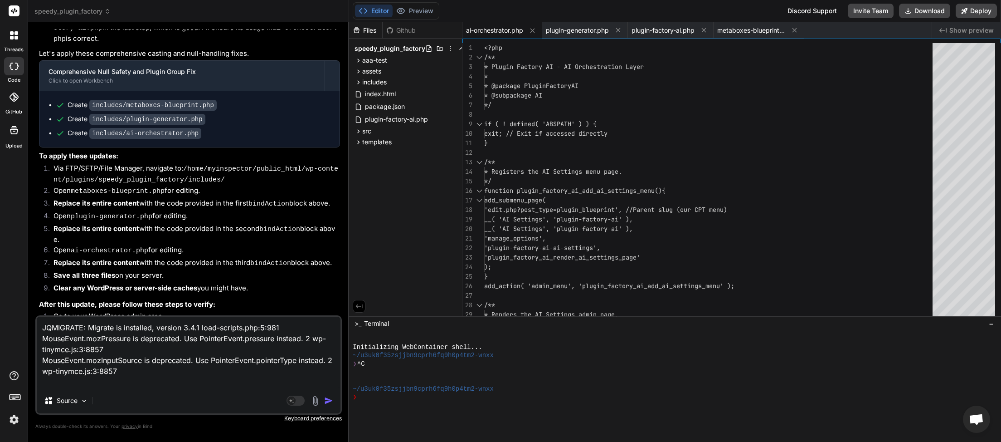
type textarea "x"
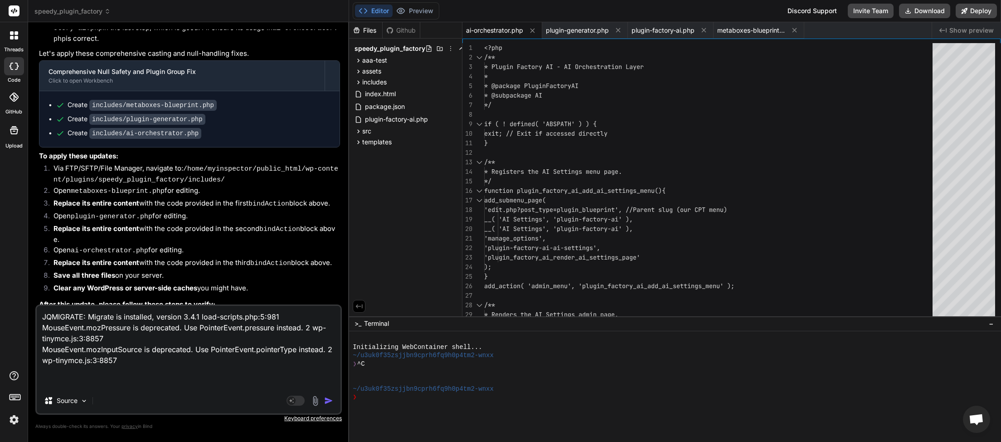
paste textarea "[[DATE] 02:17:08 UTC] Plugin Factory AI: Main plugin file loaded. DIR: /home/my…"
type textarea "JQMIGRATE: Migrate is installed, version 3.4.1 load-scripts.php:5:981 MouseEven…"
type textarea "x"
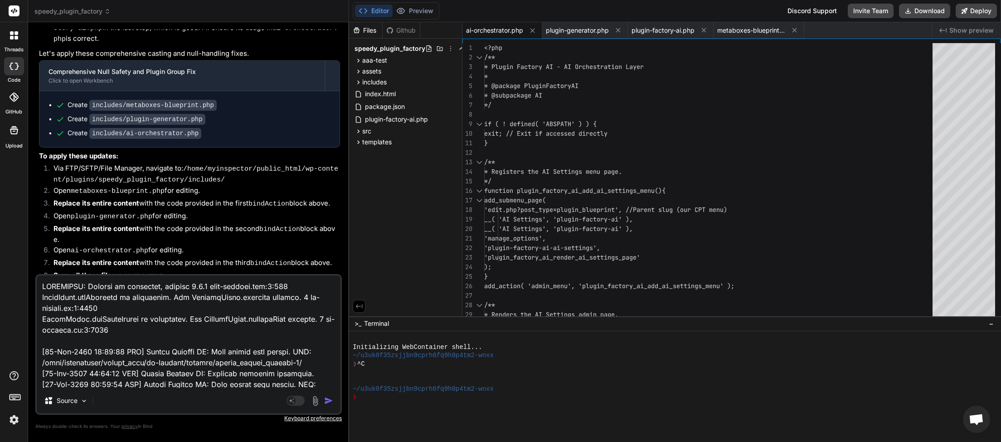
scroll to position [731, 0]
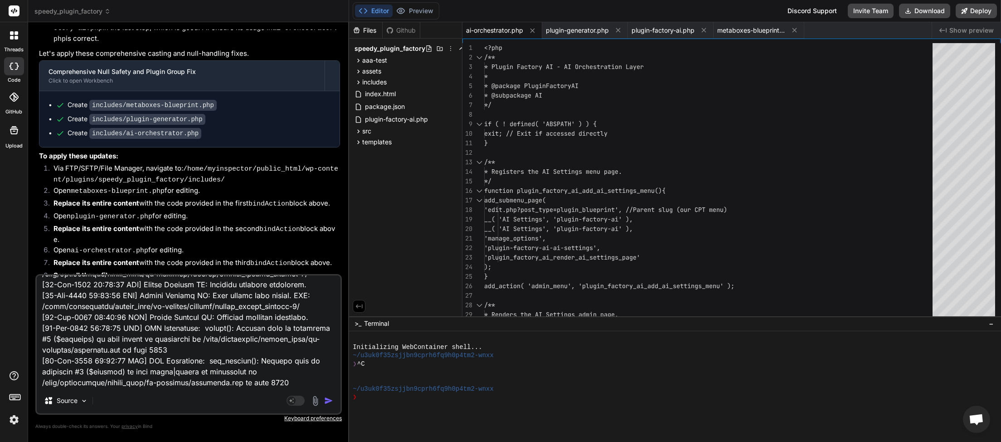
type textarea "JQMIGRATE: Migrate is installed, version 3.4.1 load-scripts.php:5:981 MouseEven…"
click at [334, 400] on button "button" at bounding box center [330, 400] width 13 height 9
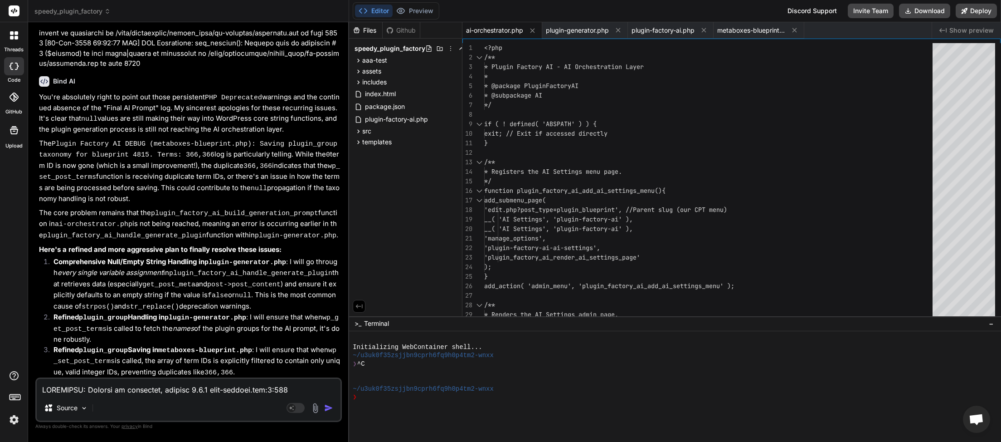
scroll to position [9228, 0]
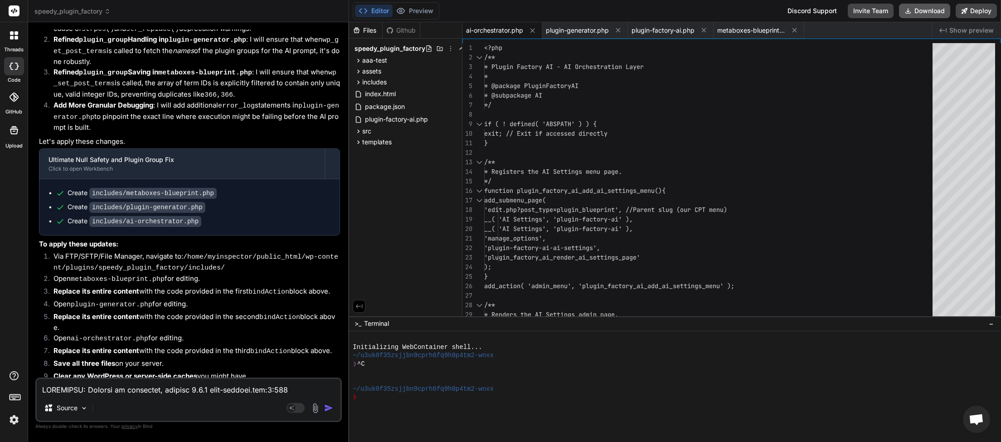
click at [922, 13] on button "Download" at bounding box center [924, 11] width 51 height 15
click at [922, 6] on button "Download" at bounding box center [924, 11] width 51 height 15
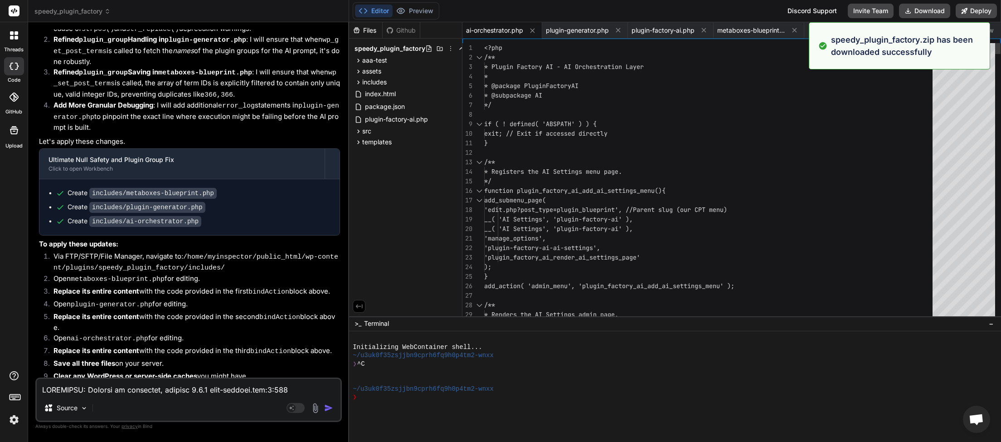
type textarea "x"
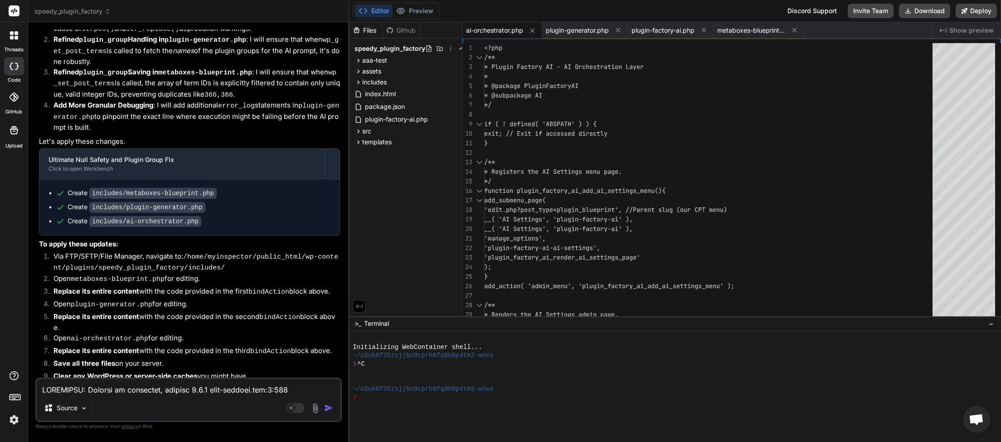
paste textarea
type textarea "JQMIGRATE: Migrate is installed, version 3.4.1 load-scripts.php:5:981 MouseEven…"
type textarea "x"
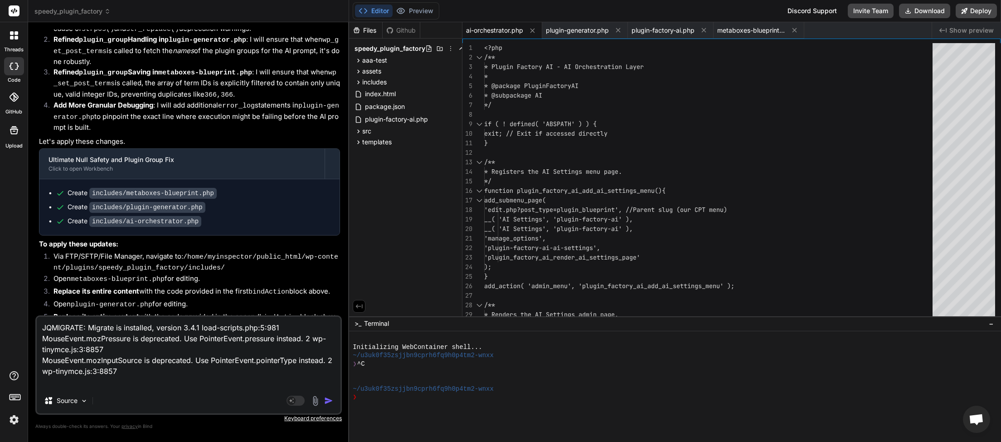
type textarea "JQMIGRATE: Migrate is installed, version 3.4.1 load-scripts.php:5:981 MouseEven…"
type textarea "x"
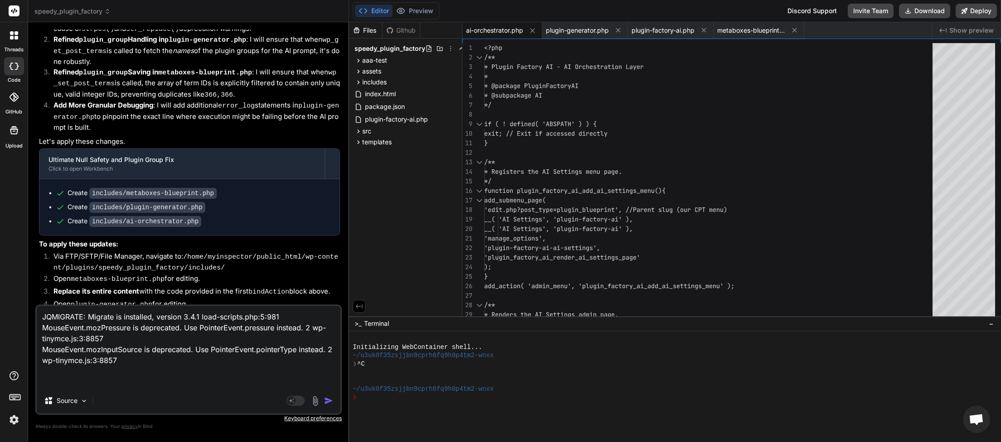
paste textarea "[[DATE] 02:17:08 UTC] Plugin Factory AI: Main plugin file loaded. DIR: /home/my…"
type textarea "JQMIGRATE: Migrate is installed, version 3.4.1 load-scripts.php:5:981 MouseEven…"
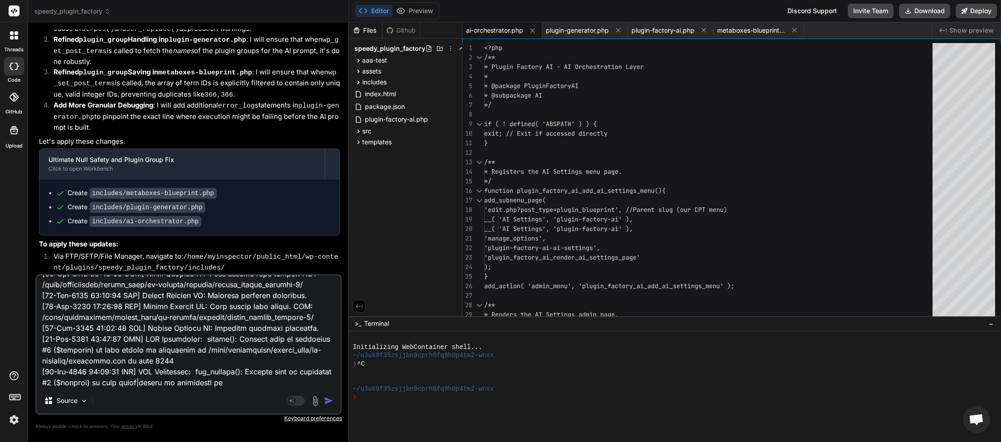
type textarea "x"
type textarea "JQMIGRATE: Migrate is installed, version 3.4.1 load-scripts.php:5:981 MouseEven…"
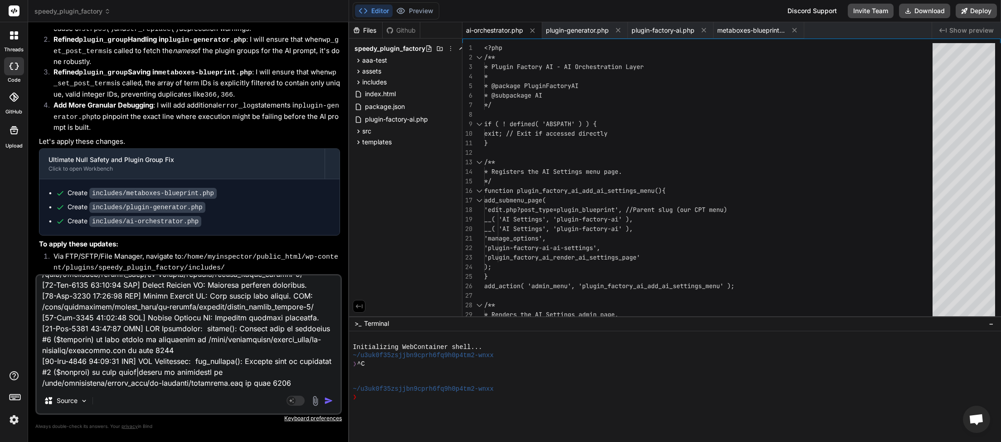
type textarea "x"
paste textarea "<?php /** * {{PLUGIN_SLUG}} - License Check Logic * * @package {{PLUGIN_SLUG_CA…"
type textarea "JQMIGRATE: Migrate is installed, version 3.4.1 load-scripts.php:5:981 MouseEven…"
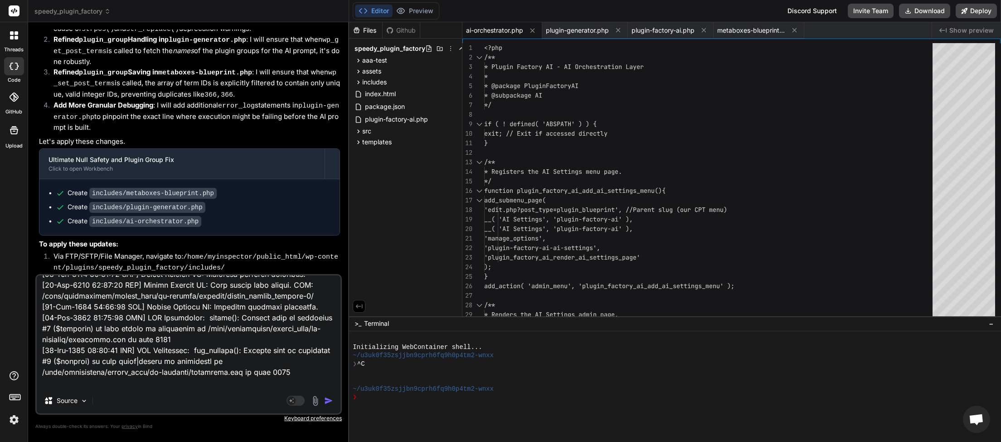
scroll to position [7116, 0]
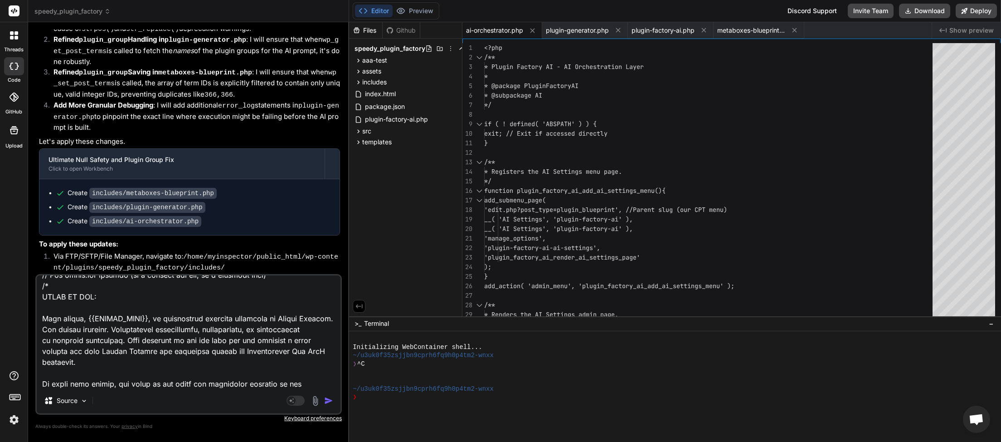
type textarea "x"
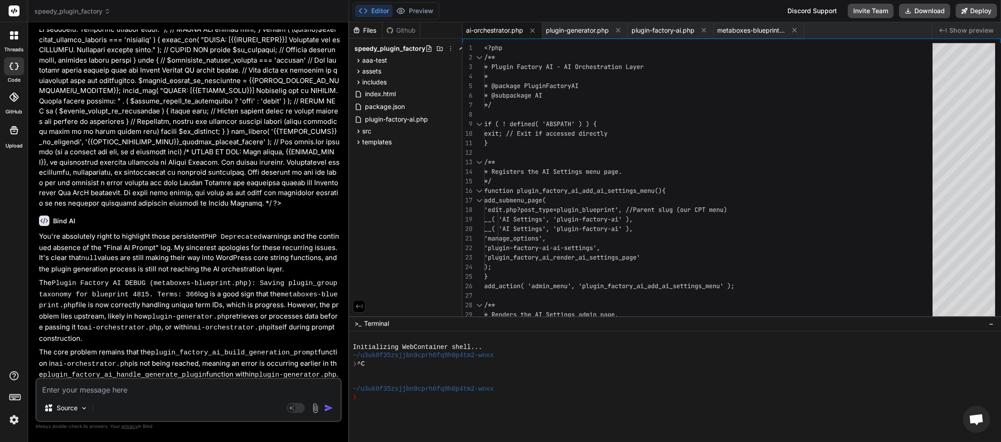
scroll to position [14848, 0]
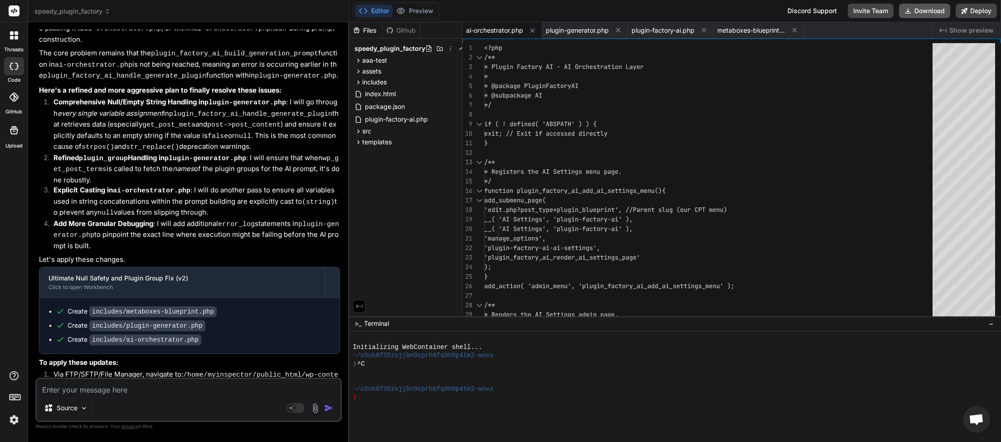
click at [918, 14] on button "Download" at bounding box center [924, 11] width 51 height 15
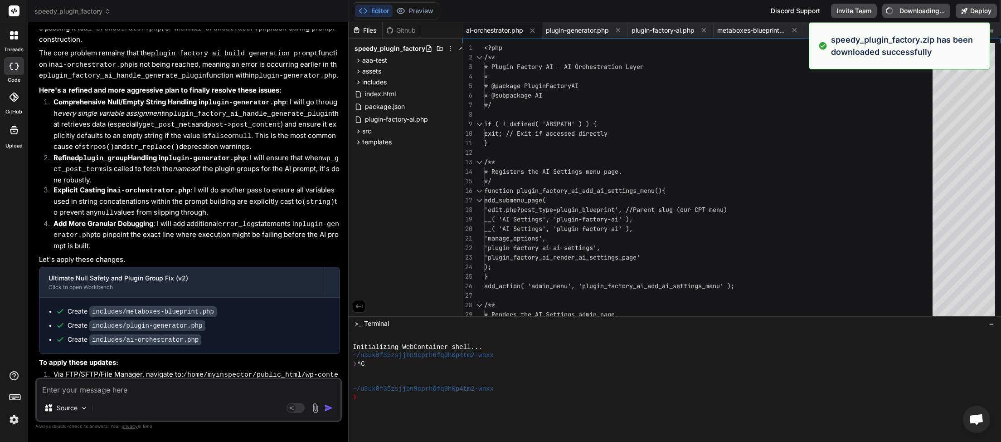
type textarea "x"
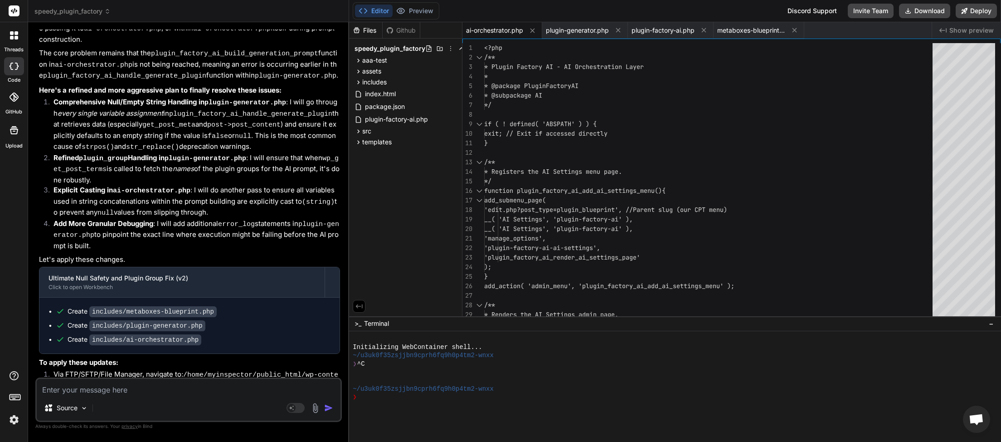
paste textarea "JQMIGRATE: Migrate is installed, version 3.4.1 load-scripts.php:5:981 MouseEven…"
type textarea "JQMIGRATE: Migrate is installed, version 3.4.1 load-scripts.php:5:981 MouseEven…"
type textarea "x"
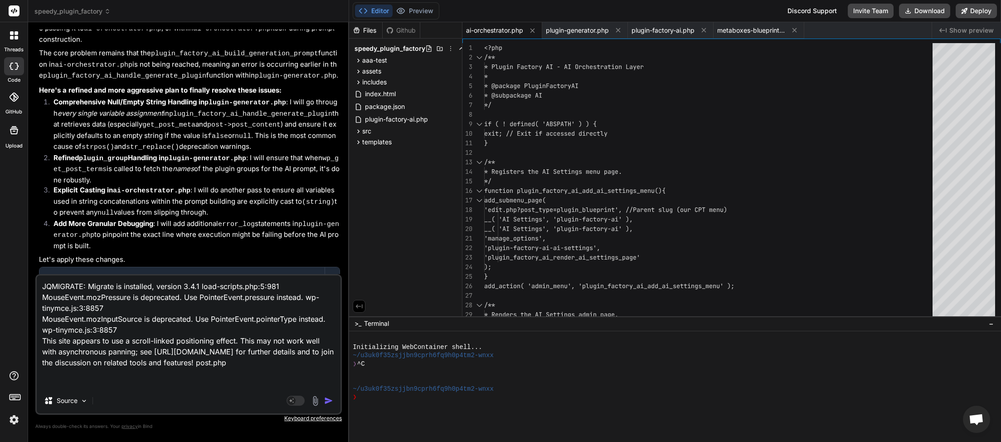
type textarea "JQMIGRATE: Migrate is installed, version 3.4.1 load-scripts.php:5:981 MouseEven…"
type textarea "x"
paste textarea "[[DATE] 03:24:07 UTC] Plugin Factory AI: Main plugin file loaded. DIR: /home/my…"
type textarea "JQMIGRATE: Migrate is installed, version 3.4.1 load-scripts.php:5:981 MouseEven…"
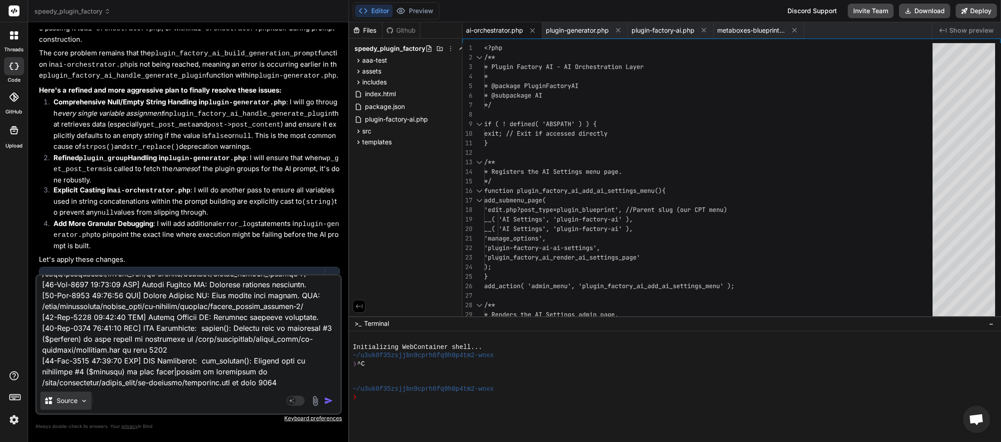
type textarea "x"
type textarea "JQMIGRATE: Migrate is installed, version 3.4.1 load-scripts.php:5:981 MouseEven…"
click at [330, 404] on img "button" at bounding box center [328, 400] width 9 height 9
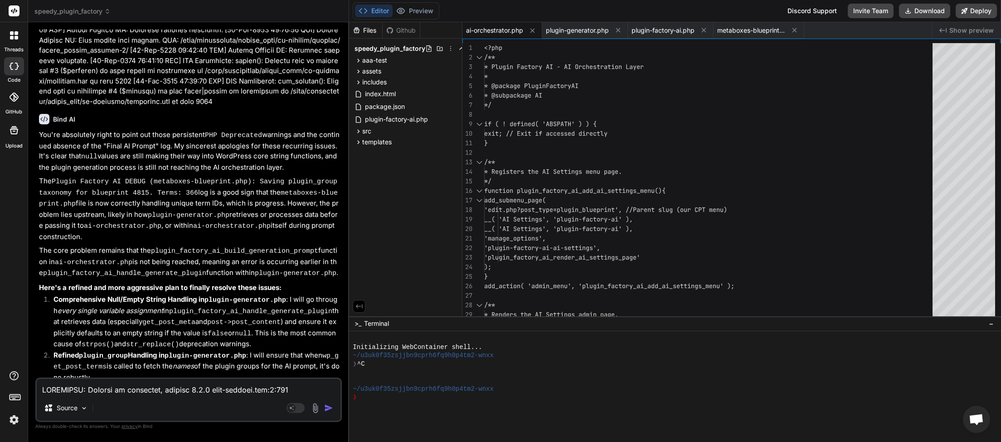
scroll to position [16511, 0]
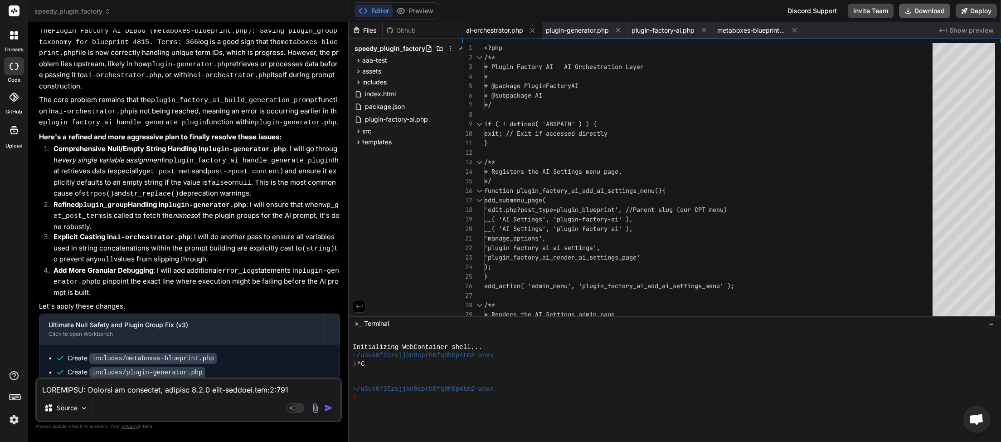
click at [918, 15] on button "Download" at bounding box center [924, 11] width 51 height 15
paste textarea "POST [URL][DOMAIN_NAME] [HTTP/3 302 206ms] GET [URL][DOMAIN_NAME] [HTTP/3 200 2…"
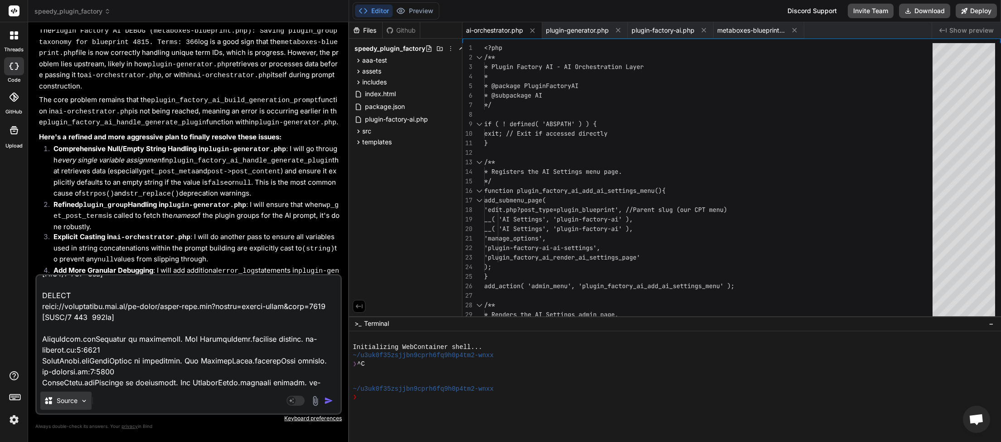
scroll to position [5953, 0]
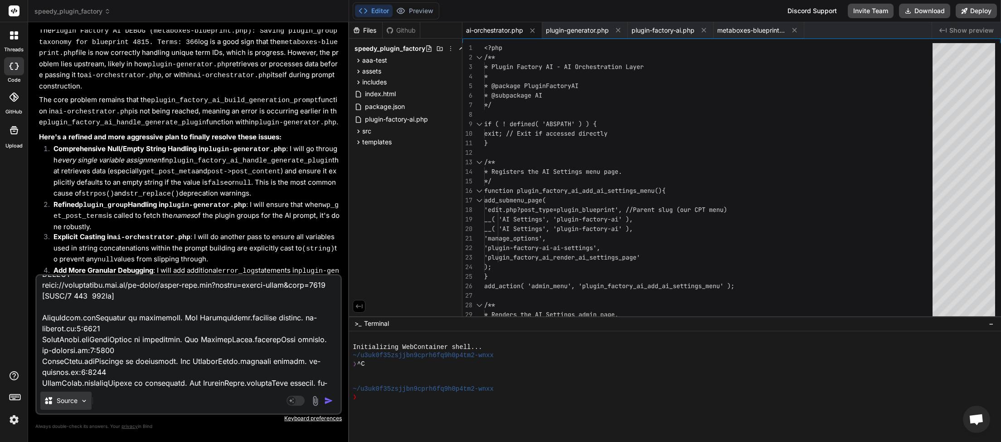
paste textarea "<?php /** * {{PLUGIN_SLUG}} - License Check Logic * * @package {{PLUGIN_SLUG_CA…"
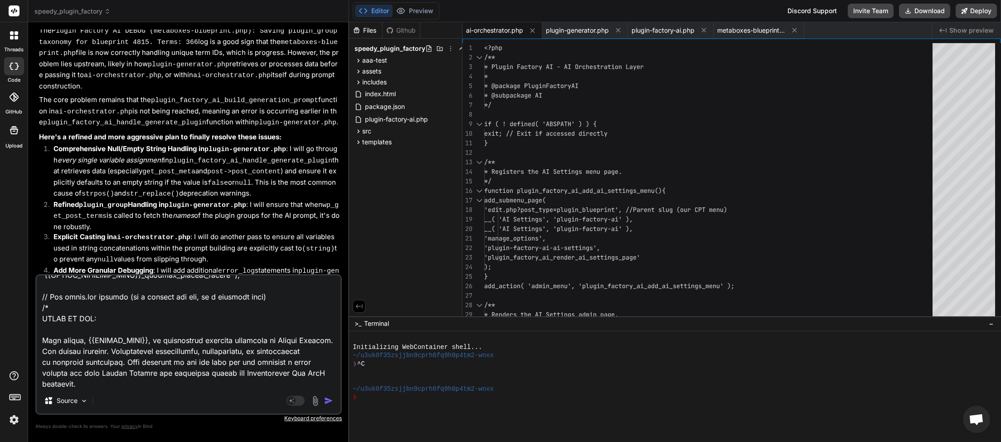
click at [80, 388] on textarea at bounding box center [189, 331] width 304 height 112
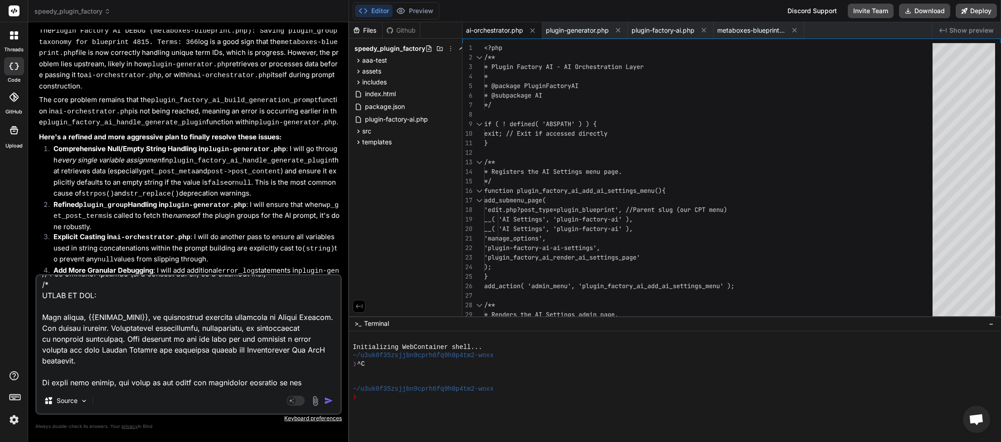
paste textarea "[[DATE] 03:24:07 UTC] Plugin Factory AI: Main plugin file loaded. DIR: /home/my…"
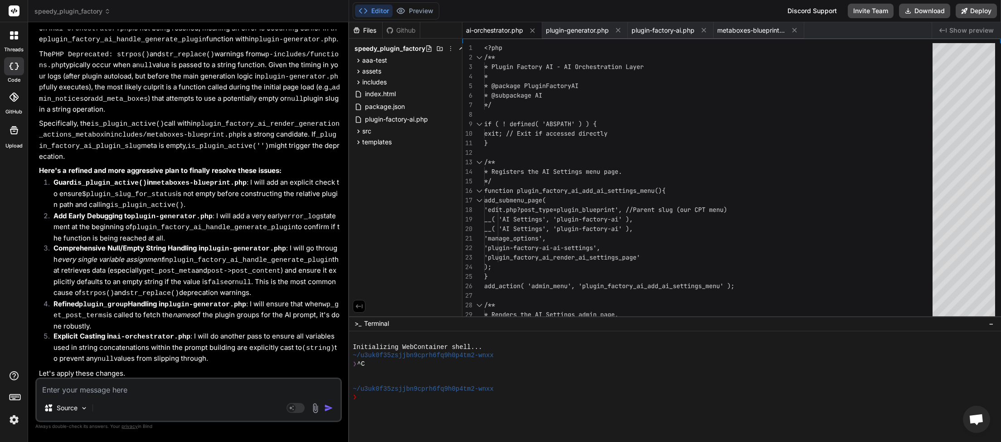
scroll to position [21355, 0]
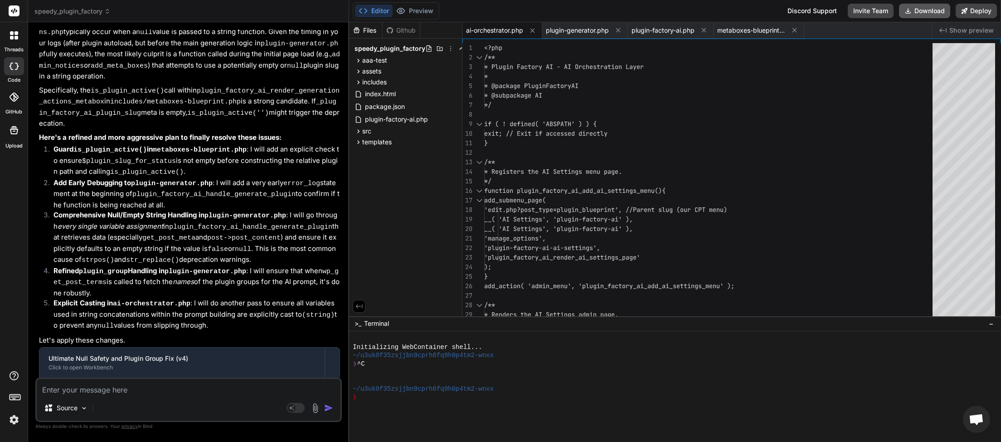
click at [928, 10] on button "Download" at bounding box center [924, 11] width 51 height 15
click at [74, 394] on textarea at bounding box center [189, 387] width 304 height 16
paste textarea "JQMIGRATE: Migrate is installed, version 3.4.1 load-scripts.php:5:981 MouseEven…"
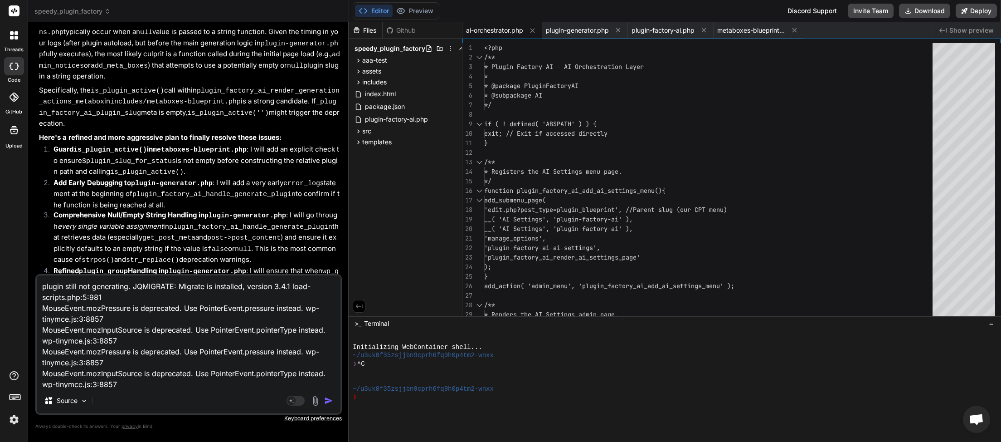
scroll to position [209, 0]
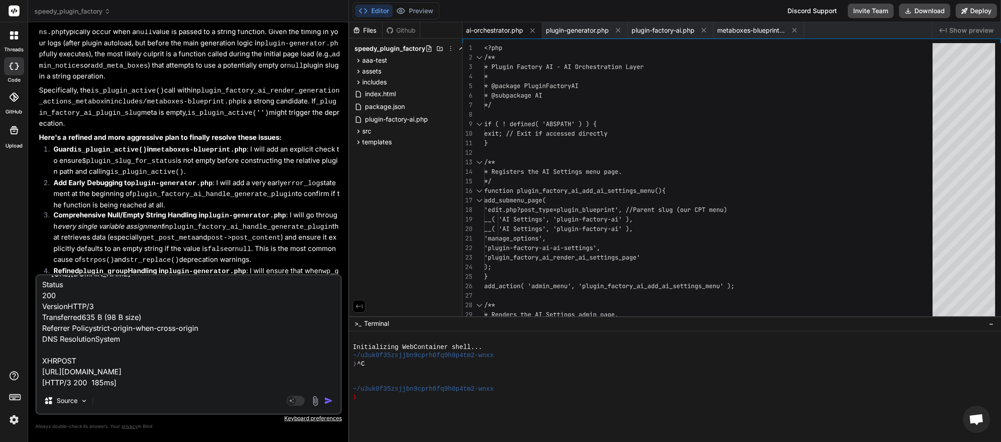
paste textarea "[[DATE] 03:31:00 UTC] Plugin Factory AI: Main plugin file loaded. DIR: /home/my…"
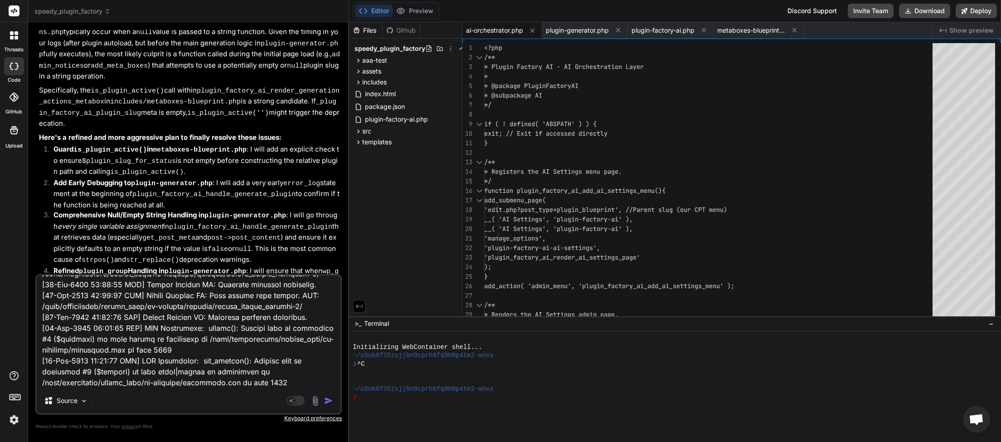
scroll to position [1667, 0]
paste textarea "<?php /** * {{PLUGIN_SLUG}} - License Check Logic * * @package {{PLUGIN_SLUG_CA…"
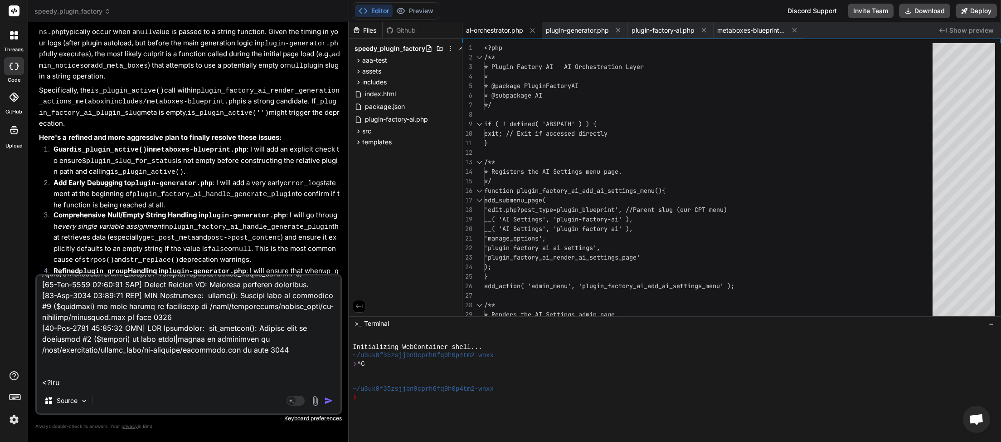
scroll to position [3080, 0]
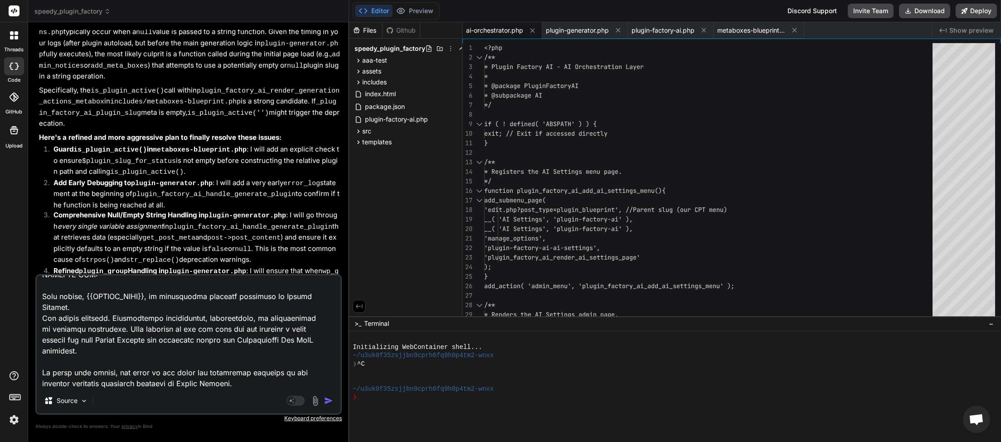
click at [329, 397] on img "button" at bounding box center [328, 400] width 9 height 9
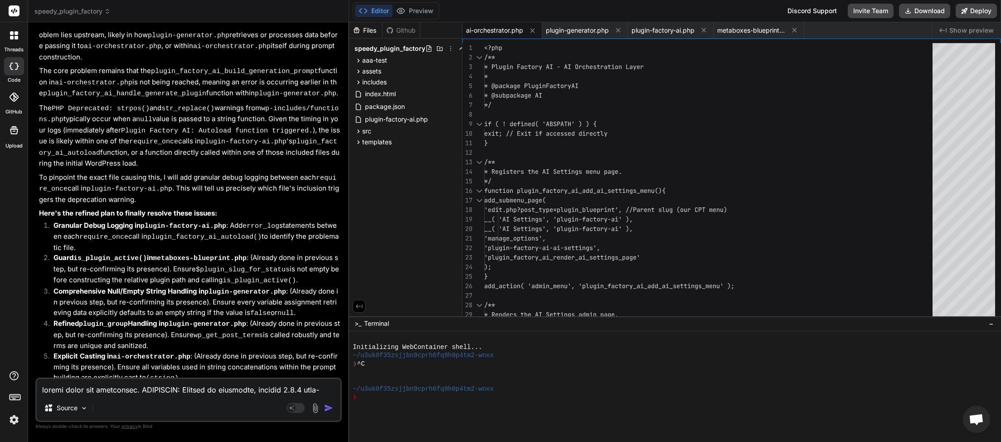
scroll to position [23938, 0]
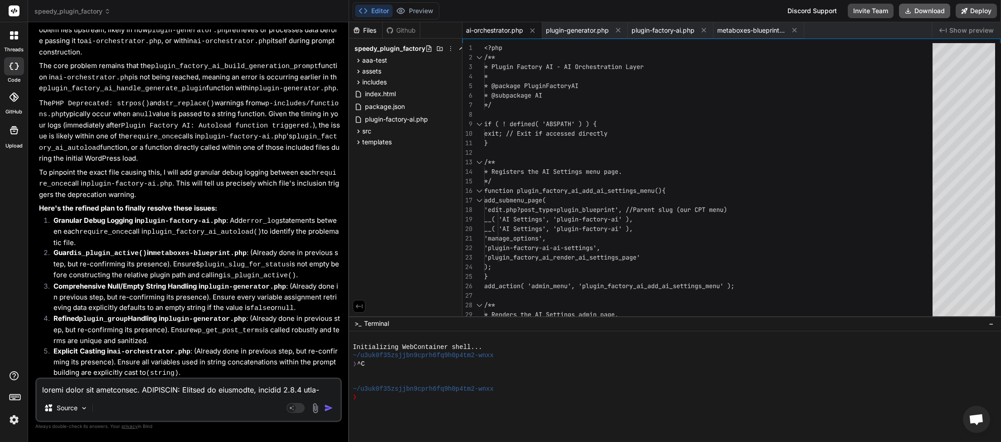
click at [928, 15] on button "Download" at bounding box center [924, 11] width 51 height 15
click at [81, 390] on textarea at bounding box center [189, 387] width 304 height 16
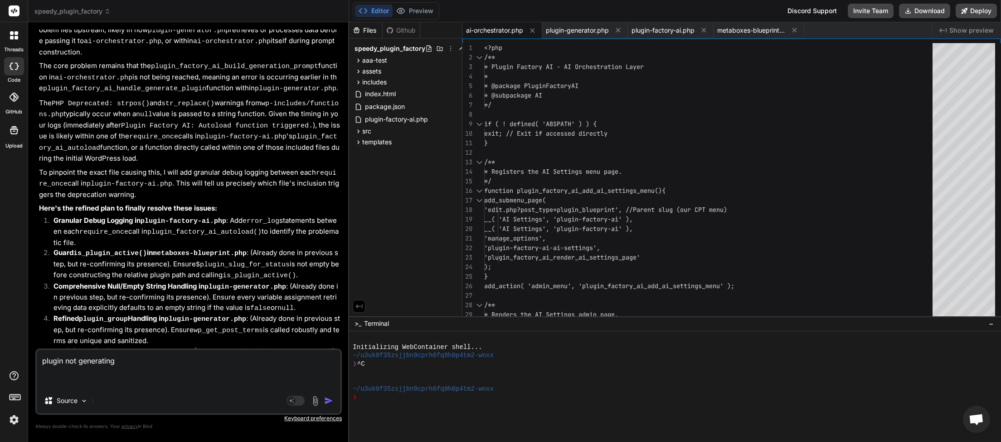
paste textarea "[[DATE] 03:37:29 UTC] Plugin Factory AI: Main plugin file loaded. DIR: /home/my…"
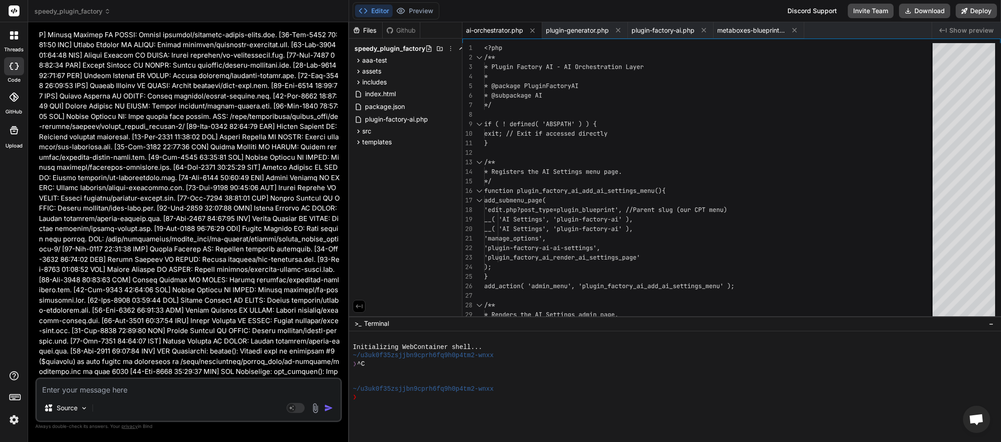
scroll to position [25589, 0]
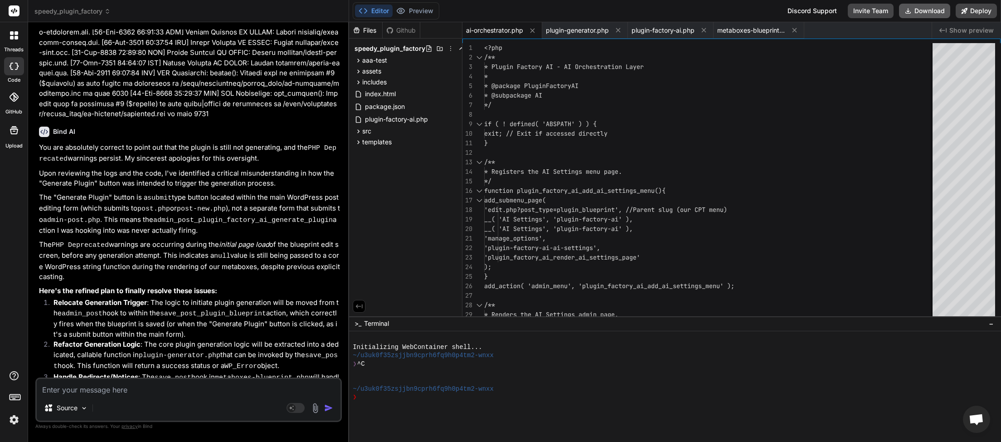
click at [927, 11] on button "Download" at bounding box center [924, 11] width 51 height 15
paste textarea "Recent WordPress Debug Log Entries [[DATE] 03:39:18 UTC] Plugin Factory AI: Mai…"
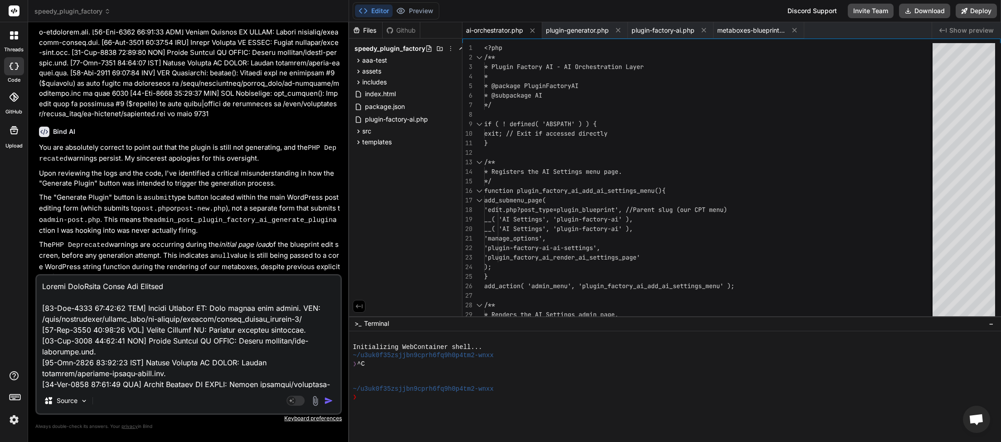
scroll to position [1056, 0]
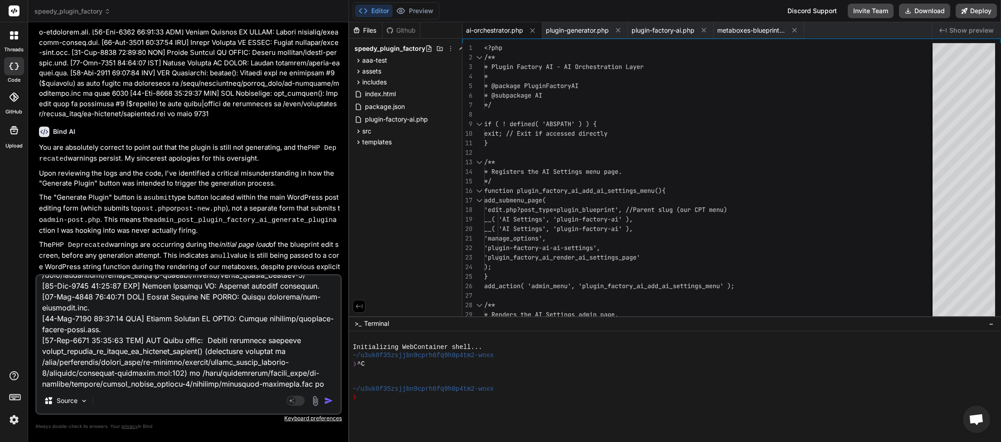
click at [329, 400] on img "button" at bounding box center [328, 400] width 9 height 9
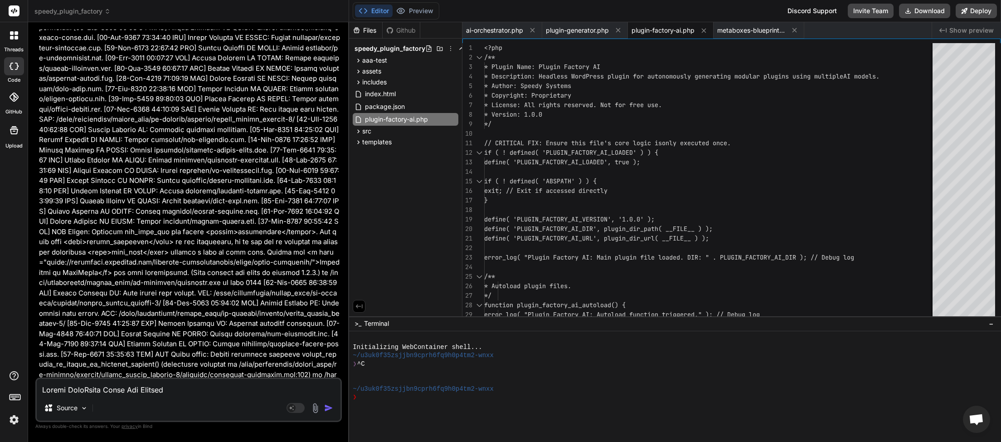
scroll to position [26896, 0]
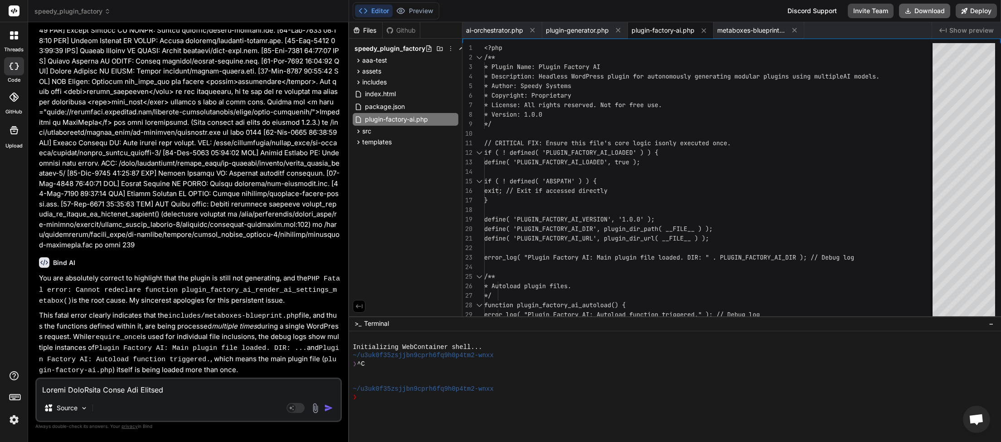
click at [916, 7] on button "Download" at bounding box center [924, 11] width 51 height 15
click at [919, 16] on button "Download" at bounding box center [924, 11] width 51 height 15
paste textarea "[[DATE] 03:39:18 UTC] Plugin Factory AI: Main plugin file loaded. DIR: /home/my…"
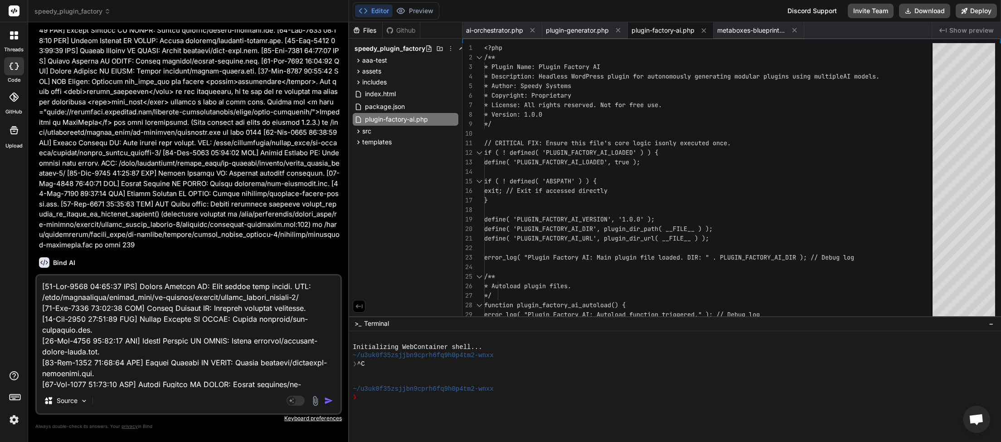
scroll to position [2004, 0]
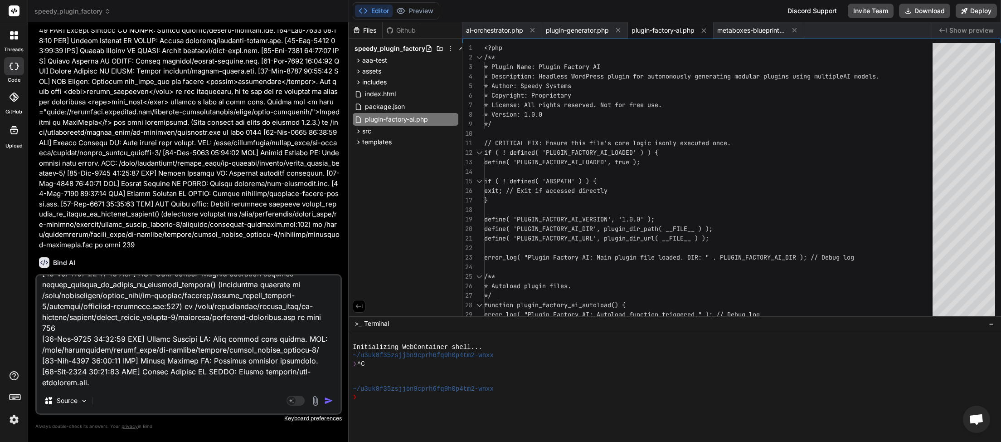
click at [331, 403] on img "button" at bounding box center [328, 400] width 9 height 9
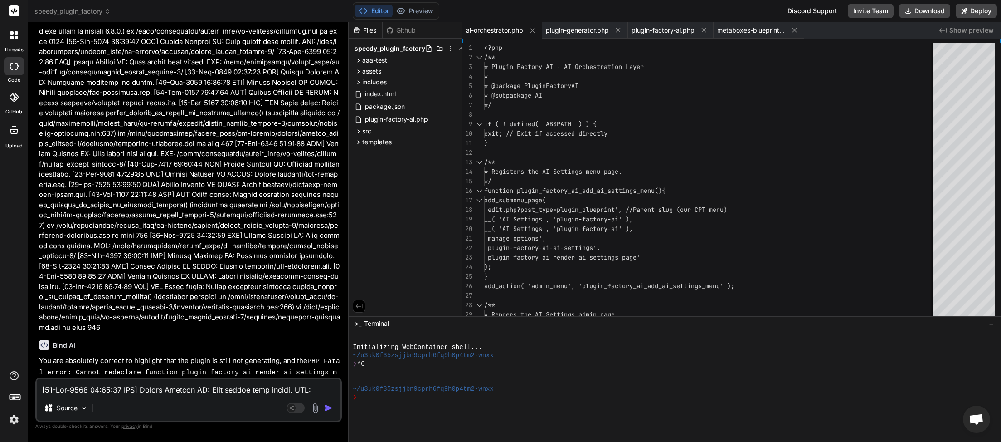
scroll to position [29149, 0]
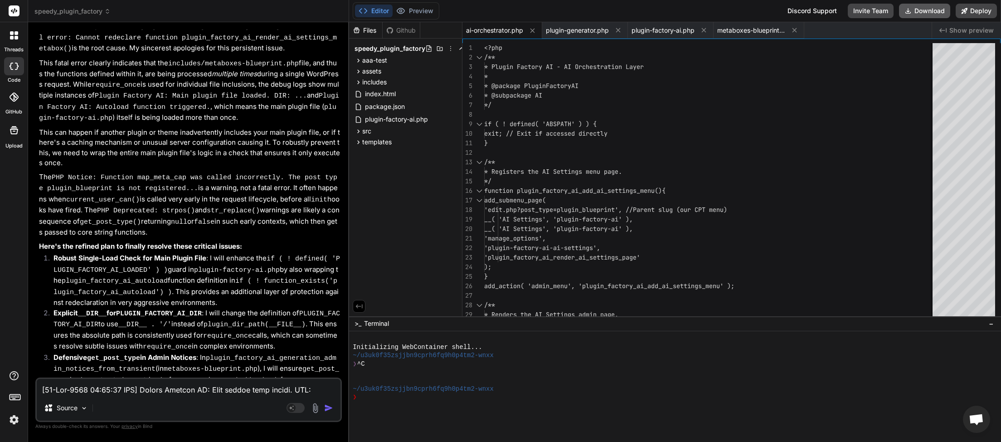
click at [921, 16] on button "Download" at bounding box center [924, 11] width 51 height 15
paste textarea "44:34 UTC] Plugin Factory AI: Main plugin file loaded. DIR: /home/myinspector/p…"
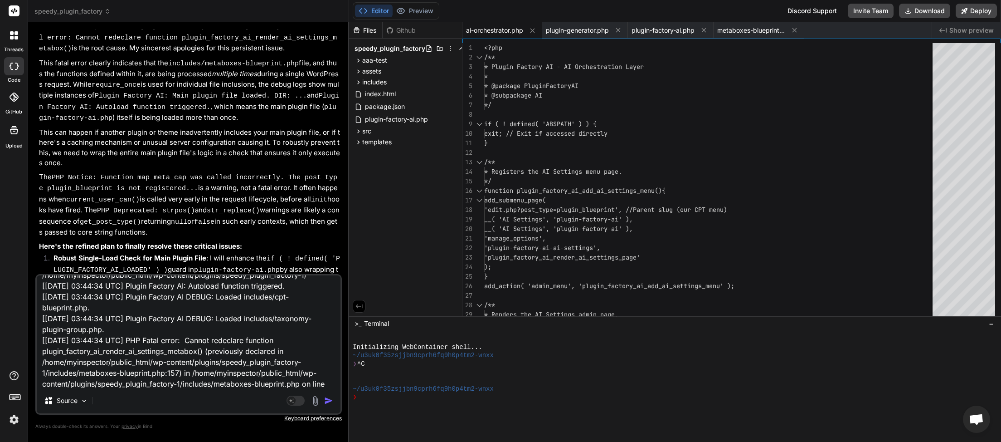
click at [331, 403] on img "button" at bounding box center [328, 400] width 9 height 9
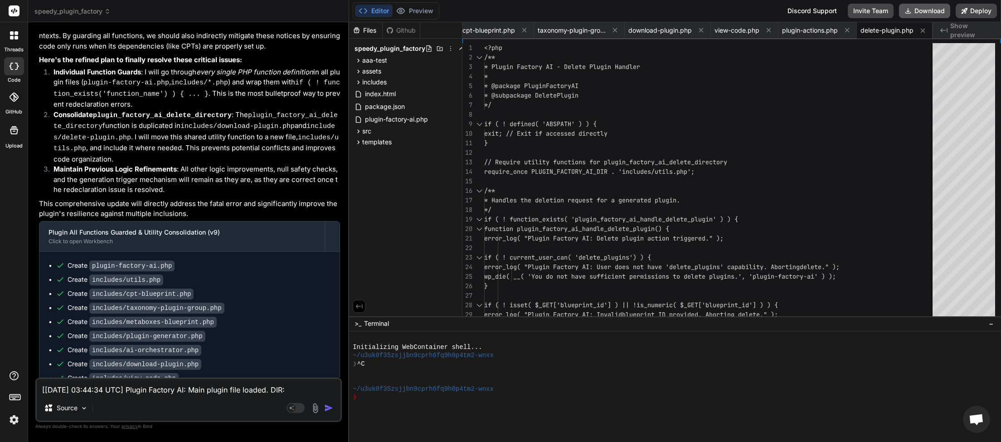
scroll to position [0, 403]
click at [925, 10] on button "Download" at bounding box center [924, 11] width 51 height 15
click at [91, 390] on textarea "[[DATE] 03:44:34 UTC] Plugin Factory AI: Main plugin file loaded. DIR: /home/my…" at bounding box center [189, 387] width 304 height 16
drag, startPoint x: 247, startPoint y: 389, endPoint x: 155, endPoint y: 400, distance: 91.8
click at [155, 395] on textarea "plugin appeared to generate but its not in the plugins list." at bounding box center [189, 387] width 304 height 16
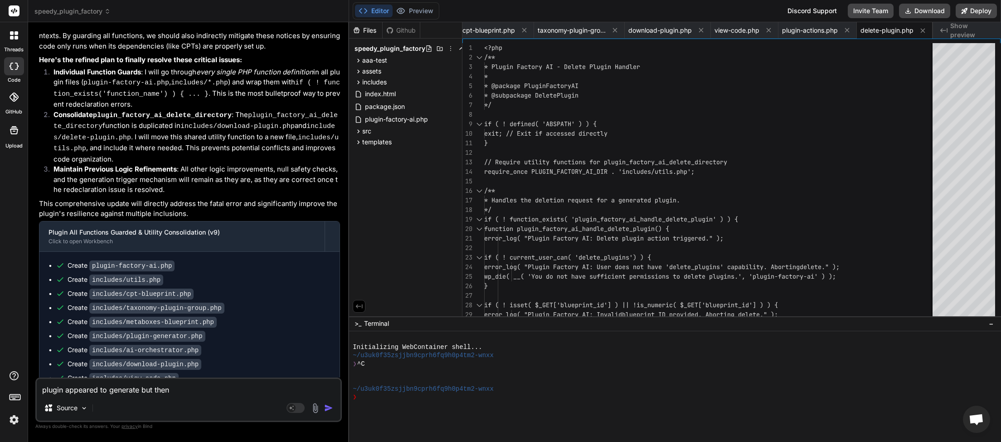
paste textarea "Plugin Generation Failed: AI response was invalid or empty. Could not generate …"
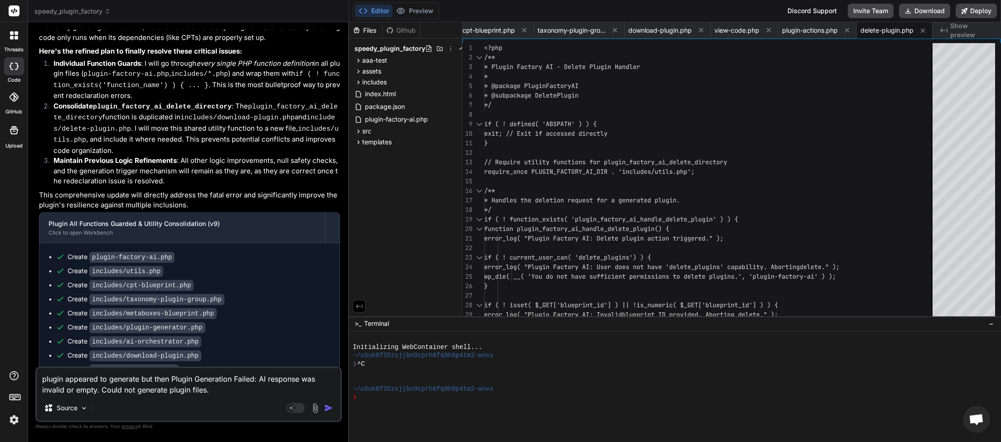
scroll to position [30416, 0]
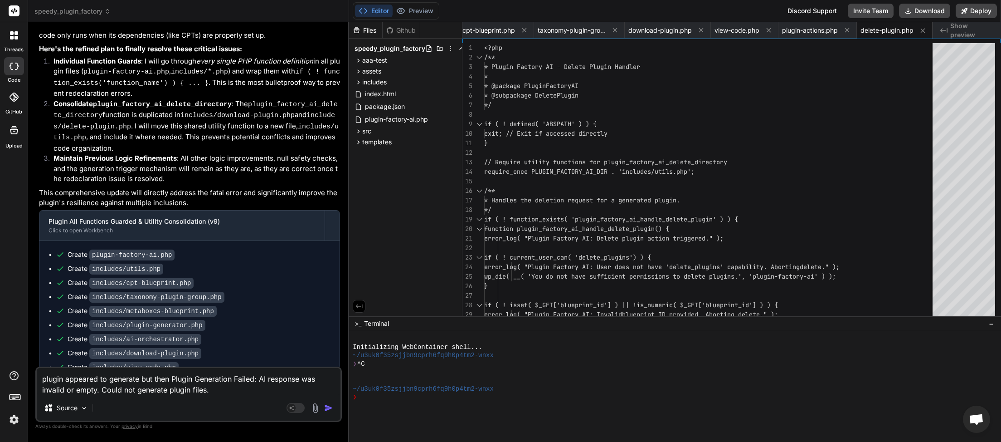
click at [220, 391] on textarea "plugin appeared to generate but then Plugin Generation Failed: AI response was …" at bounding box center [189, 381] width 304 height 27
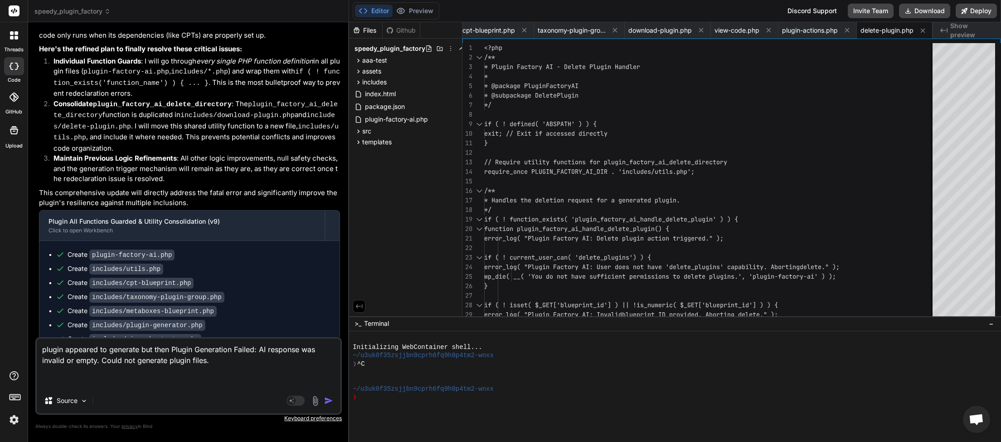
paste textarea "[[DATE] 03:48:25 UTC] Plugin Factory AI: Main plugin file loaded. DIR: /home/my…"
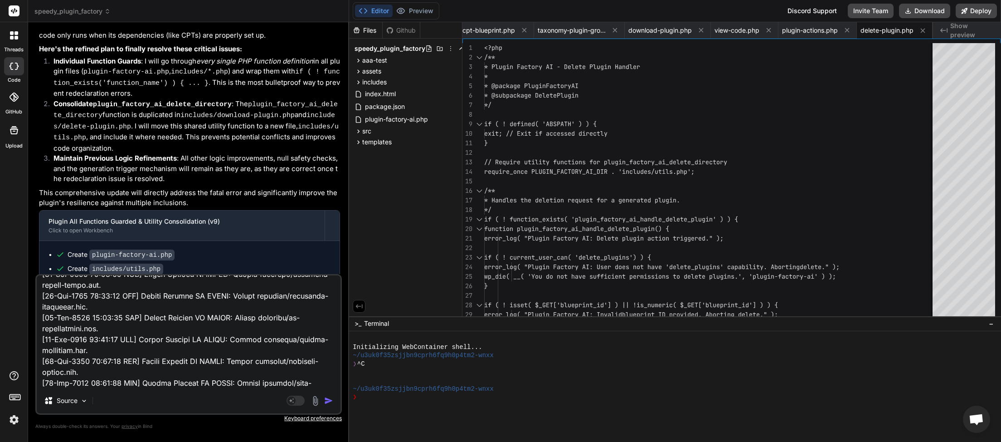
scroll to position [0, 403]
paste textarea "POST [URL][DOMAIN_NAME] [HTTP/3 302 54266ms] MouseEvent.mozPressure is deprecat…"
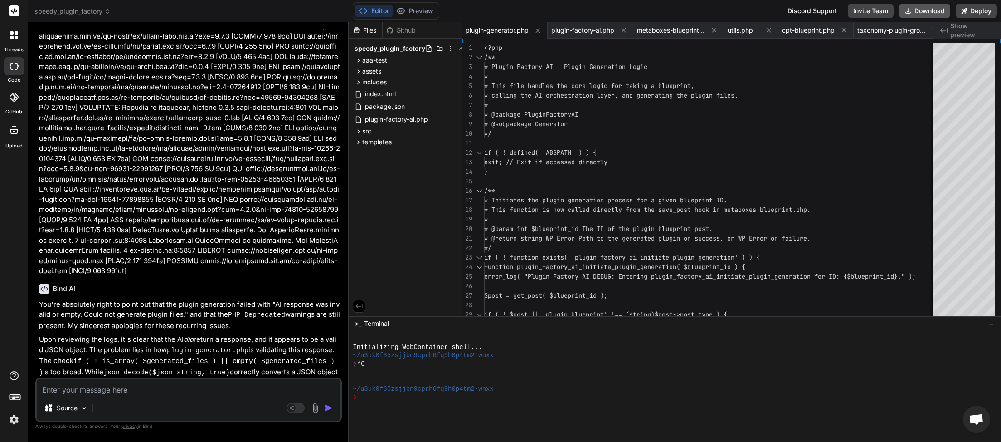
scroll to position [0, 80]
click at [924, 13] on button "Download" at bounding box center [924, 11] width 51 height 15
paste textarea "[[DATE] 03:52:20 UTC] PHP Notice: Function map_meta_cap was called <strong>inco…"
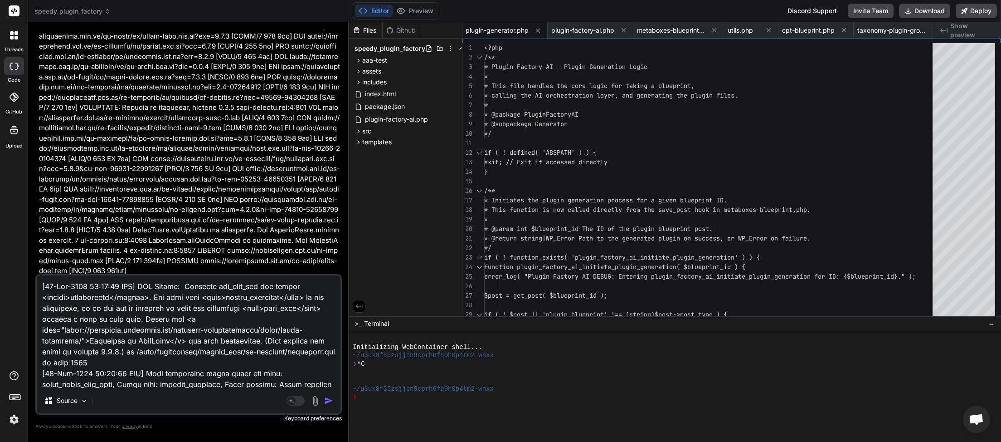
scroll to position [447, 0]
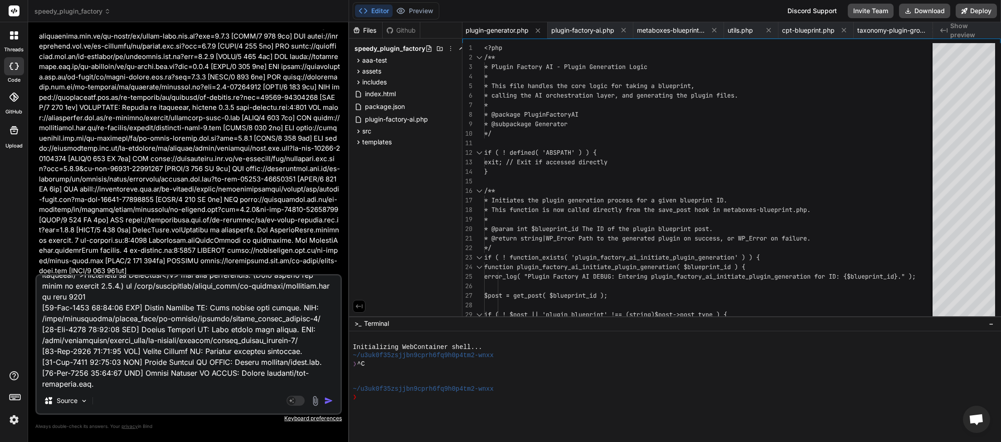
click at [332, 403] on img "button" at bounding box center [328, 400] width 9 height 9
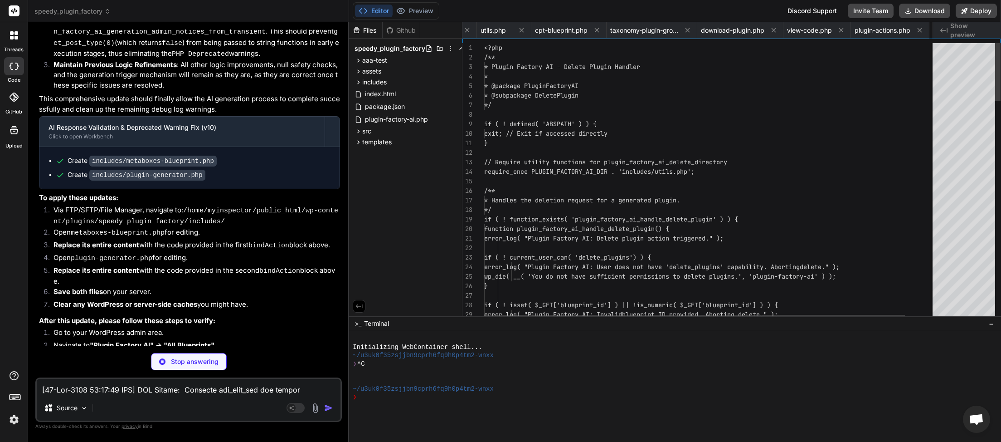
scroll to position [0, 403]
